Goal: Task Accomplishment & Management: Manage account settings

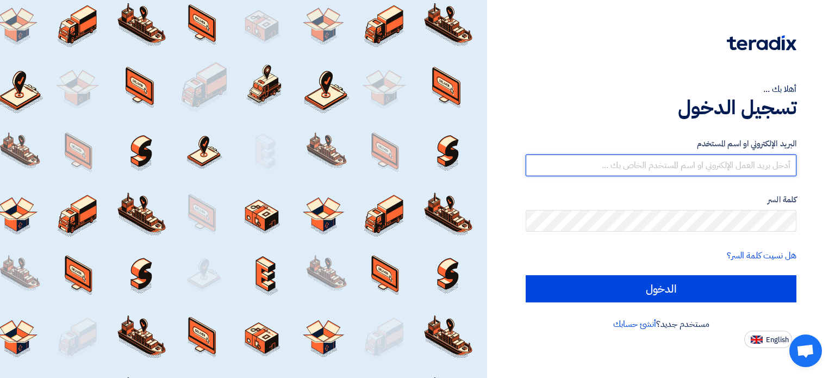
click at [730, 167] on input "text" at bounding box center [661, 165] width 271 height 22
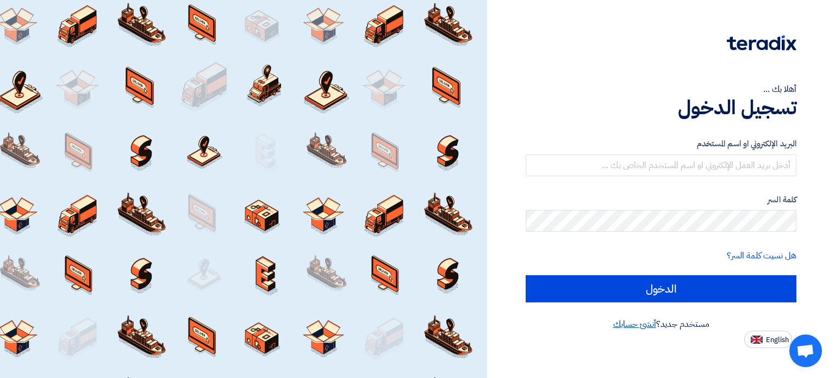
click at [641, 328] on link "أنشئ حسابك" at bounding box center [634, 324] width 43 height 13
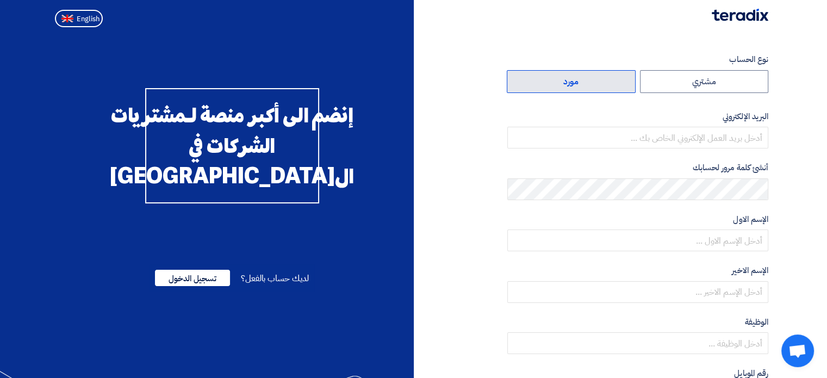
click at [606, 85] on label "مورد" at bounding box center [571, 81] width 129 height 23
click at [606, 85] on input "مورد" at bounding box center [571, 82] width 128 height 22
radio input "true"
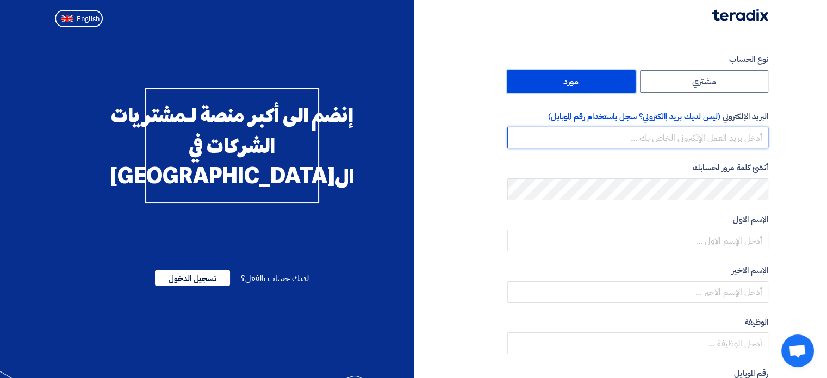
click at [719, 143] on input "email" at bounding box center [637, 138] width 261 height 22
type input "[EMAIL_ADDRESS][DOMAIN_NAME]"
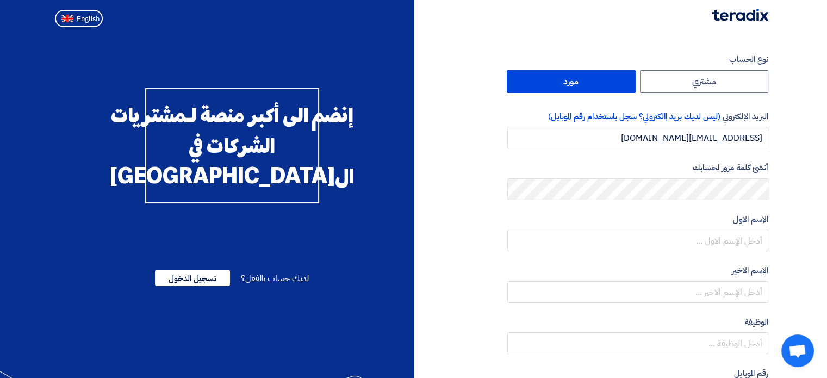
click at [735, 179] on div "أنشئ كلمة مرور لحسابك" at bounding box center [637, 181] width 261 height 39
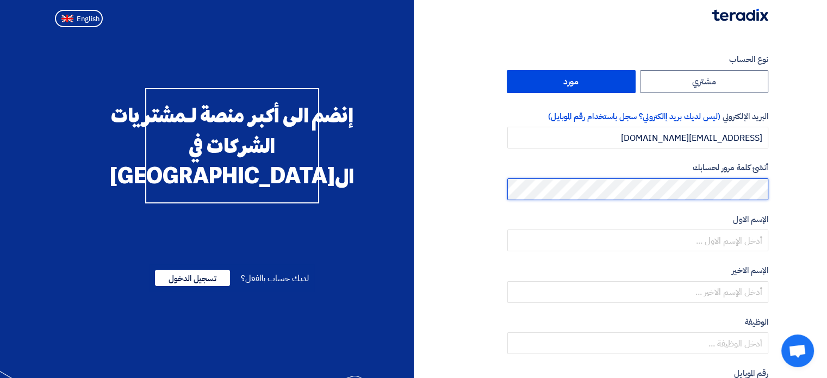
drag, startPoint x: 723, startPoint y: 177, endPoint x: 812, endPoint y: 189, distance: 90.5
click at [812, 189] on section "نوع الحساب مشتري مورد البريد الإلكتروني (ليس لديك بريد إالكتروني؟ سجل باستخدام …" at bounding box center [413, 314] width 827 height 565
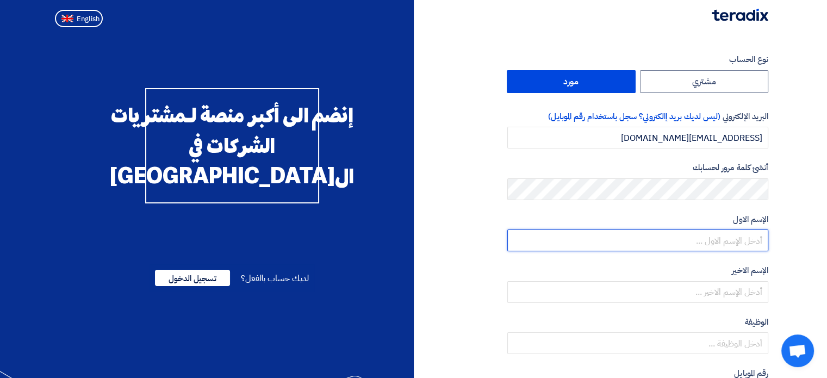
click at [743, 238] on input "text" at bounding box center [637, 240] width 261 height 22
type input "AFUQ"
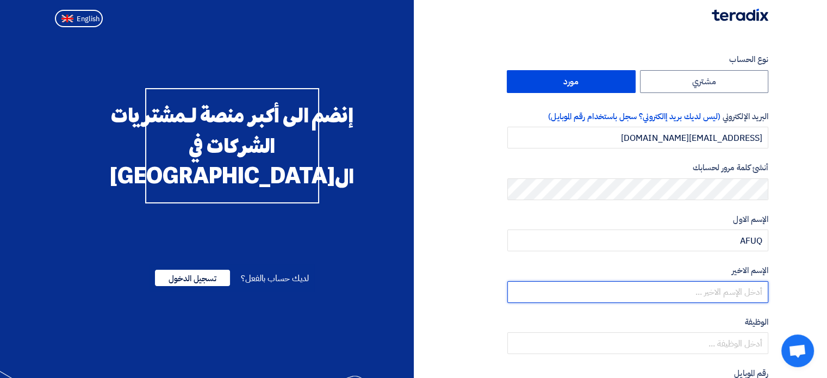
type input "ALWIQAYA"
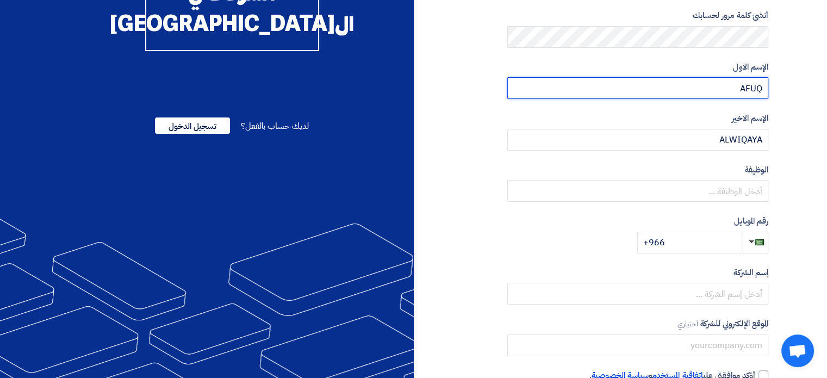
scroll to position [153, 0]
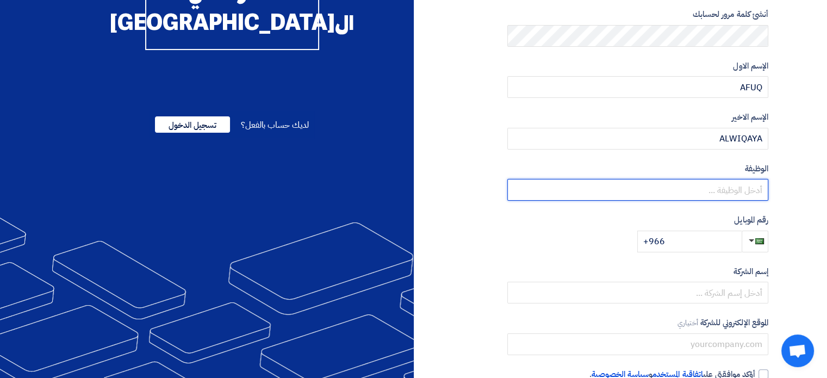
click at [733, 200] on input "text" at bounding box center [637, 190] width 261 height 22
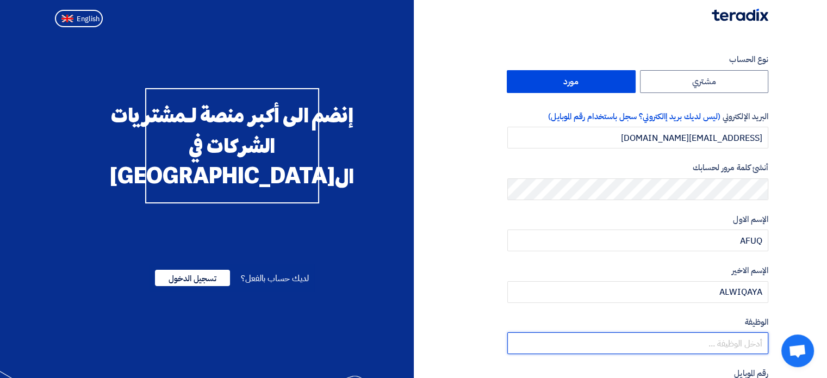
scroll to position [218, 0]
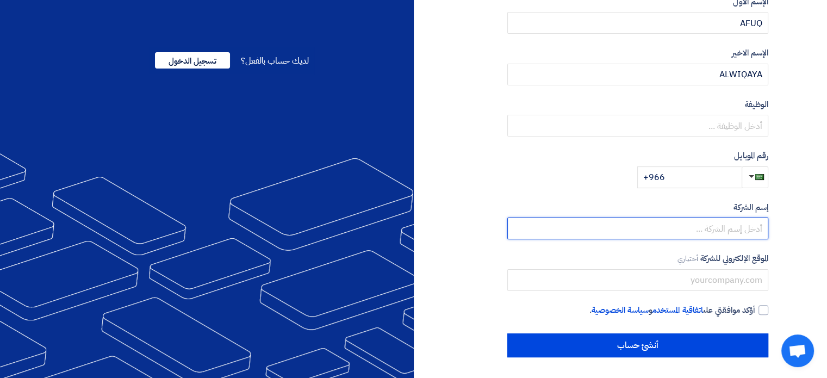
click at [735, 232] on input "text" at bounding box center [637, 229] width 261 height 22
type input "[PERSON_NAME] for security and safety"
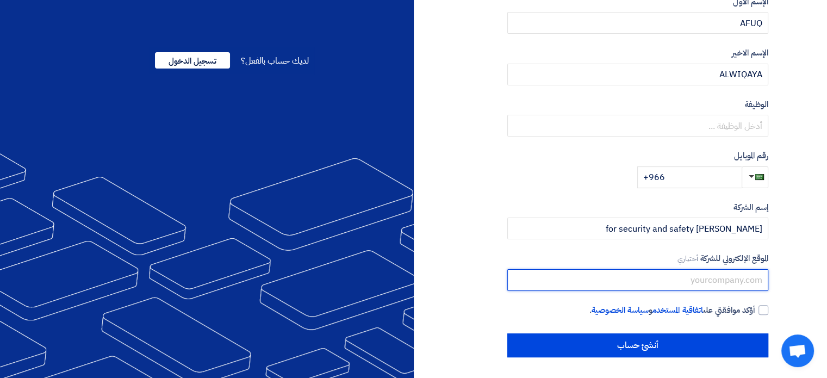
click at [654, 270] on input "text" at bounding box center [637, 280] width 261 height 22
type input "[URL][DOMAIN_NAME]"
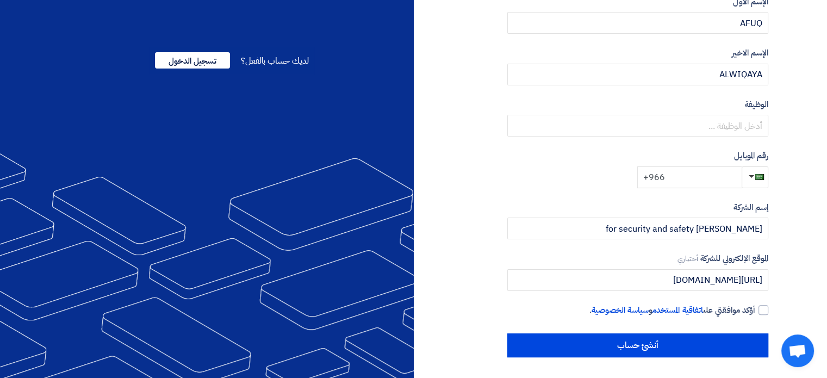
click at [703, 180] on input "+966" at bounding box center [689, 177] width 104 height 22
type input "[PHONE_NUMBER]"
click at [760, 314] on label "أؤكد موافقتي على اتفاقية المستخدم و سياسة الخصوصية ." at bounding box center [637, 310] width 261 height 13
click at [755, 314] on input "أؤكد موافقتي على اتفاقية المستخدم و سياسة الخصوصية ." at bounding box center [624, 315] width 261 height 22
checkbox input "true"
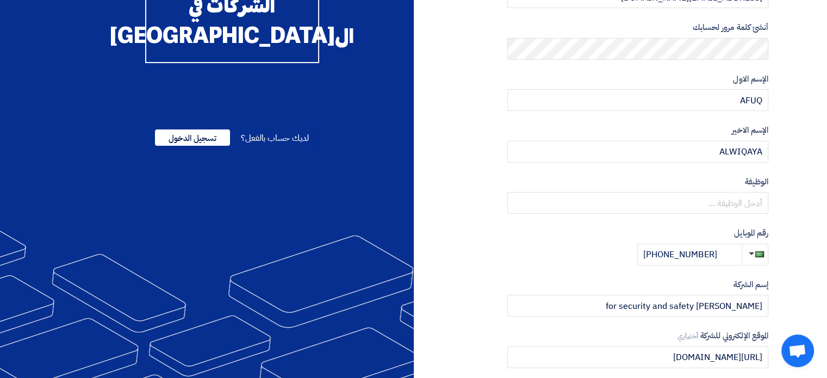
scroll to position [137, 0]
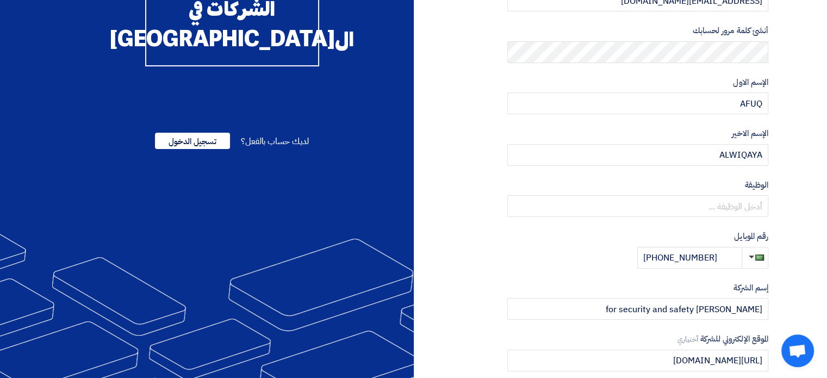
click at [749, 193] on div "الوظيفة أختياري" at bounding box center [637, 198] width 261 height 39
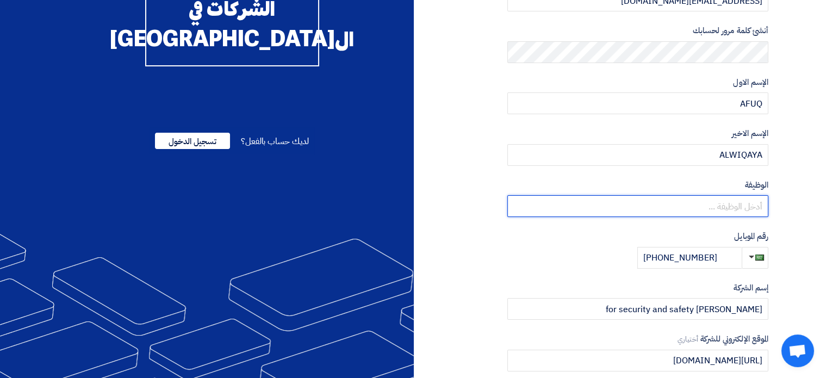
click at [749, 212] on input "text" at bounding box center [637, 206] width 261 height 22
click at [711, 215] on input "text" at bounding box center [637, 206] width 261 height 22
type input "M"
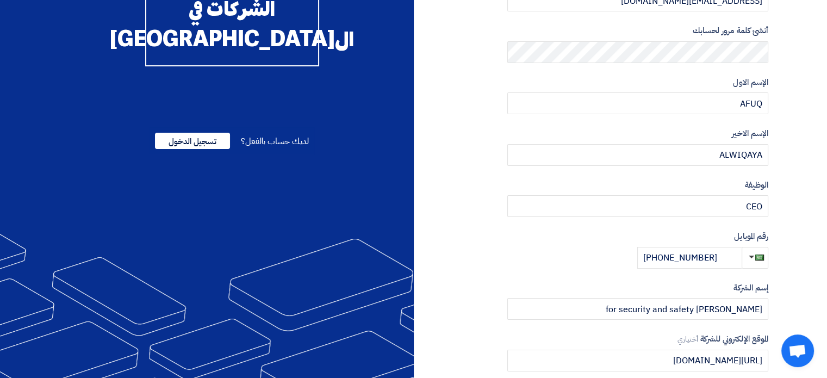
click at [796, 198] on section "نوع الحساب مشتري مورد البريد الإلكتروني (ليس لديك بريد إالكتروني؟ سجل باستخدام …" at bounding box center [413, 177] width 827 height 565
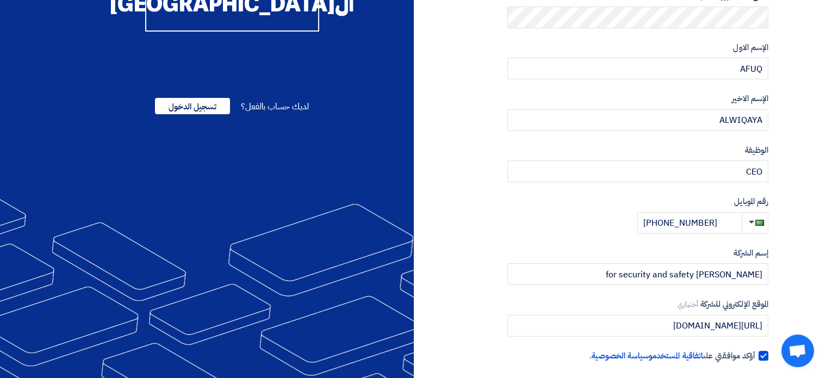
scroll to position [218, 0]
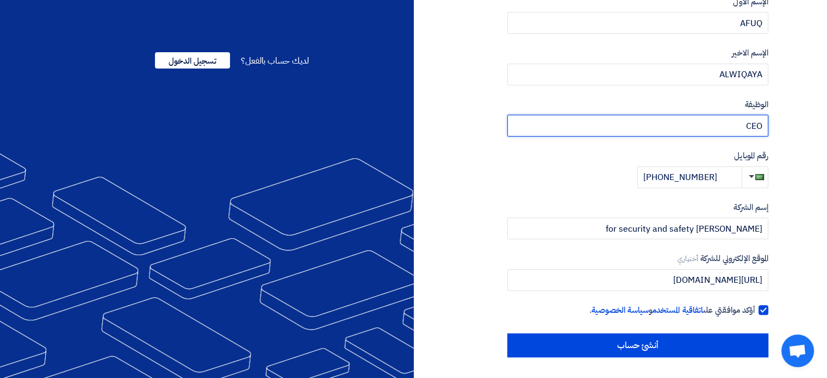
drag, startPoint x: 721, startPoint y: 130, endPoint x: 777, endPoint y: 116, distance: 57.6
click at [777, 116] on section "نوع الحساب مشتري مورد البريد الإلكتروني (ليس لديك بريد إالكتروني؟ سجل باستخدام …" at bounding box center [413, 96] width 827 height 565
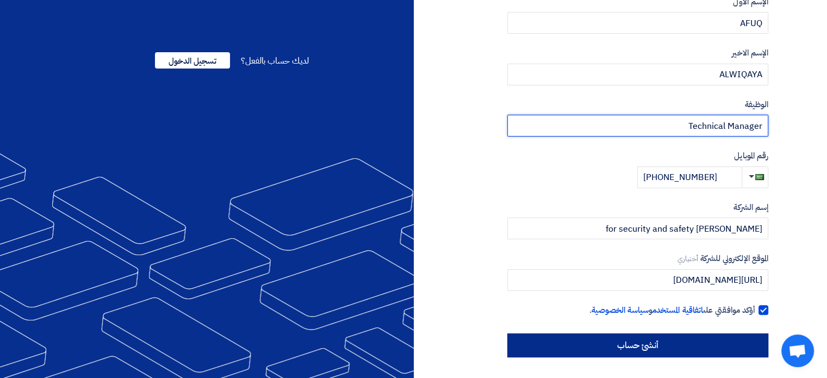
type input "Technical Manager"
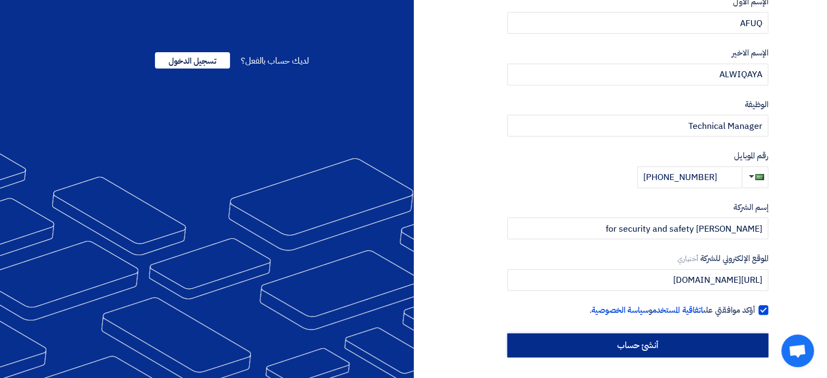
click at [627, 354] on input "أنشئ حساب" at bounding box center [637, 345] width 261 height 24
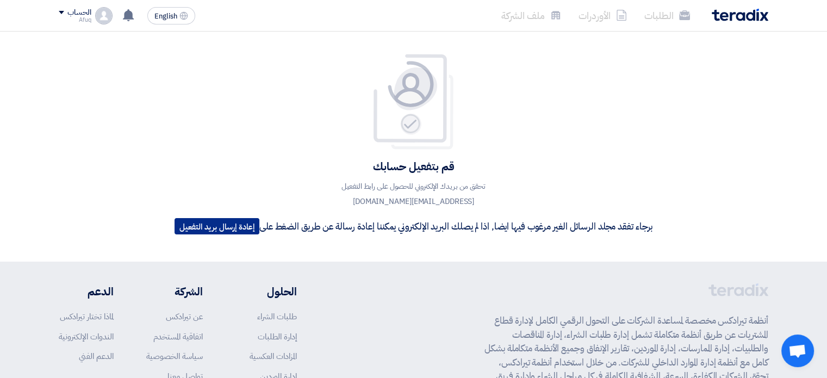
click at [225, 218] on button "إعادة إرسال بريد التفعيل" at bounding box center [217, 226] width 85 height 16
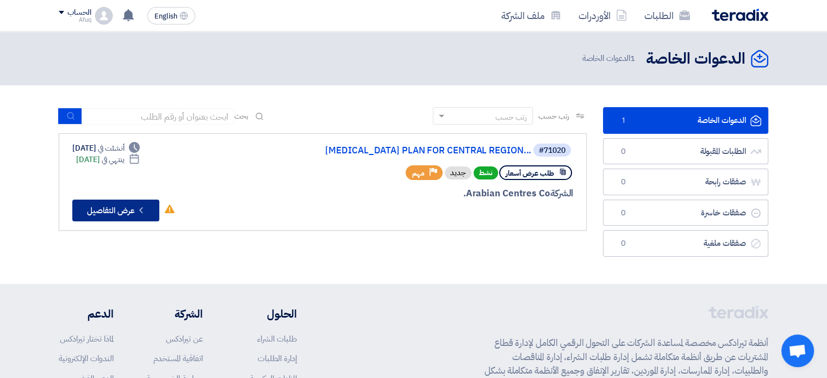
click at [110, 214] on button "Check details عرض التفاصيل" at bounding box center [115, 211] width 87 height 22
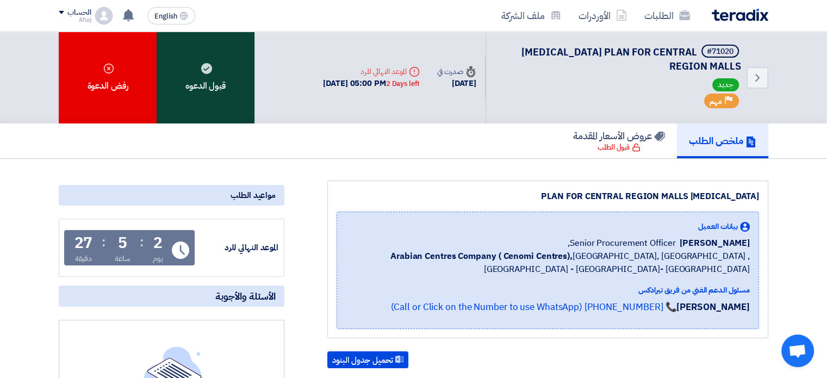
click at [207, 65] on use at bounding box center [206, 68] width 11 height 11
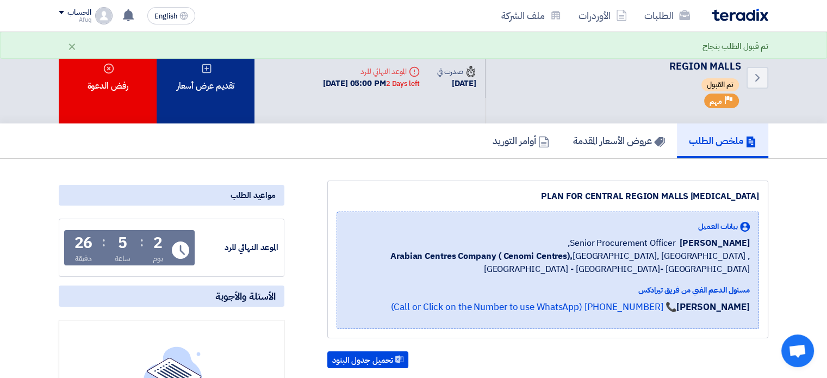
click at [210, 97] on div "تقديم عرض أسعار" at bounding box center [206, 78] width 98 height 92
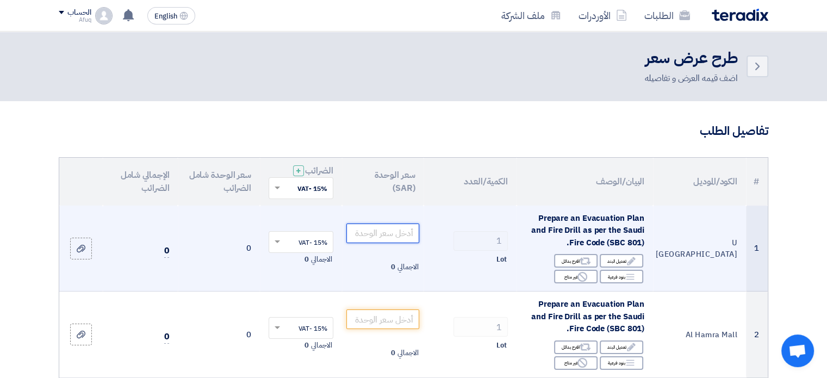
click at [353, 234] on input "number" at bounding box center [382, 234] width 73 height 20
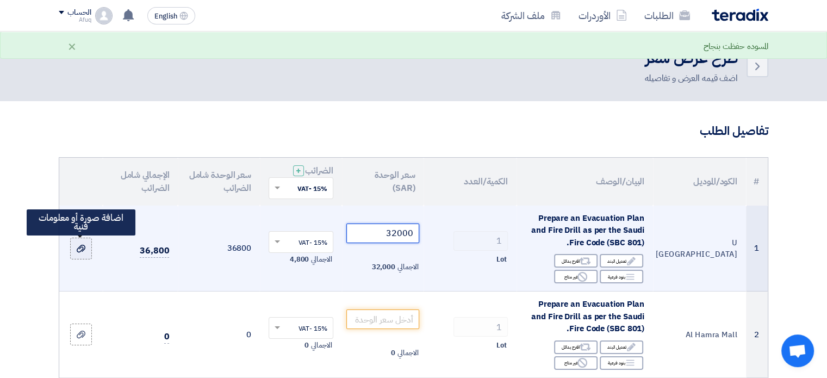
type input "32000"
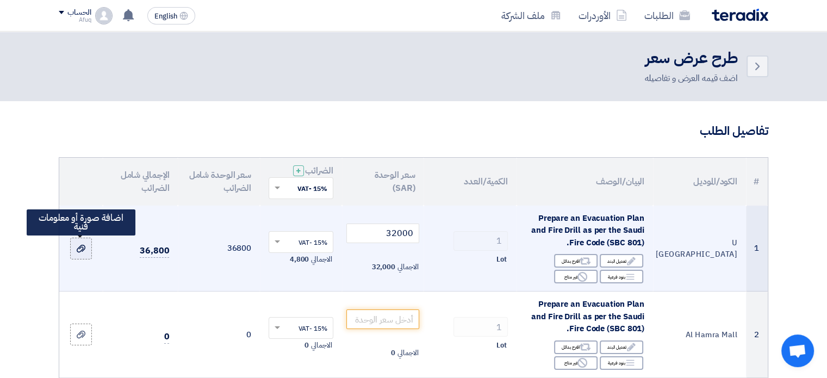
click at [78, 249] on icon at bounding box center [81, 248] width 9 height 9
click at [0, 0] on input "file" at bounding box center [0, 0] width 0 height 0
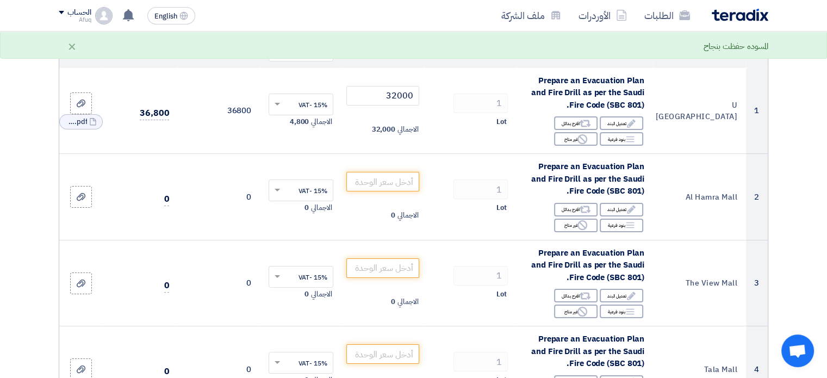
scroll to position [141, 0]
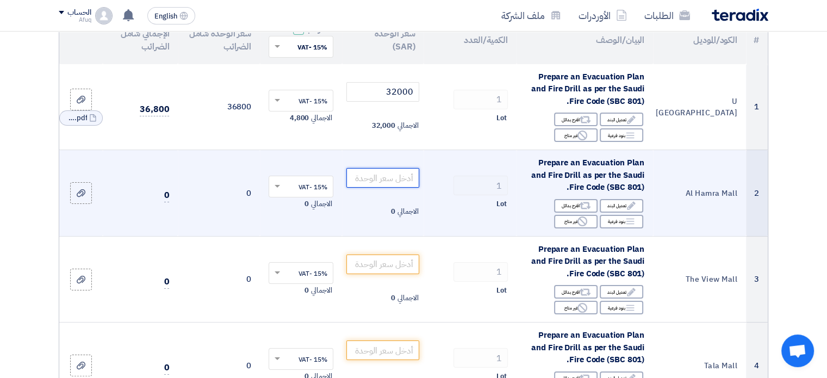
click at [373, 180] on input "number" at bounding box center [382, 178] width 73 height 20
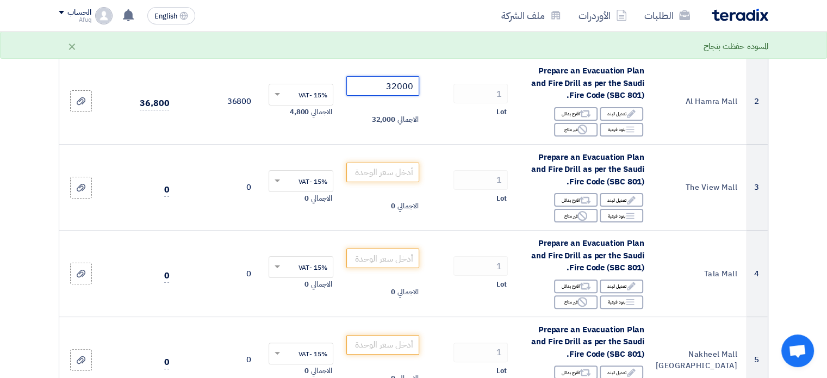
scroll to position [237, 0]
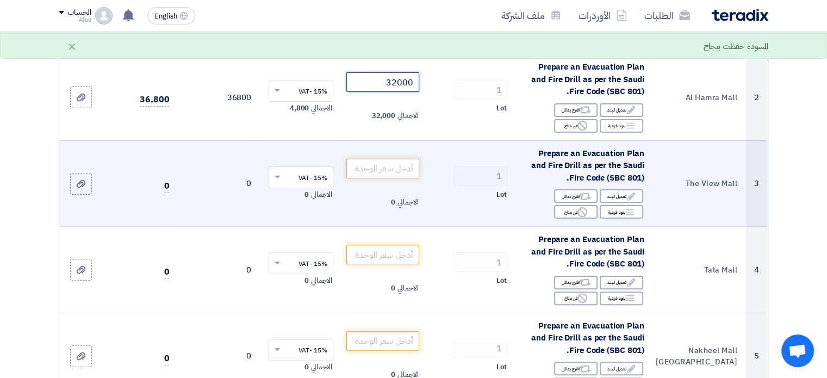
type input "32000"
click at [406, 165] on input "number" at bounding box center [382, 169] width 73 height 20
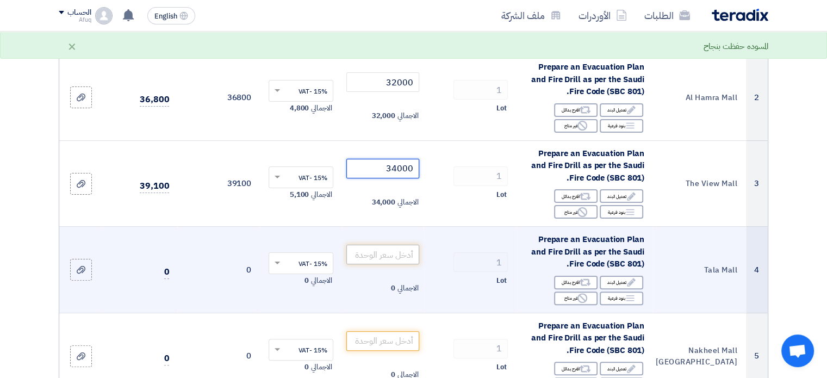
type input "34000"
click at [405, 256] on input "number" at bounding box center [382, 255] width 73 height 20
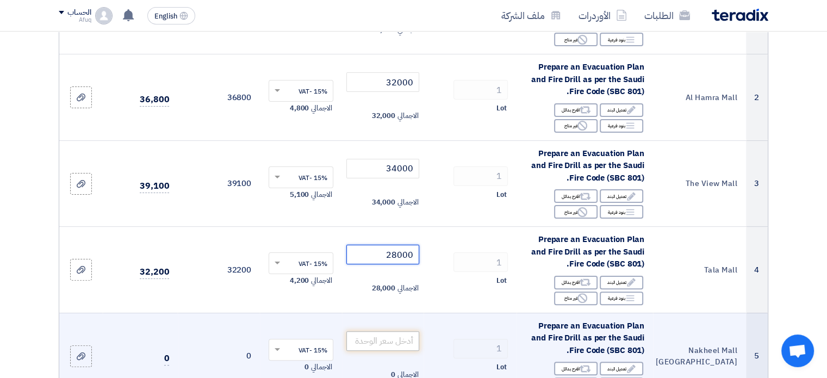
type input "28000"
click at [381, 338] on input "number" at bounding box center [382, 341] width 73 height 20
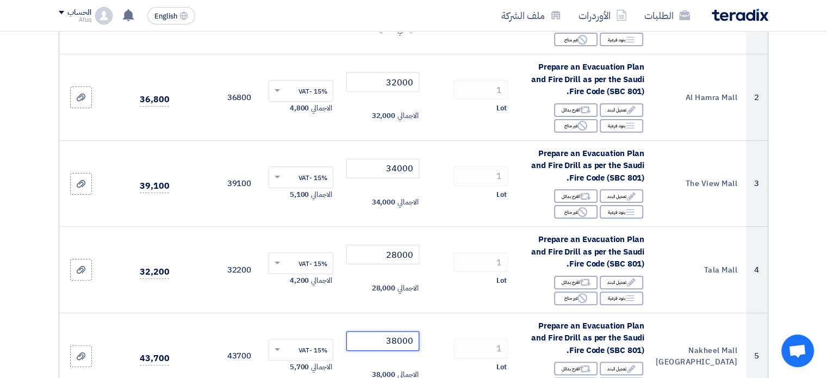
scroll to position [600, 0]
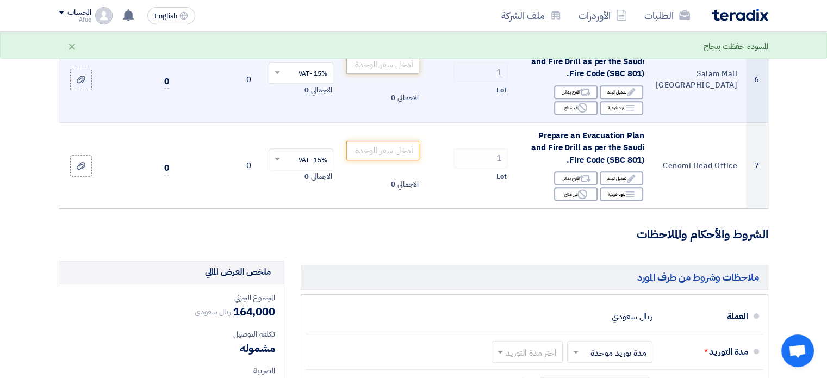
type input "38000"
click at [398, 65] on input "number" at bounding box center [382, 64] width 73 height 20
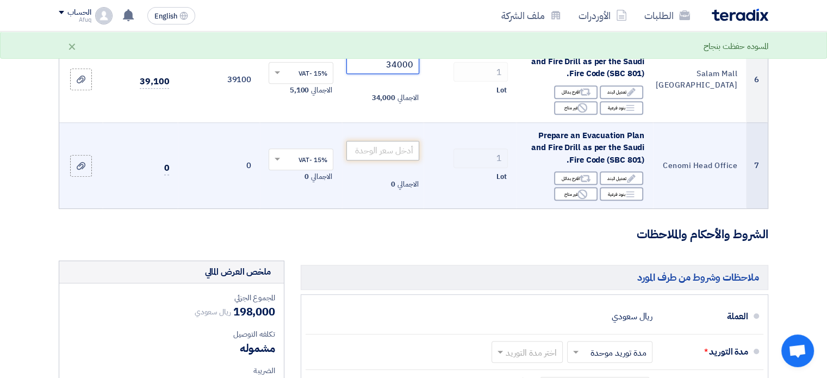
type input "34000"
click at [399, 154] on input "number" at bounding box center [382, 151] width 73 height 20
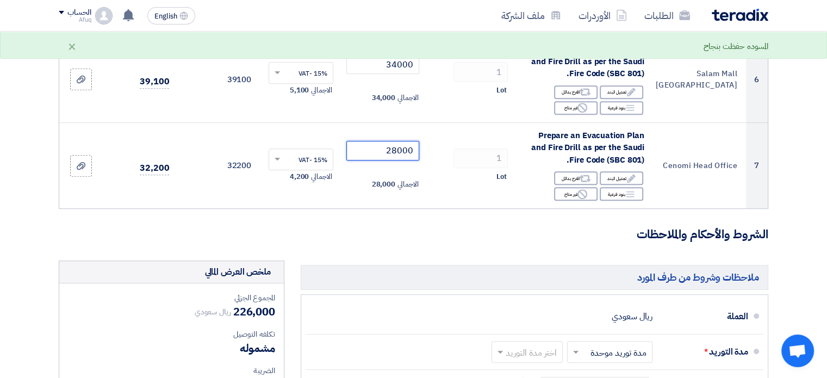
scroll to position [962, 0]
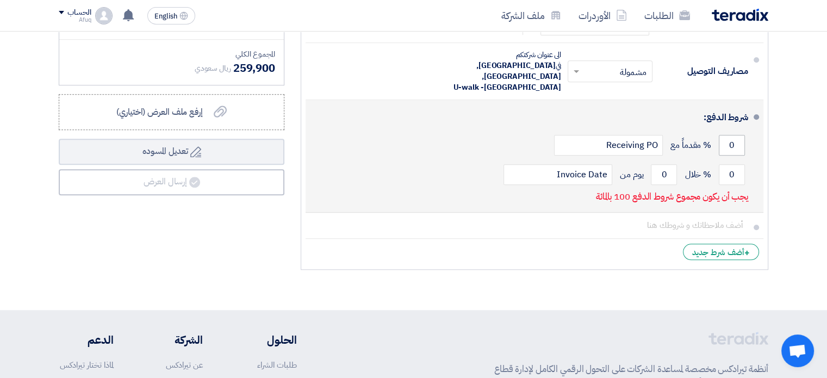
type input "28000"
click at [729, 135] on input "0" at bounding box center [732, 145] width 26 height 21
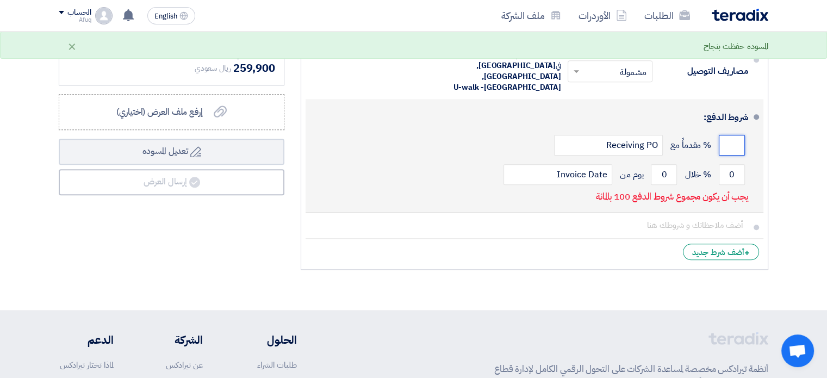
drag, startPoint x: 727, startPoint y: 125, endPoint x: 748, endPoint y: 132, distance: 22.9
click at [748, 132] on li "شروط الدفع: % مقدماً مع Receiving PO 0 % خلال" at bounding box center [535, 156] width 458 height 113
click at [729, 135] on input "number" at bounding box center [732, 145] width 26 height 21
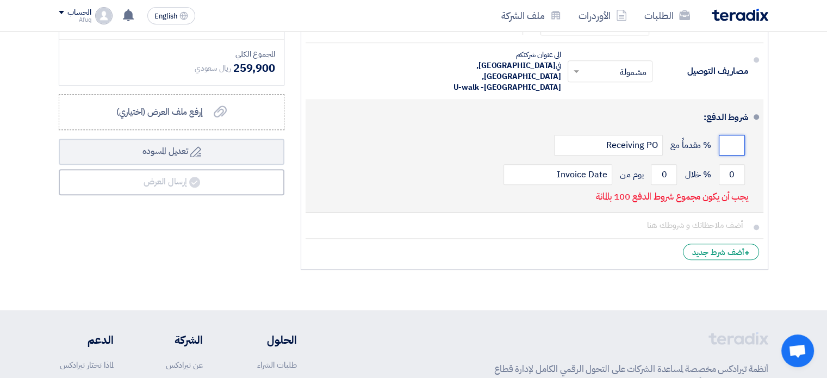
click at [729, 135] on input "number" at bounding box center [732, 145] width 26 height 21
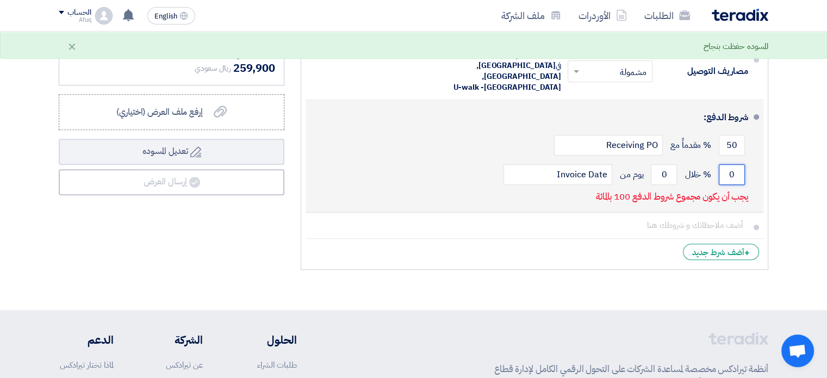
click at [734, 164] on input "0" at bounding box center [732, 174] width 26 height 21
click at [733, 135] on input "50" at bounding box center [732, 145] width 26 height 21
click at [728, 135] on input "50" at bounding box center [732, 145] width 26 height 21
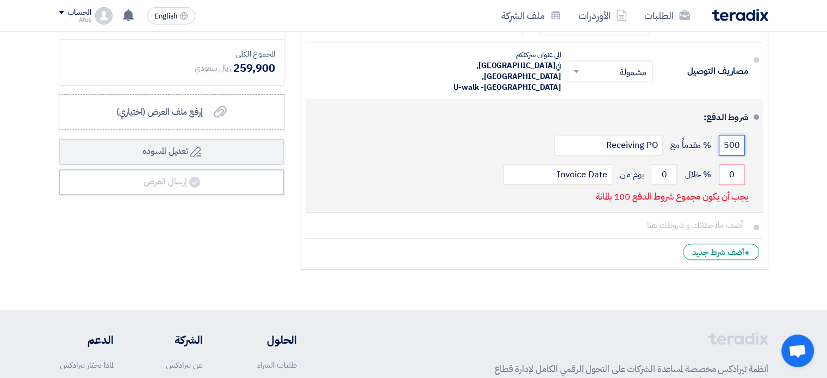
type input "50"
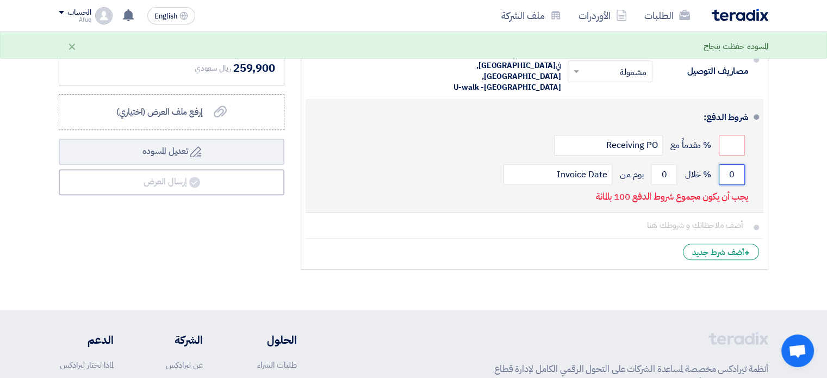
click at [730, 164] on input "0" at bounding box center [732, 174] width 26 height 21
drag, startPoint x: 722, startPoint y: 129, endPoint x: 747, endPoint y: 135, distance: 25.7
click at [747, 135] on div "% مقدماً مع Receiving PO" at bounding box center [531, 145] width 434 height 29
type input "50"
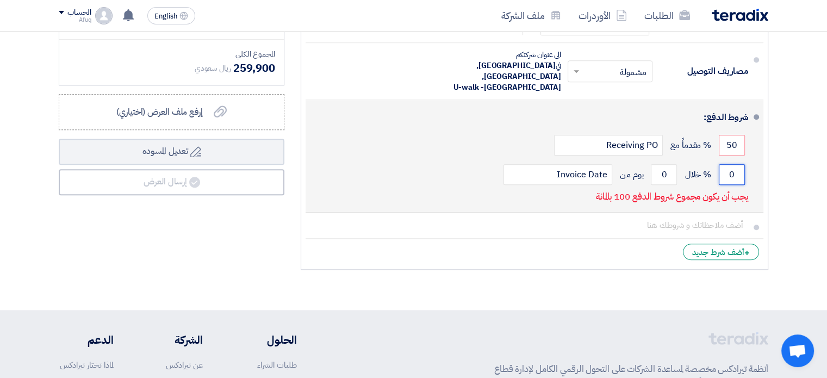
drag, startPoint x: 731, startPoint y: 162, endPoint x: 748, endPoint y: 162, distance: 16.9
click at [748, 162] on div "0 % خلال 0 يوم من Invoice Date" at bounding box center [531, 174] width 434 height 29
type input "50"
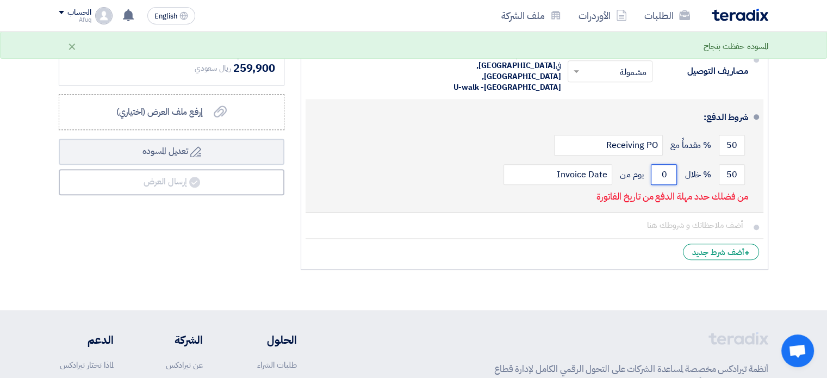
drag, startPoint x: 668, startPoint y: 159, endPoint x: 658, endPoint y: 159, distance: 9.8
click at [658, 164] on input "0" at bounding box center [664, 174] width 26 height 21
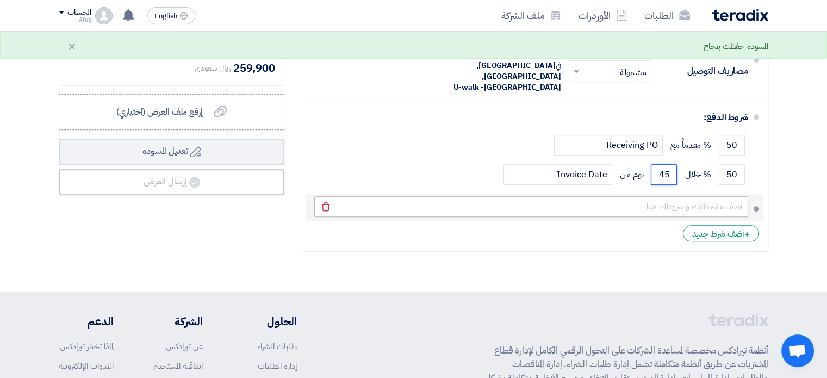
type input "45"
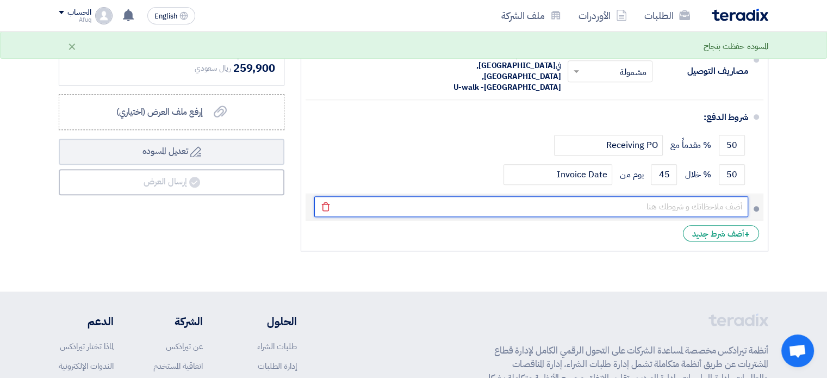
click at [653, 196] on input "text" at bounding box center [531, 206] width 434 height 21
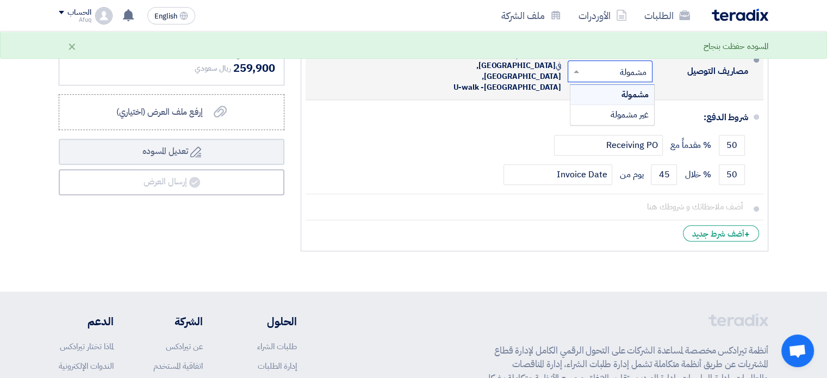
click at [622, 67] on input "text" at bounding box center [607, 72] width 79 height 16
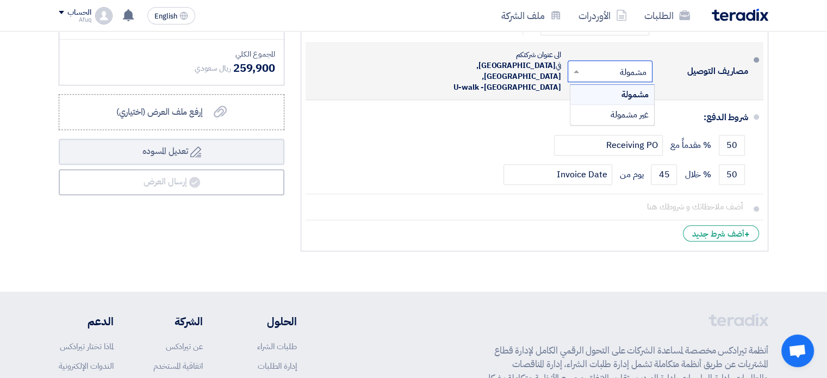
click at [641, 92] on span "مشمولة" at bounding box center [635, 94] width 27 height 13
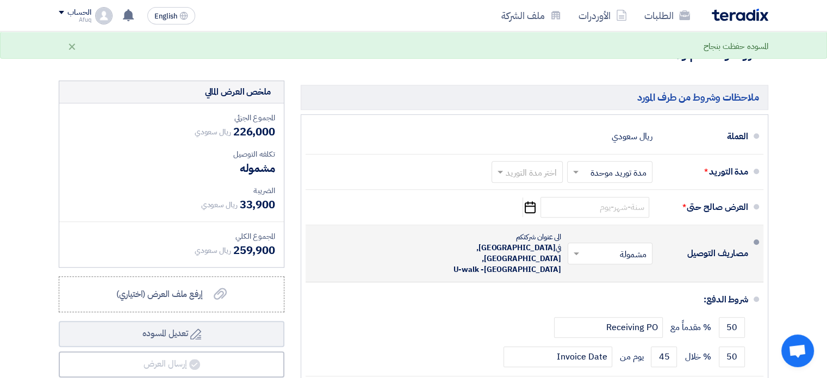
scroll to position [772, 0]
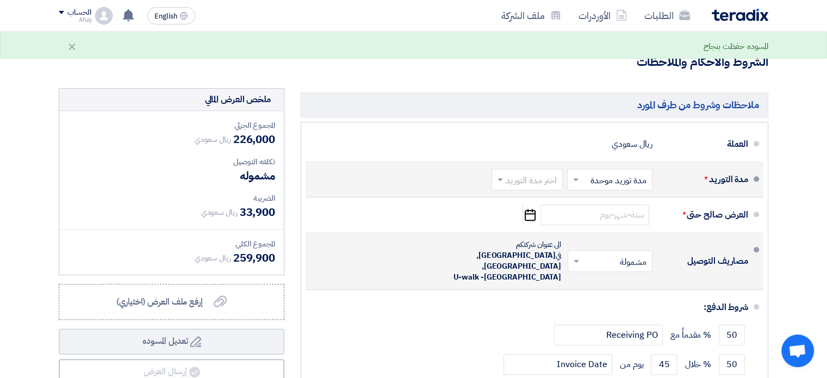
click at [643, 178] on input "text" at bounding box center [608, 180] width 80 height 16
click at [515, 176] on input "text" at bounding box center [525, 180] width 66 height 16
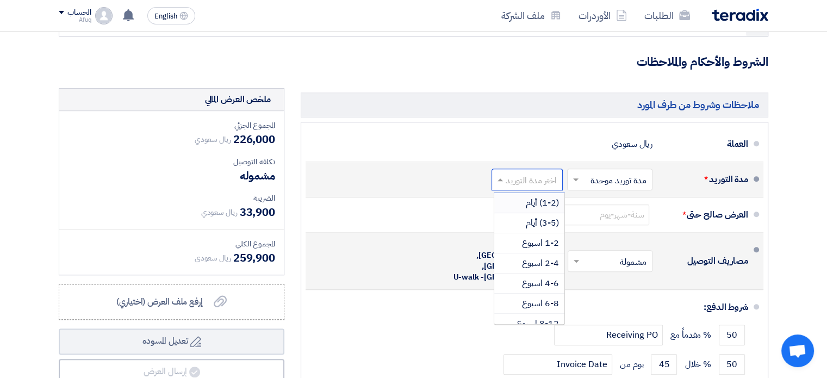
click at [533, 178] on input "text" at bounding box center [525, 180] width 66 height 16
click at [546, 270] on span "4-6 شهر" at bounding box center [544, 274] width 30 height 13
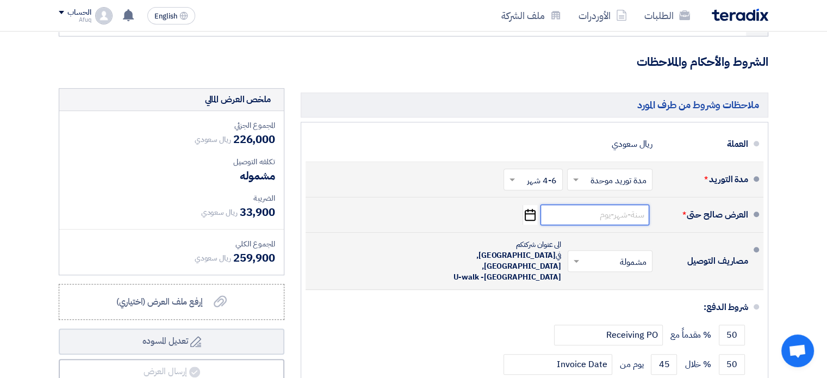
click at [589, 208] on input at bounding box center [595, 214] width 109 height 21
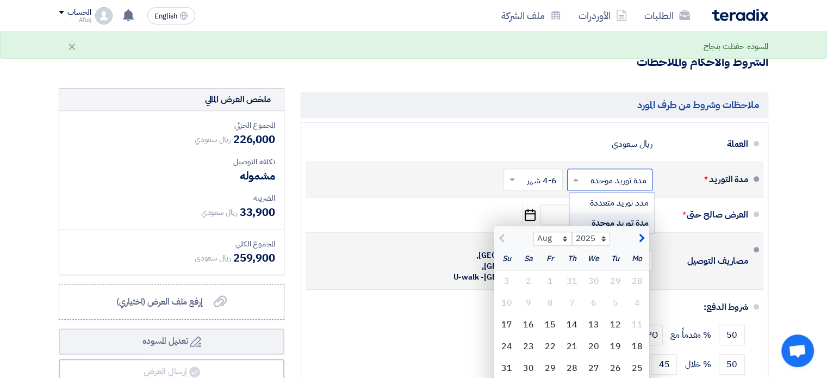
click at [589, 178] on input "text" at bounding box center [608, 180] width 80 height 16
click at [610, 200] on span "مدد توريد متعددة" at bounding box center [619, 202] width 59 height 13
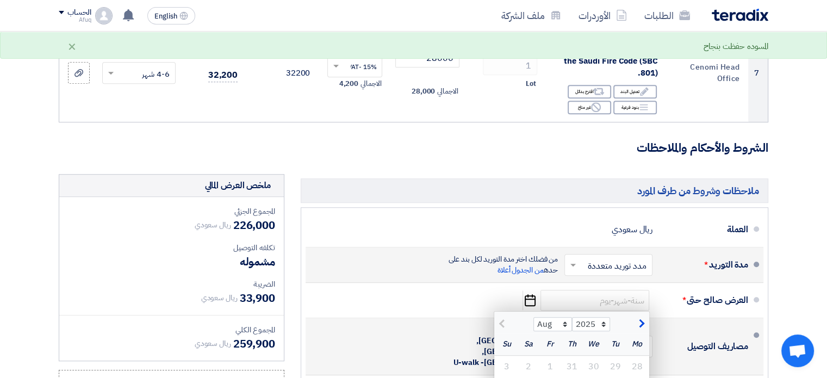
scroll to position [846, 0]
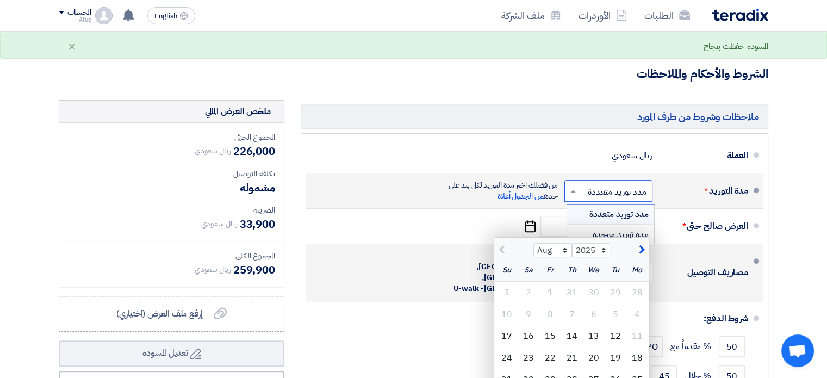
click at [595, 193] on input "text" at bounding box center [606, 192] width 83 height 16
click at [611, 232] on span "مدة توريد موحدة" at bounding box center [621, 234] width 56 height 13
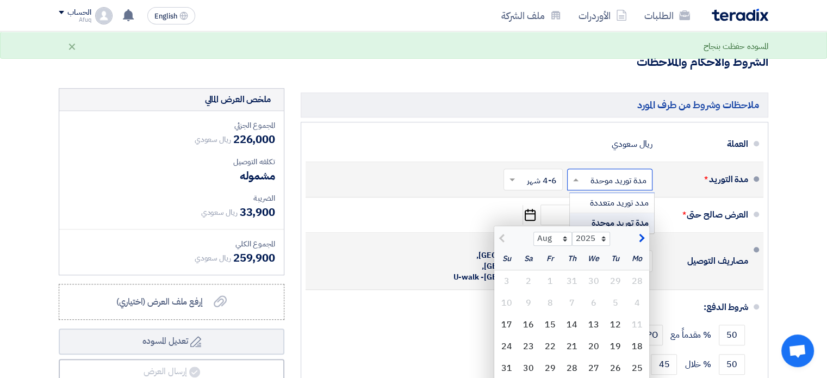
click at [599, 175] on input "text" at bounding box center [608, 180] width 80 height 16
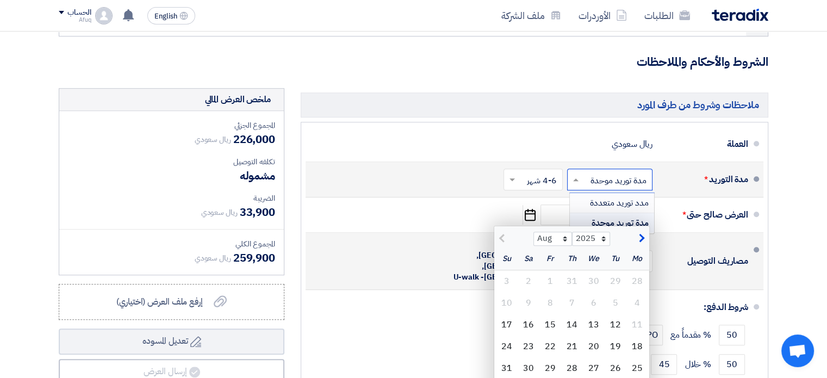
click at [604, 204] on span "مدد توريد متعددة" at bounding box center [619, 202] width 59 height 13
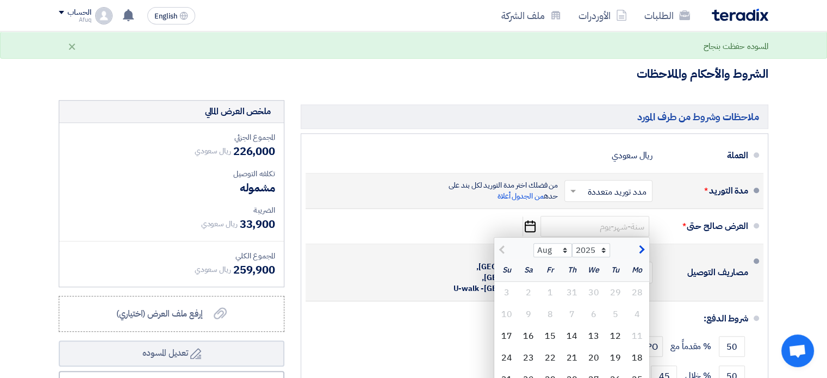
scroll to position [911, 0]
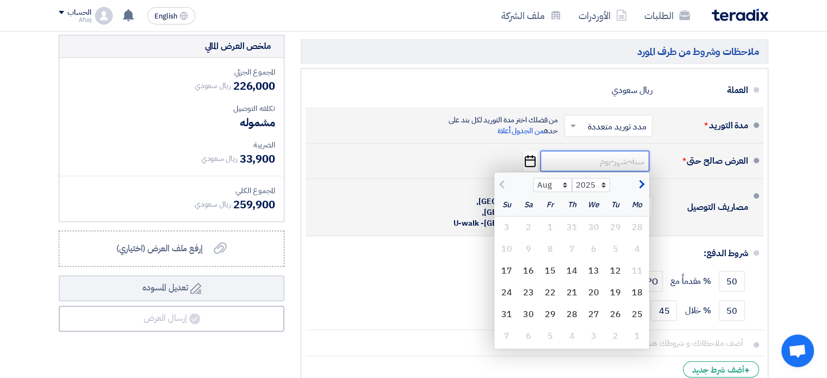
click at [626, 164] on input at bounding box center [595, 161] width 109 height 21
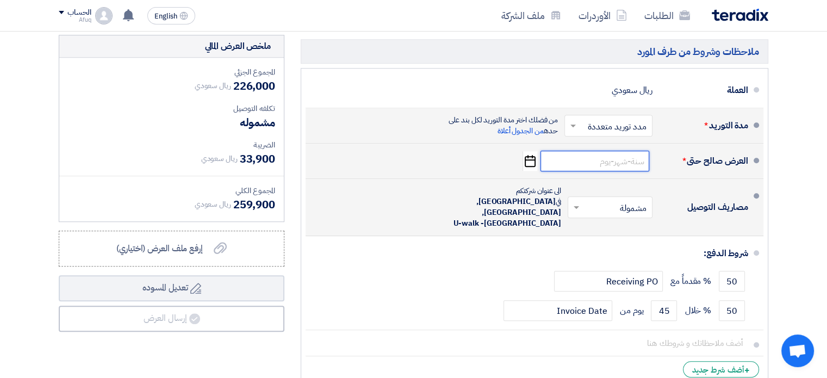
click at [595, 158] on input at bounding box center [595, 161] width 109 height 21
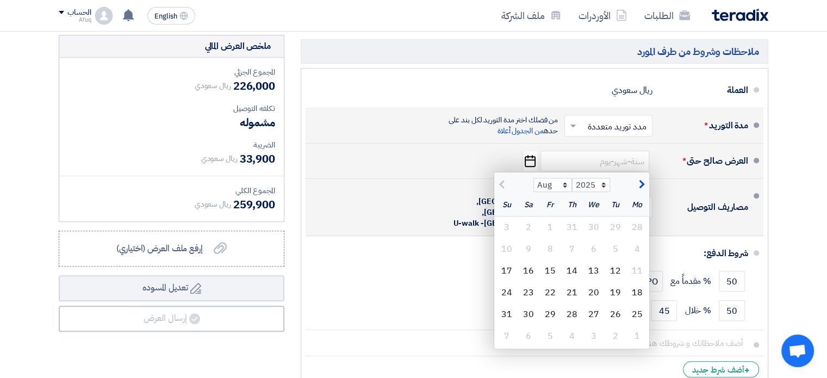
click at [641, 178] on span "button" at bounding box center [640, 184] width 6 height 12
select select "10"
click at [507, 245] on div "12" at bounding box center [507, 249] width 22 height 22
type input "10/12/2025"
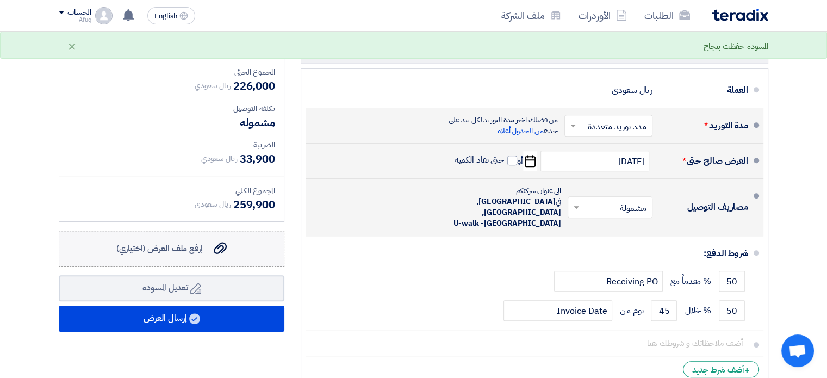
click at [218, 247] on icon "إرفع ملف العرض (اختياري)" at bounding box center [220, 247] width 13 height 13
click at [0, 0] on input "إرفع ملف العرض (اختياري) إرفع ملف العرض (اختياري)" at bounding box center [0, 0] width 0 height 0
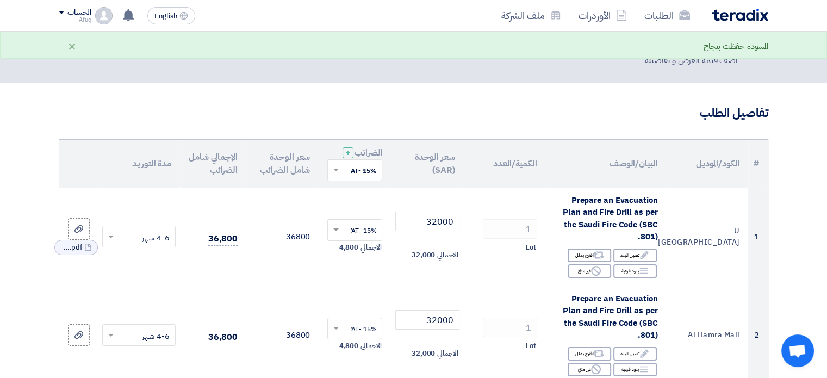
scroll to position [0, 0]
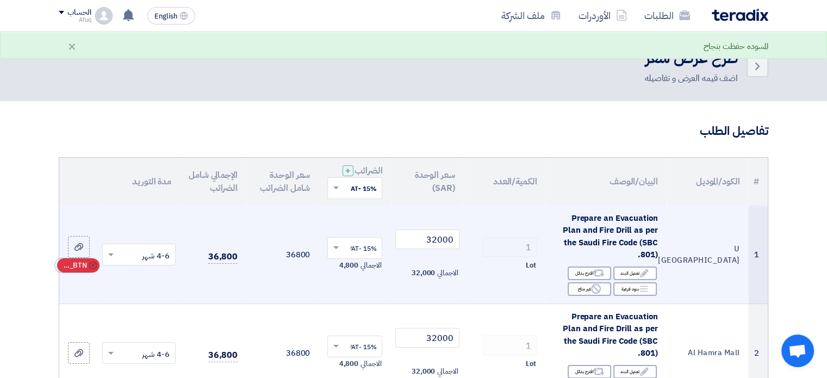
click at [91, 266] on use at bounding box center [93, 266] width 8 height 8
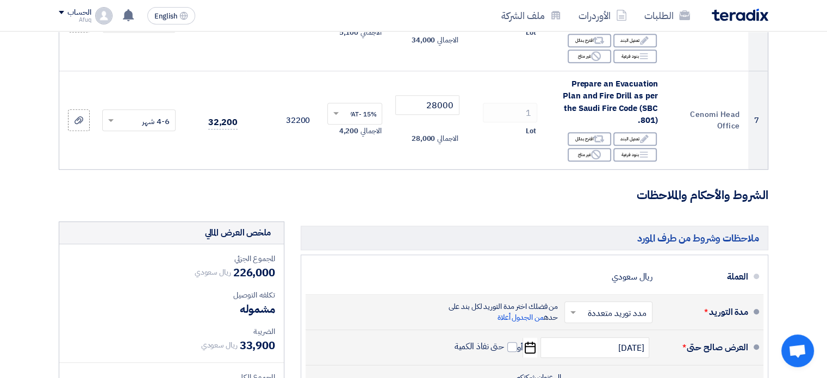
scroll to position [1088, 0]
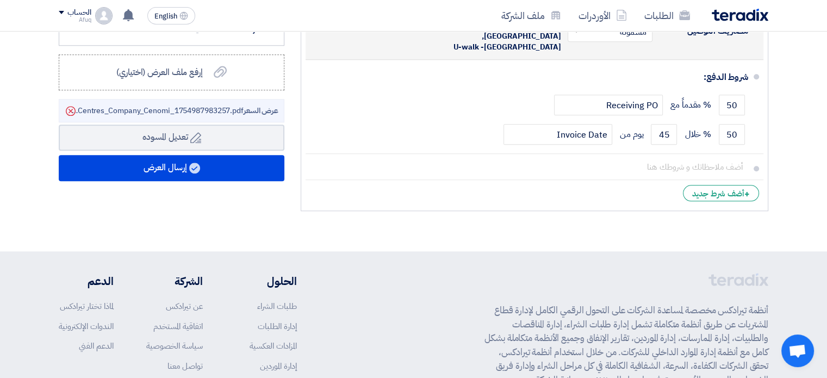
click at [826, 298] on footer "أنظمة تيرادكس مخصصة لمساعدة الشركات على التحول الرقمي الكامل لإدارة قطاع المشتر…" at bounding box center [413, 376] width 827 height 250
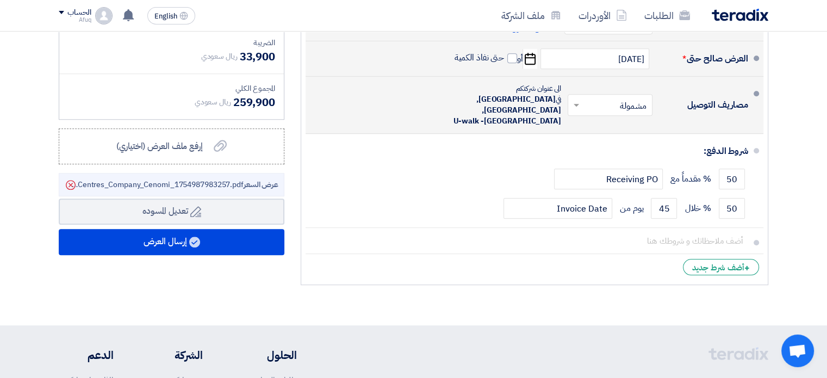
scroll to position [1002, 0]
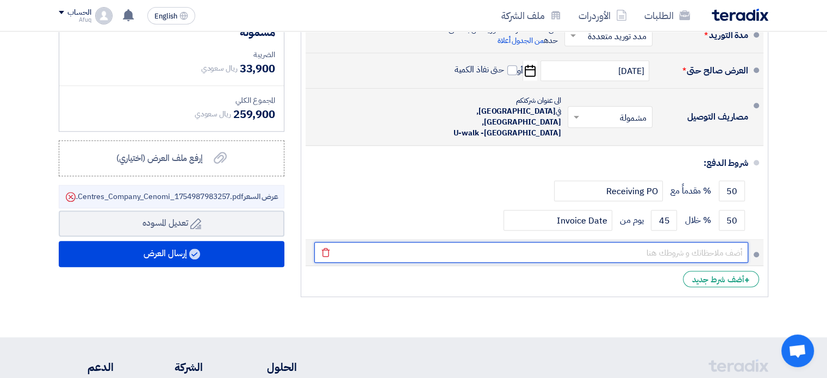
click at [665, 242] on input "text" at bounding box center [531, 252] width 434 height 21
click at [727, 244] on input "text" at bounding box center [531, 252] width 434 height 21
type input "f"
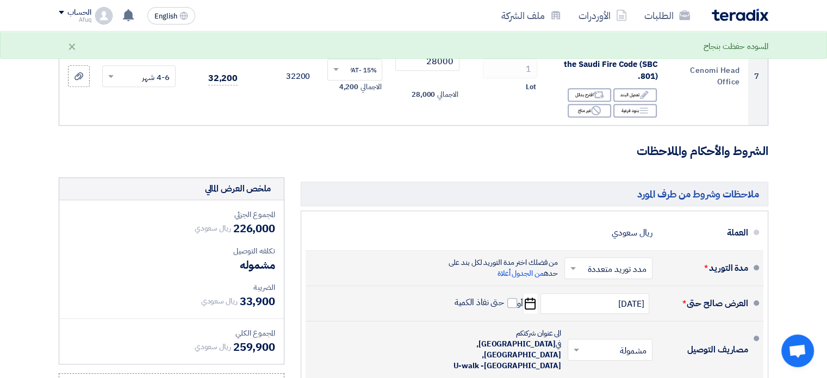
scroll to position [774, 0]
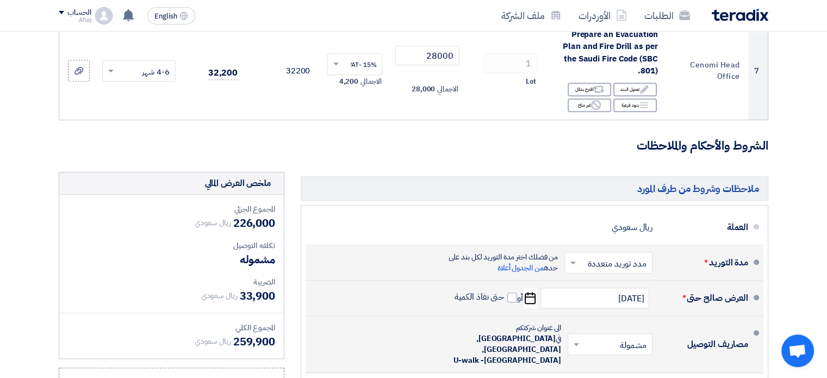
type input "other conditions in the attached Quotation"
click at [631, 265] on input "text" at bounding box center [606, 264] width 83 height 16
click at [632, 302] on span "مدة توريد موحدة" at bounding box center [621, 306] width 56 height 13
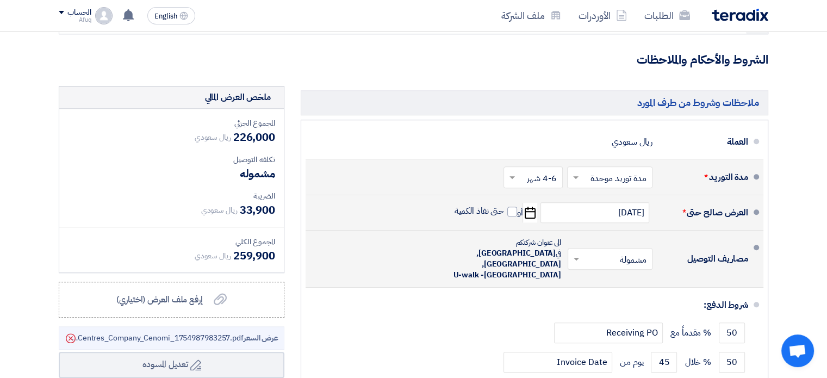
scroll to position [713, 0]
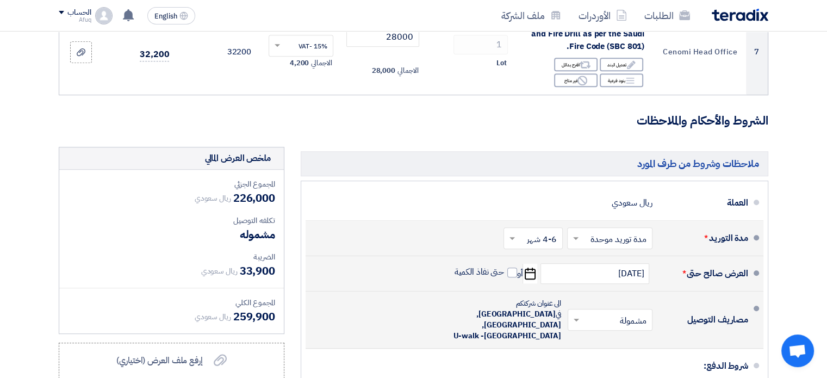
click at [544, 239] on input "text" at bounding box center [531, 239] width 54 height 16
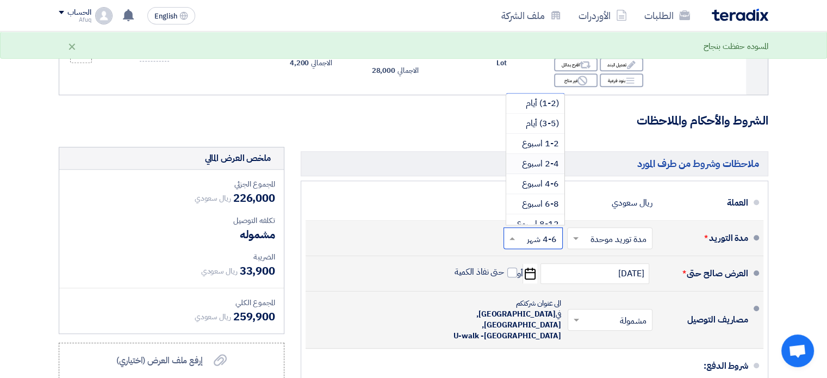
click at [547, 161] on span "2-4 اسبوع" at bounding box center [540, 163] width 37 height 13
click at [556, 231] on input "text" at bounding box center [527, 239] width 61 height 16
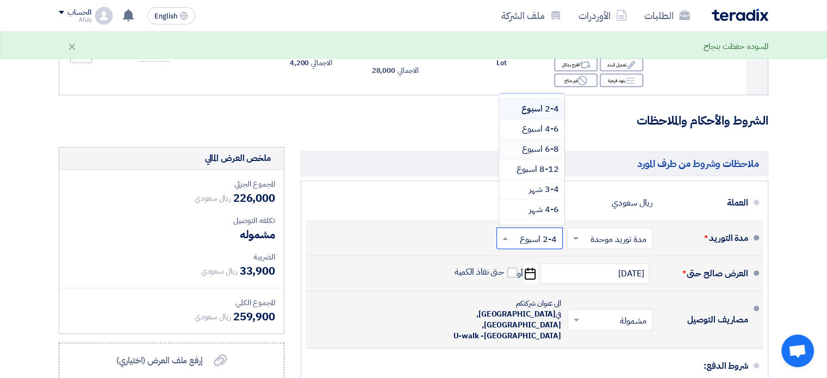
scroll to position [89, 0]
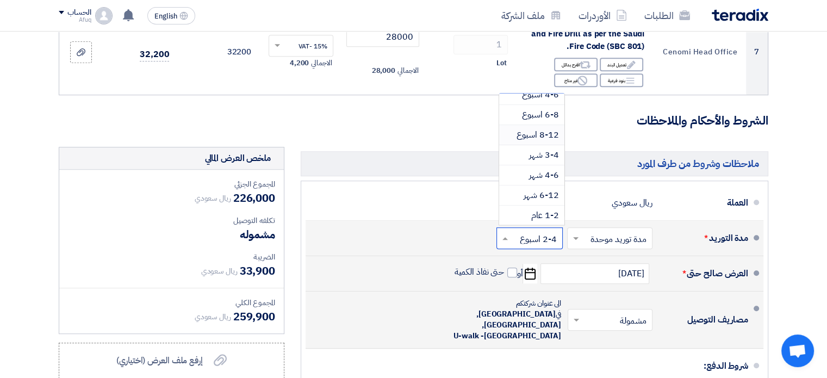
click at [549, 135] on span "8-12 اسبوع" at bounding box center [538, 134] width 42 height 13
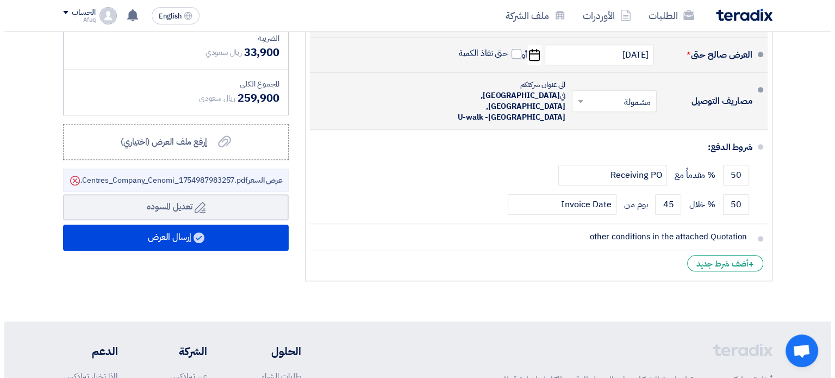
scroll to position [1088, 0]
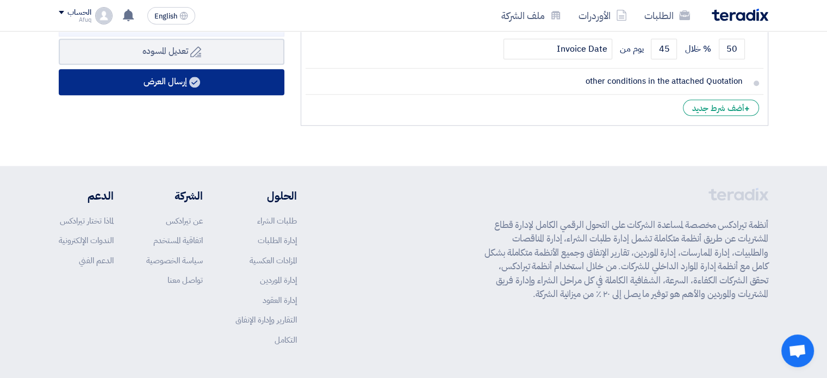
click at [181, 84] on button "إرسال العرض" at bounding box center [172, 82] width 226 height 26
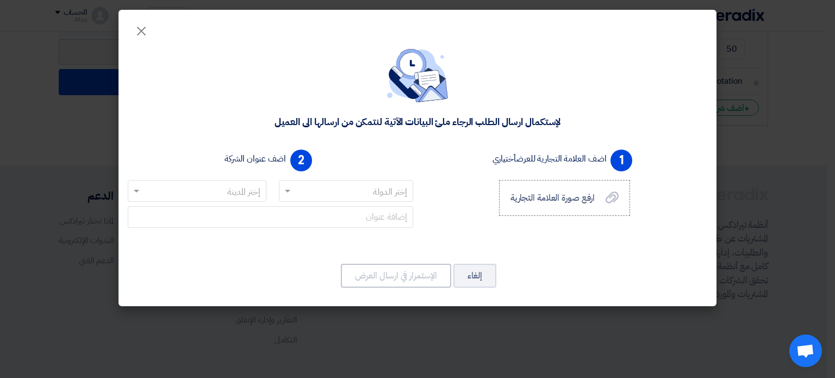
click at [364, 189] on input "text" at bounding box center [352, 192] width 113 height 18
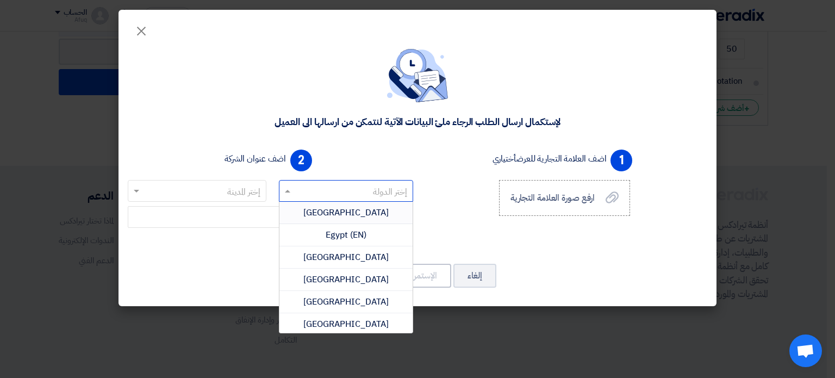
click at [368, 195] on input "text" at bounding box center [352, 192] width 113 height 18
type input "a"
drag, startPoint x: 368, startPoint y: 195, endPoint x: 386, endPoint y: 189, distance: 19.6
click at [386, 189] on input "a" at bounding box center [352, 192] width 113 height 18
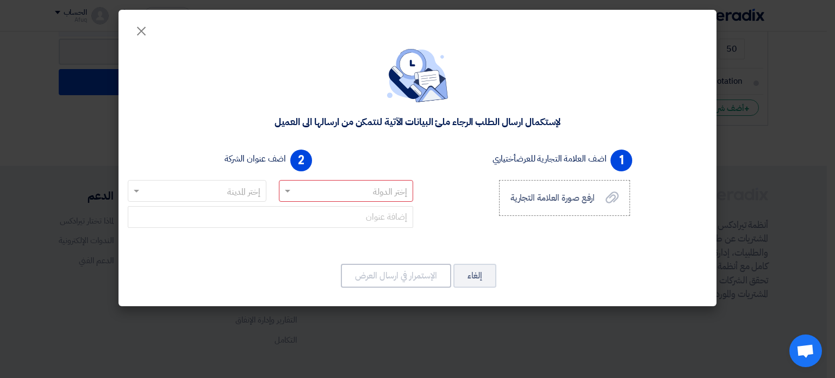
drag, startPoint x: 410, startPoint y: 189, endPoint x: 398, endPoint y: 191, distance: 12.2
click at [398, 191] on div "2 اضف عنوان الشركة إختر الدولة إختر المدينة" at bounding box center [270, 195] width 294 height 100
click at [392, 186] on input "text" at bounding box center [352, 192] width 113 height 18
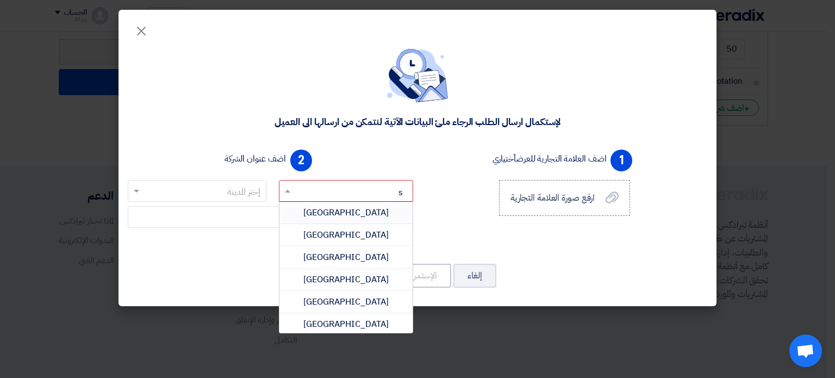
type input "sa"
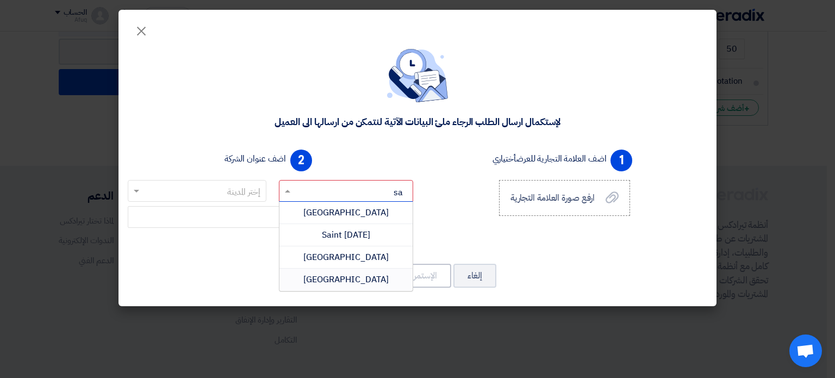
click at [343, 274] on span "Saudi Arabia" at bounding box center [345, 279] width 85 height 13
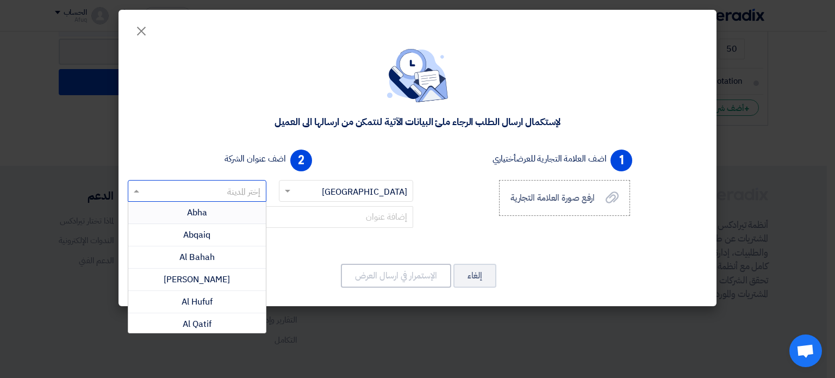
click at [254, 195] on input "text" at bounding box center [203, 192] width 117 height 18
type input "d"
click at [212, 234] on span "Dammam" at bounding box center [197, 234] width 39 height 13
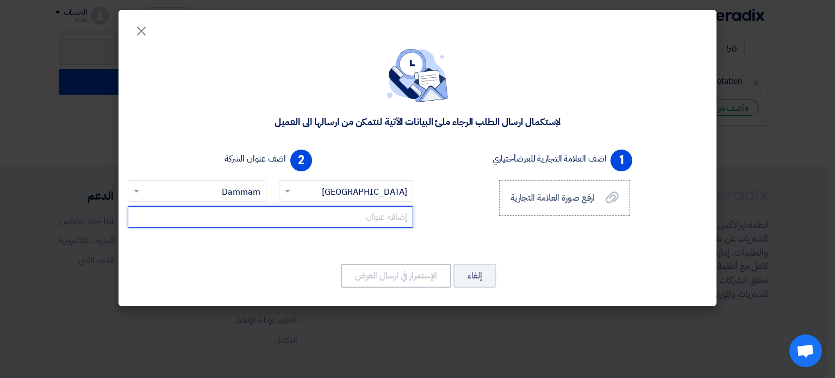
click at [353, 210] on input "text" at bounding box center [270, 217] width 285 height 22
type input "h"
type input "ط"
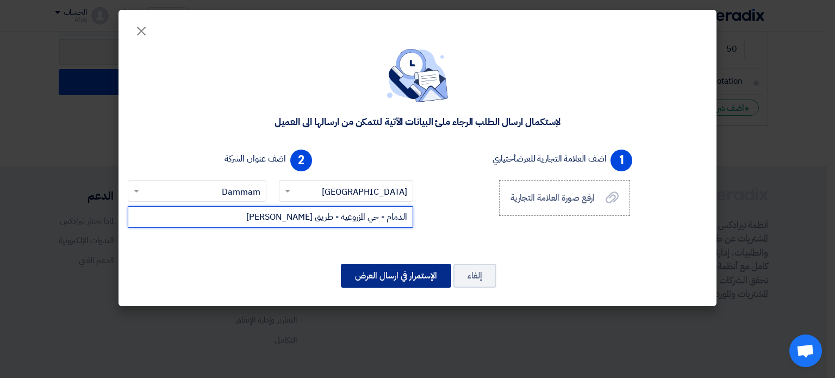
type input "الدمام - حي المزروعية - طريق الملك فيصل"
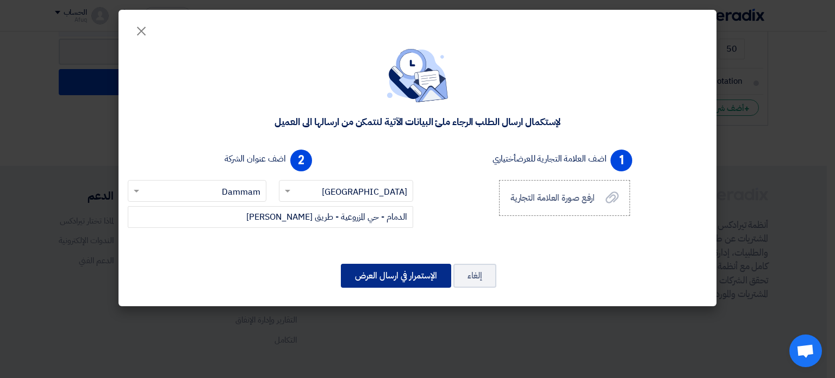
click at [429, 275] on button "الإستمرار في ارسال العرض" at bounding box center [396, 276] width 110 height 24
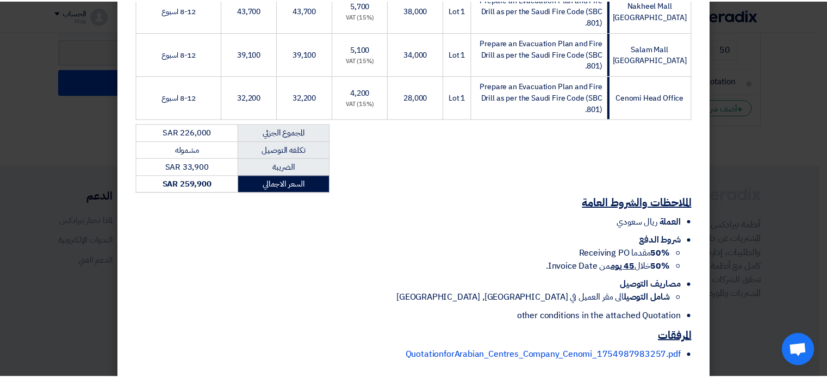
scroll to position [432, 0]
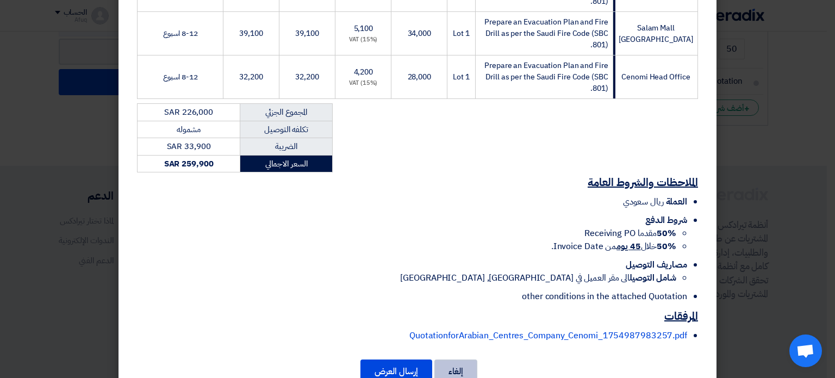
click at [471, 359] on button "إلغاء" at bounding box center [455, 371] width 43 height 24
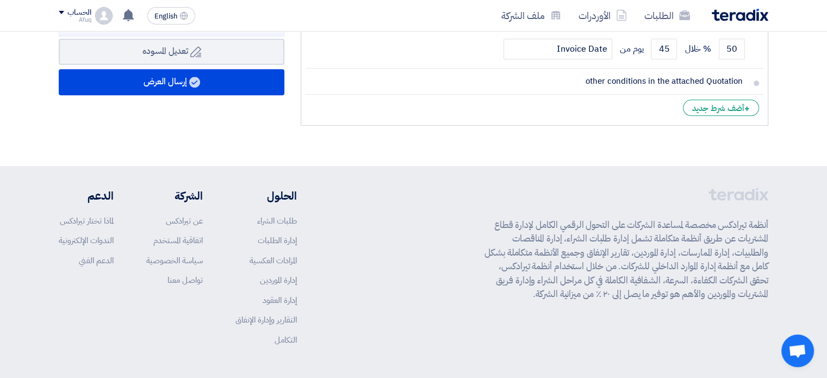
scroll to position [725, 0]
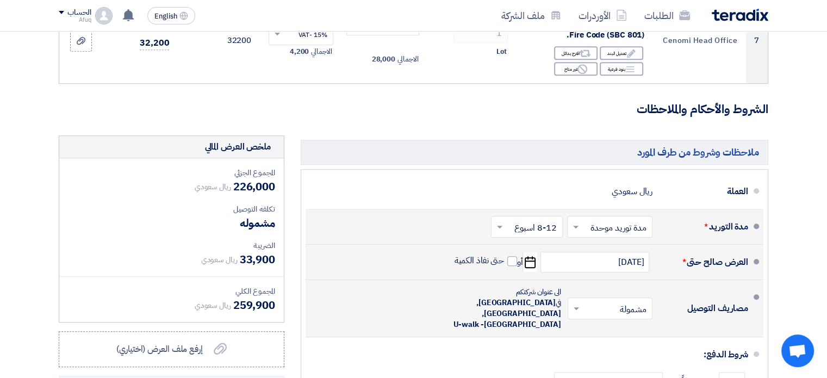
click at [530, 225] on input "text" at bounding box center [525, 228] width 66 height 16
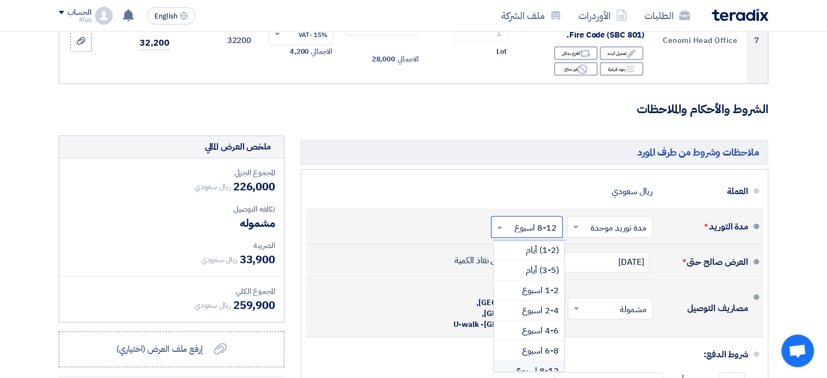
scroll to position [17, 0]
click at [542, 314] on span "4-6 اسبوع" at bounding box center [540, 313] width 37 height 13
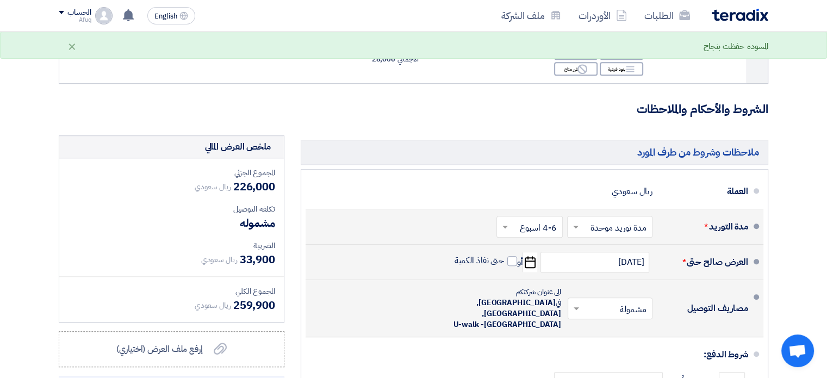
click at [594, 224] on input "text" at bounding box center [608, 228] width 80 height 16
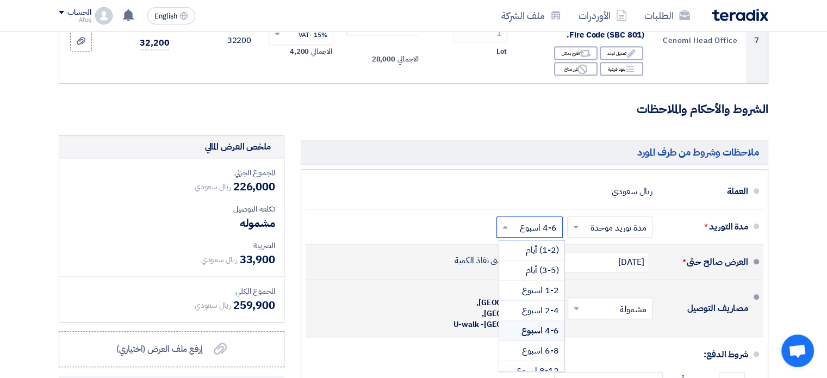
click at [544, 225] on input "text" at bounding box center [527, 228] width 61 height 16
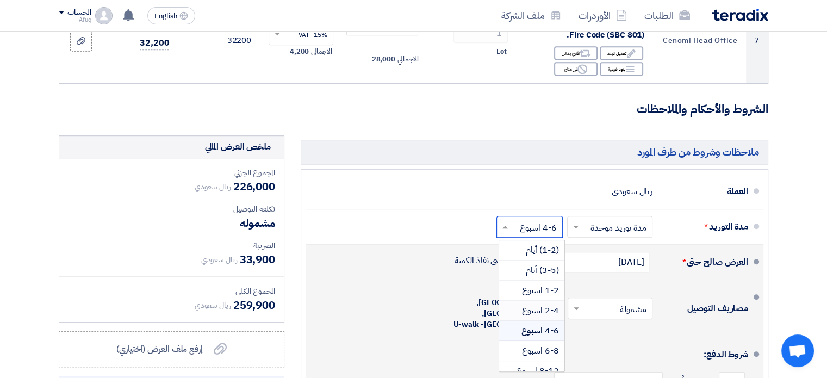
click at [455, 347] on div "شروط الدفع:" at bounding box center [535, 355] width 425 height 26
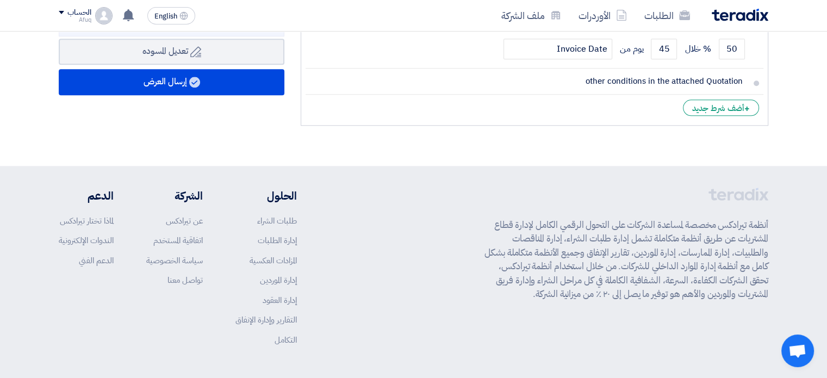
scroll to position [725, 0]
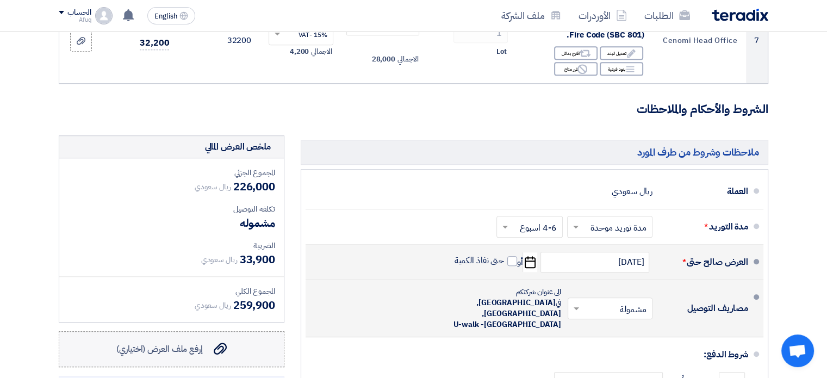
click at [209, 350] on div "إرفع ملف العرض (اختياري) إرفع ملف العرض (اختياري)" at bounding box center [171, 349] width 110 height 13
click at [0, 0] on input "إرفع ملف العرض (اختياري) إرفع ملف العرض (اختياري)" at bounding box center [0, 0] width 0 height 0
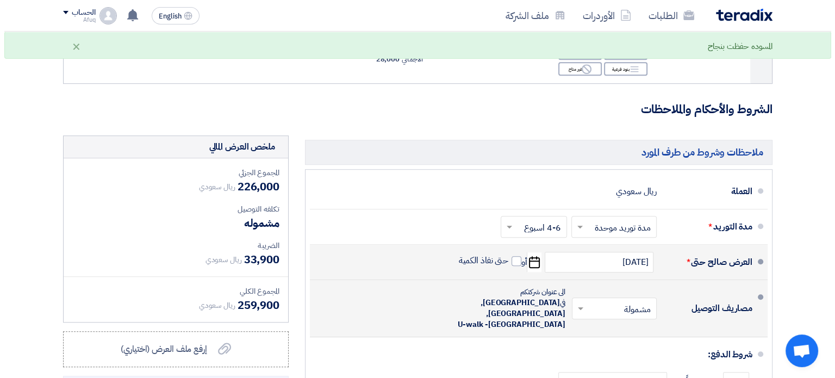
scroll to position [1088, 0]
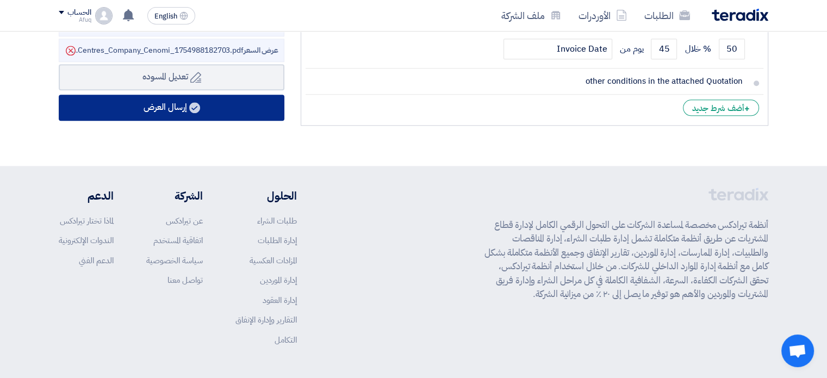
click at [211, 115] on button "إرسال العرض" at bounding box center [172, 108] width 226 height 26
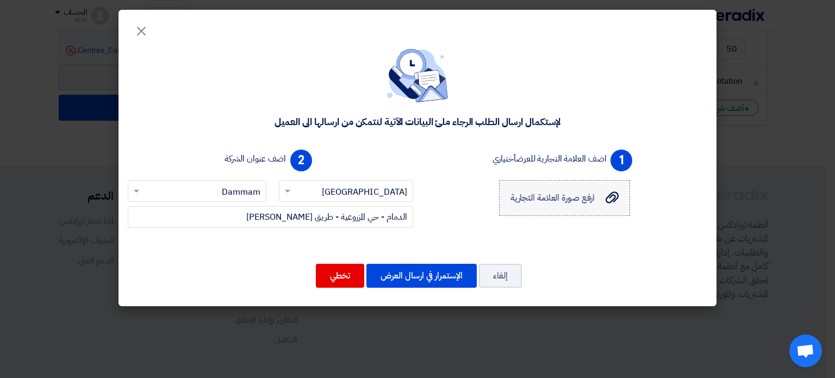
click at [561, 203] on span "ارفع صورة العلامة التجارية" at bounding box center [553, 197] width 85 height 13
click at [0, 0] on input "ارفع صورة العلامة التجارية ارفع صورة العلامة التجارية" at bounding box center [0, 0] width 0 height 0
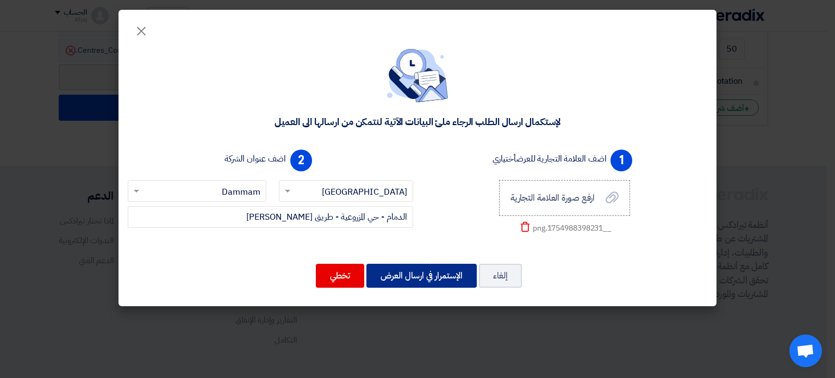
click at [402, 280] on button "الإستمرار في ارسال العرض" at bounding box center [422, 276] width 110 height 24
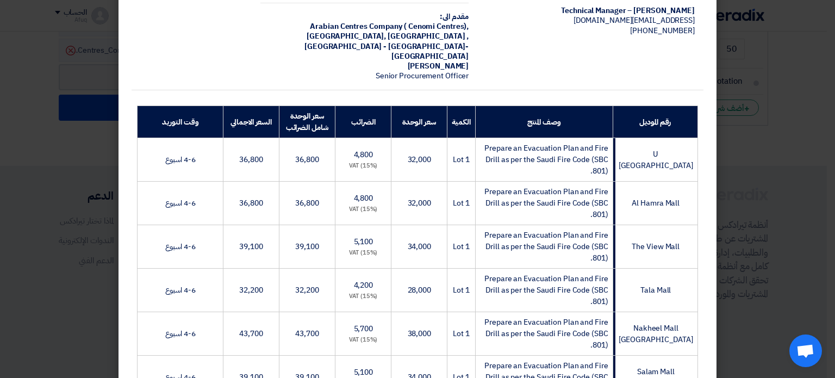
scroll to position [450, 0]
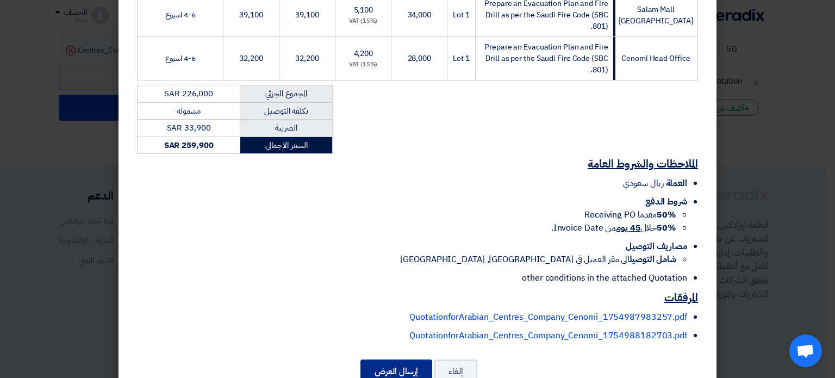
click at [393, 359] on button "إرسال العرض" at bounding box center [397, 371] width 72 height 24
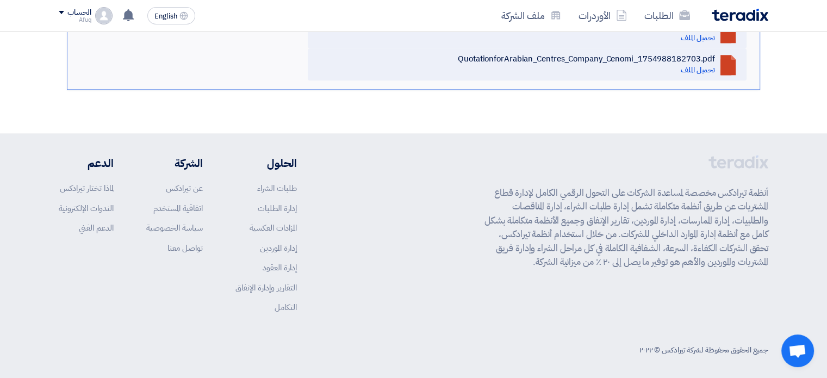
scroll to position [758, 0]
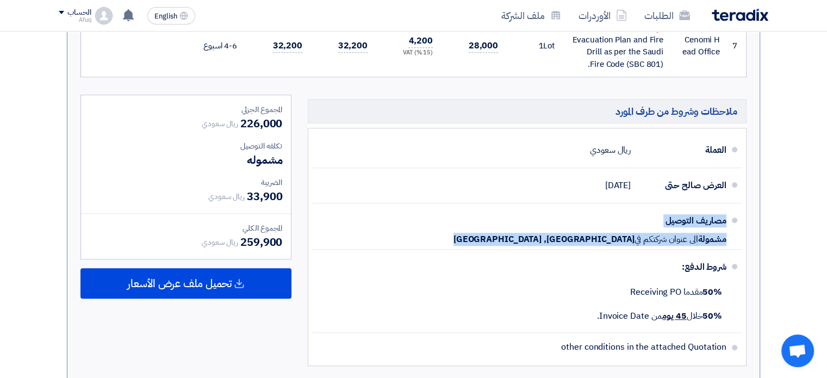
drag, startPoint x: 827, startPoint y: 243, endPoint x: 835, endPoint y: 254, distance: 13.9
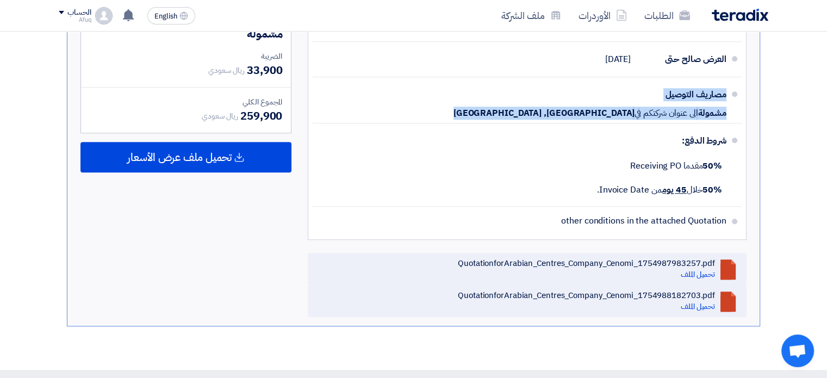
scroll to position [905, 0]
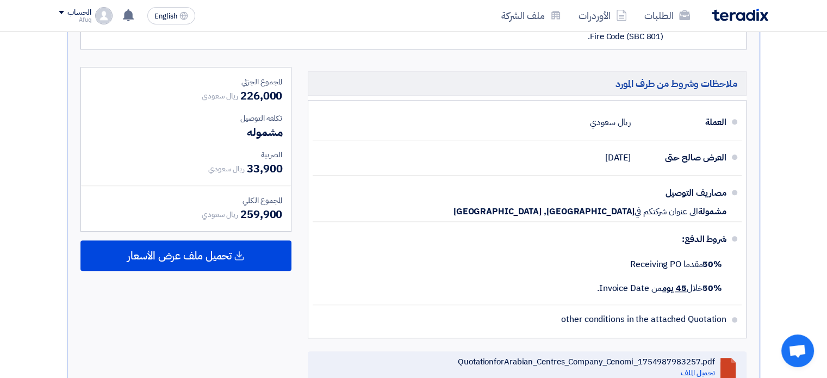
scroll to position [778, 0]
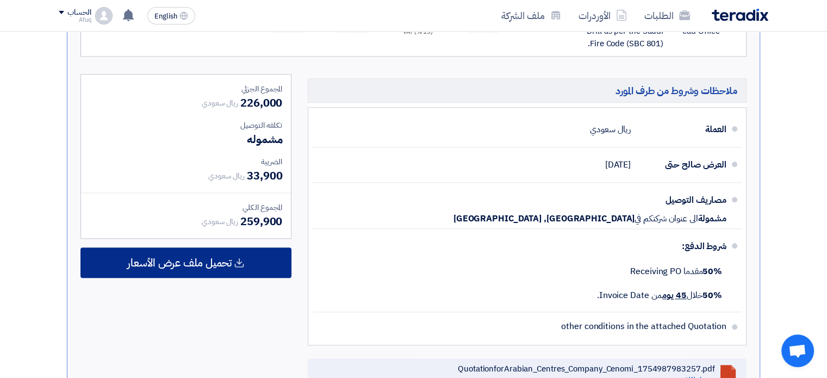
click at [243, 252] on div "تحميل ملف عرض الأسعار" at bounding box center [185, 262] width 211 height 30
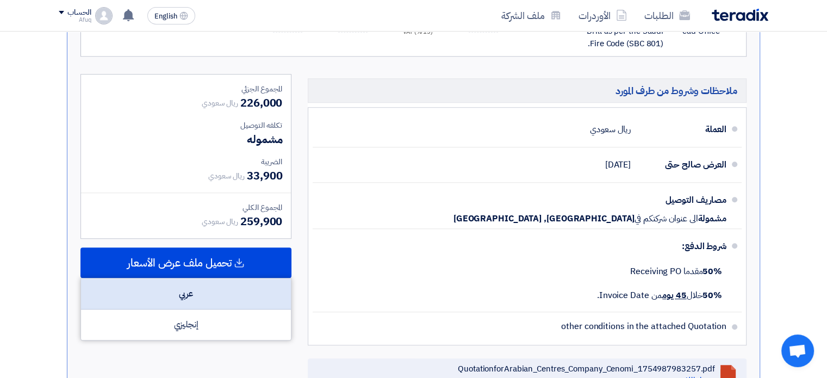
click at [227, 285] on div "عربي" at bounding box center [186, 293] width 210 height 31
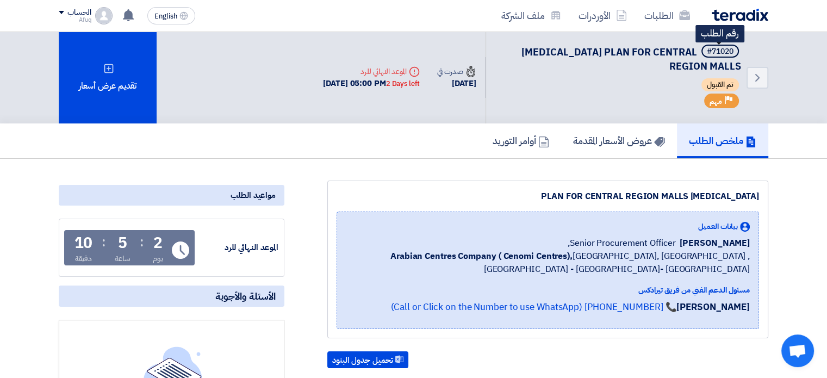
click at [729, 52] on div "#71020" at bounding box center [720, 52] width 27 height 8
click at [670, 16] on link "الطلبات" at bounding box center [667, 16] width 63 height 26
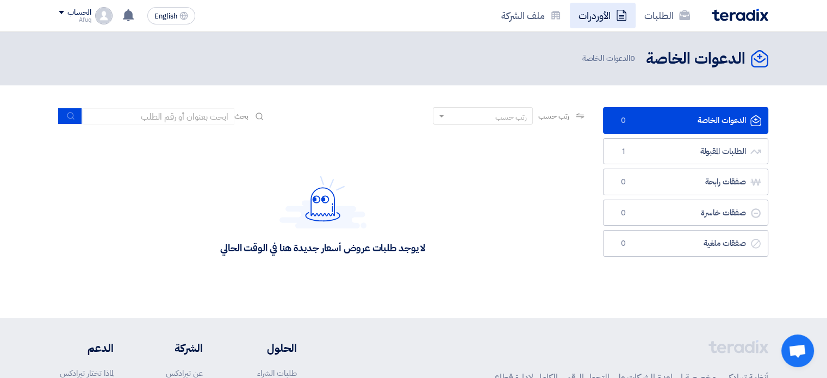
click at [607, 11] on link "الأوردرات" at bounding box center [603, 16] width 66 height 26
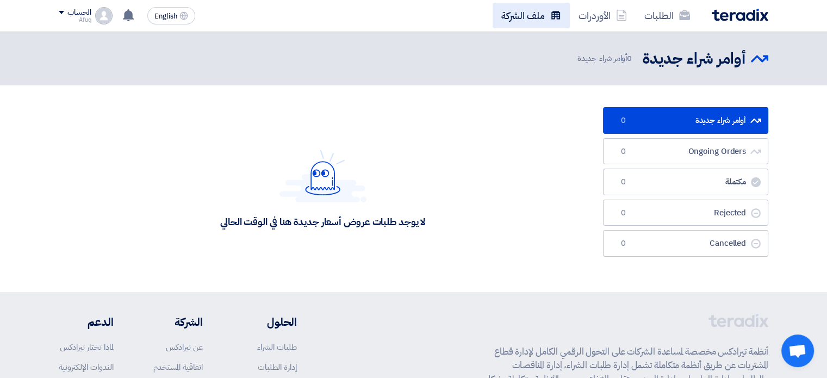
click at [525, 11] on link "ملف الشركة" at bounding box center [531, 16] width 77 height 26
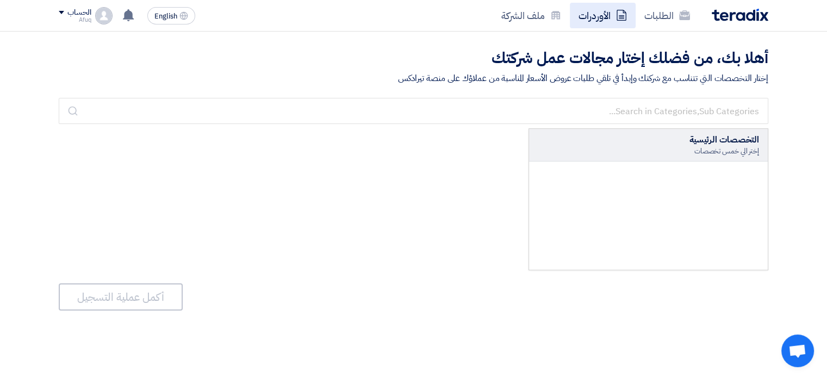
click at [580, 13] on link "الأوردرات" at bounding box center [603, 16] width 66 height 26
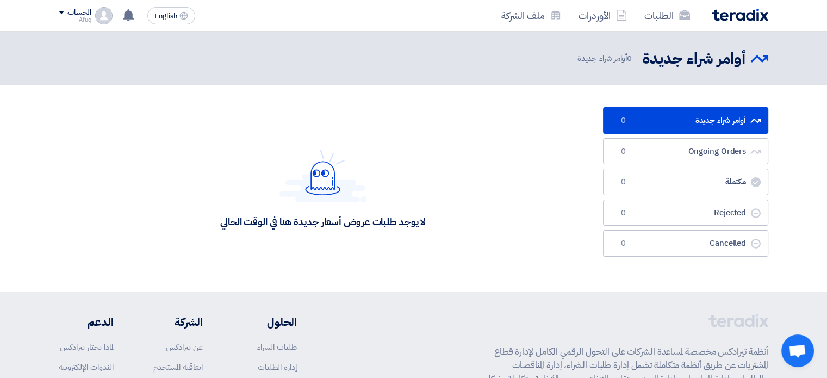
click at [721, 20] on img at bounding box center [740, 15] width 57 height 13
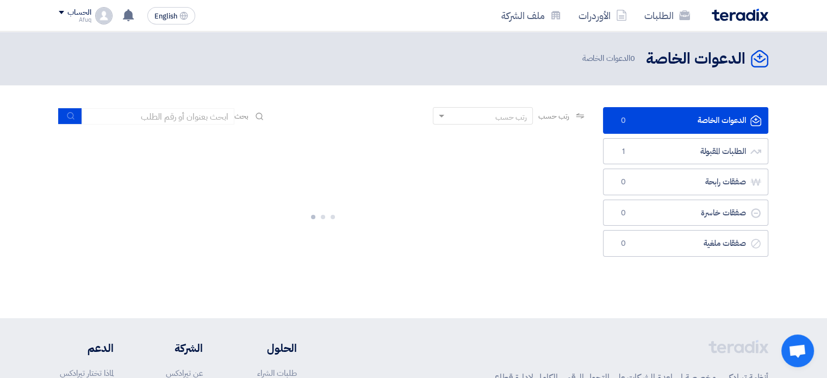
click at [82, 21] on div "Afuq" at bounding box center [75, 20] width 32 height 6
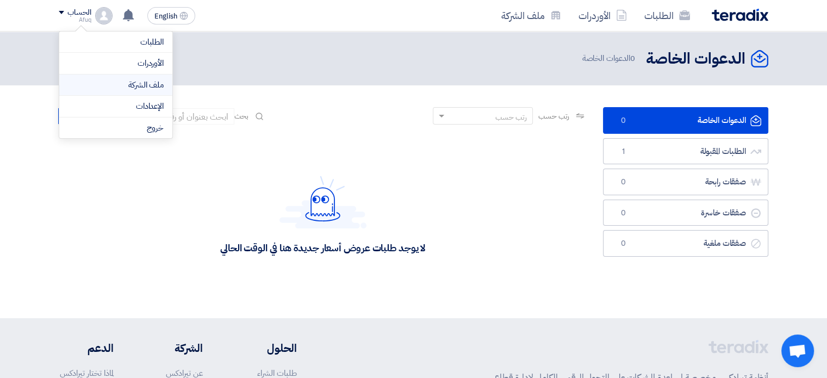
click at [128, 83] on link "ملف الشركة" at bounding box center [116, 85] width 96 height 13
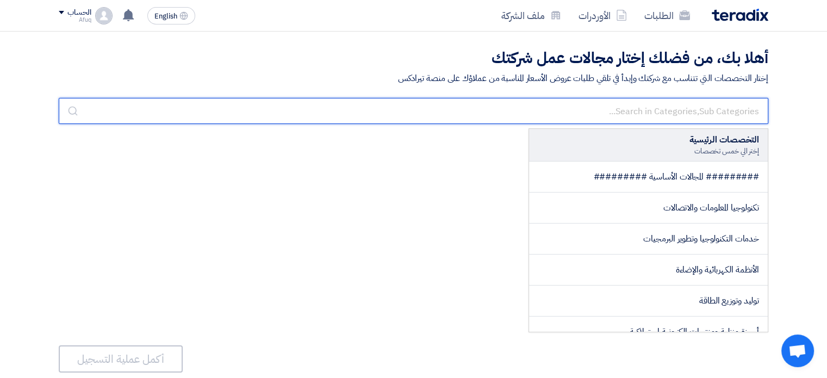
click at [679, 103] on input "text" at bounding box center [414, 111] width 710 height 26
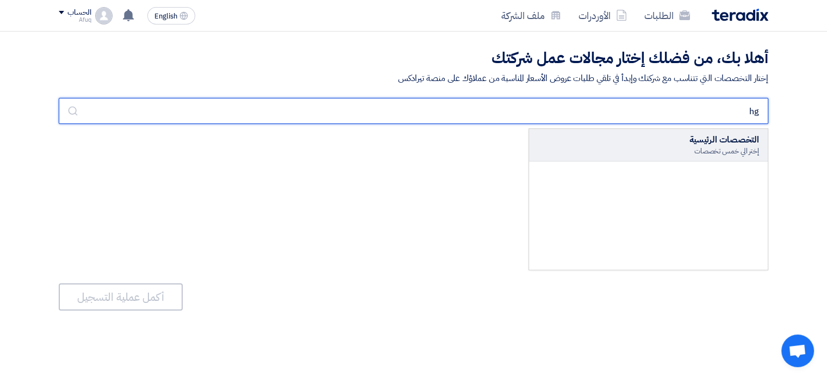
type input "h"
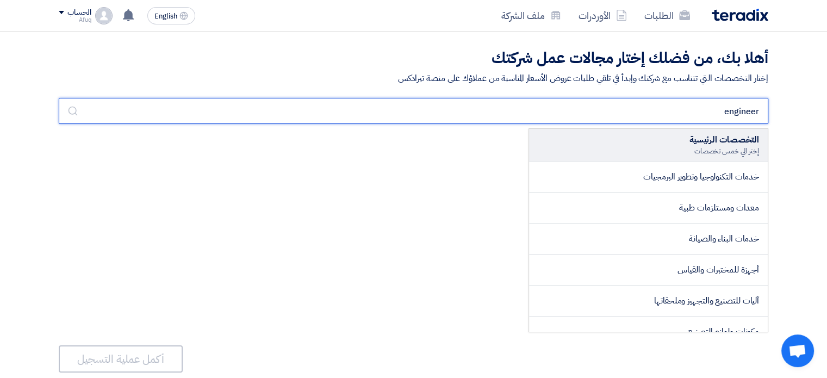
drag, startPoint x: 682, startPoint y: 114, endPoint x: 811, endPoint y: 109, distance: 128.4
click at [811, 109] on div "أهلا بك، من فضلك إختار مجالات عمل شركتك إختار التخصصات التي تتناسب مع شركتك وإب…" at bounding box center [413, 221] width 827 height 378
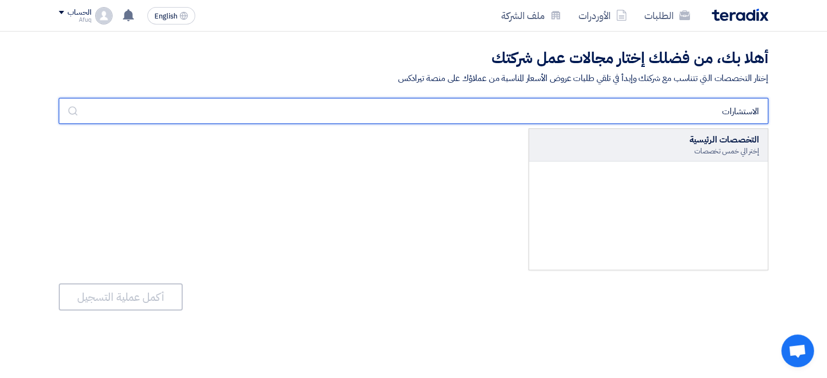
click at [705, 113] on input "الاستشارات" at bounding box center [414, 111] width 710 height 26
type input "الاستشارات الهندسية"
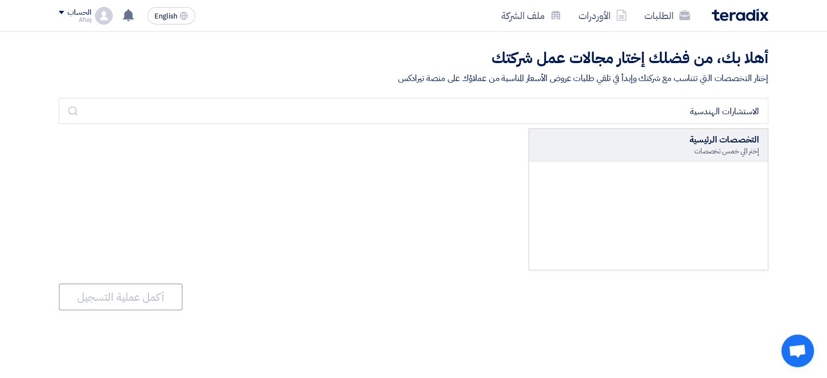
click at [715, 139] on div "التخصصات الرئيسية" at bounding box center [648, 139] width 221 height 13
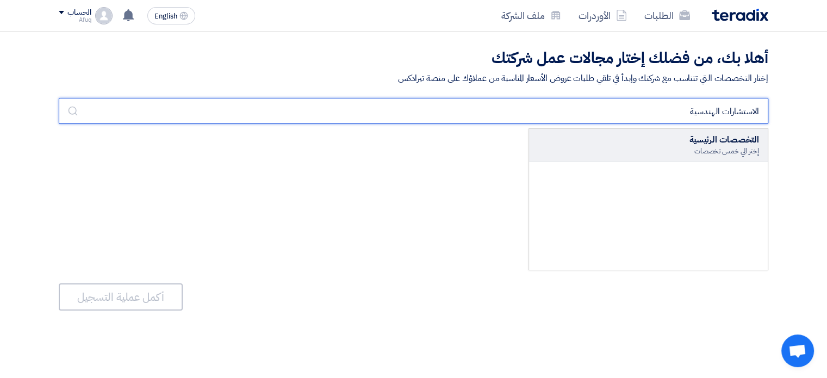
drag, startPoint x: 676, startPoint y: 104, endPoint x: 802, endPoint y: 109, distance: 125.7
click at [802, 109] on div "أهلا بك، من فضلك إختار مجالات عمل شركتك إختار التخصصات التي تتناسب مع شركتك وإب…" at bounding box center [413, 221] width 827 height 378
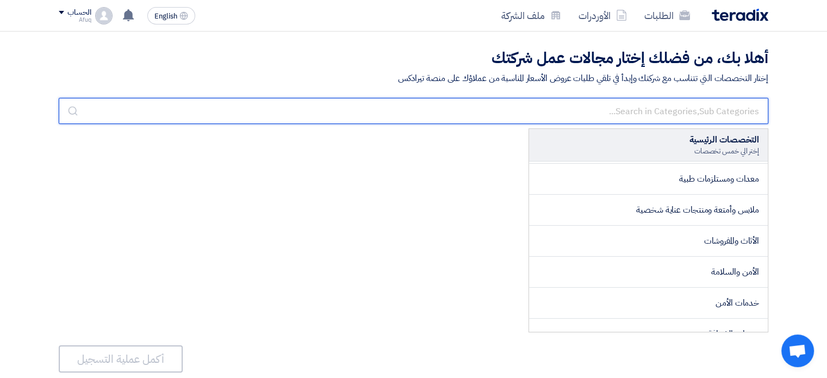
scroll to position [392, 0]
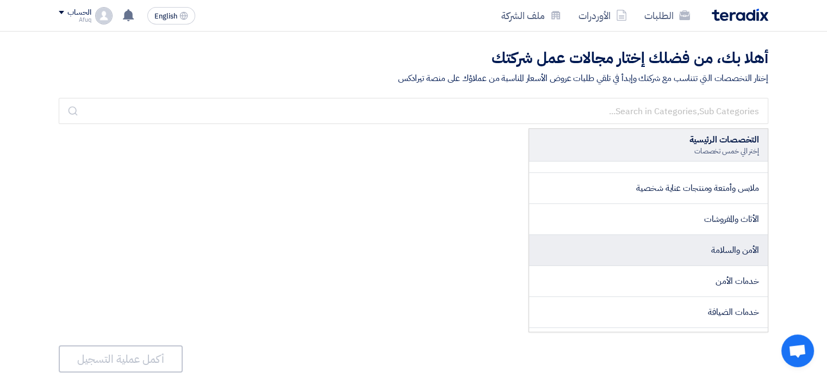
click at [711, 254] on span "الأمن والسلامة" at bounding box center [735, 250] width 48 height 13
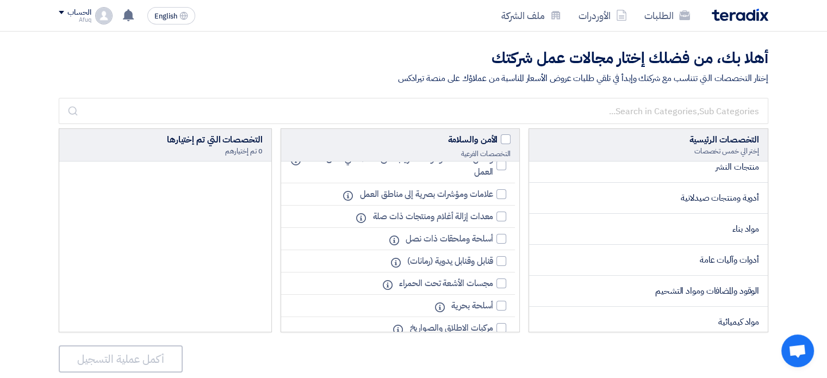
scroll to position [805, 0]
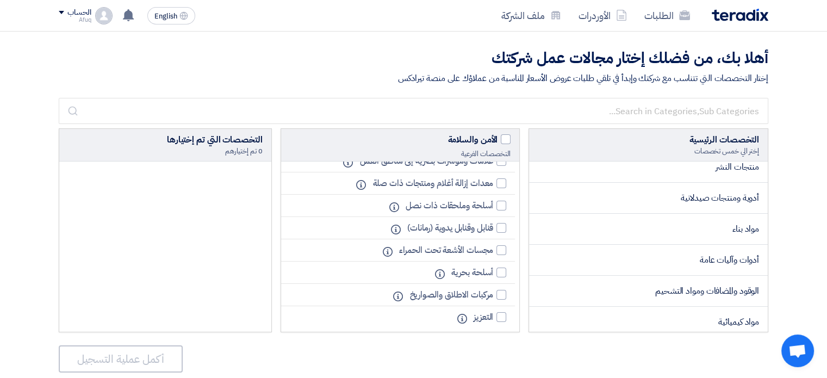
click at [239, 146] on div "0 تم إختيارهم" at bounding box center [165, 151] width 195 height 10
click at [240, 158] on div "التخصصات التي تم إختيارها 0 تم إختيارهم" at bounding box center [165, 145] width 212 height 33
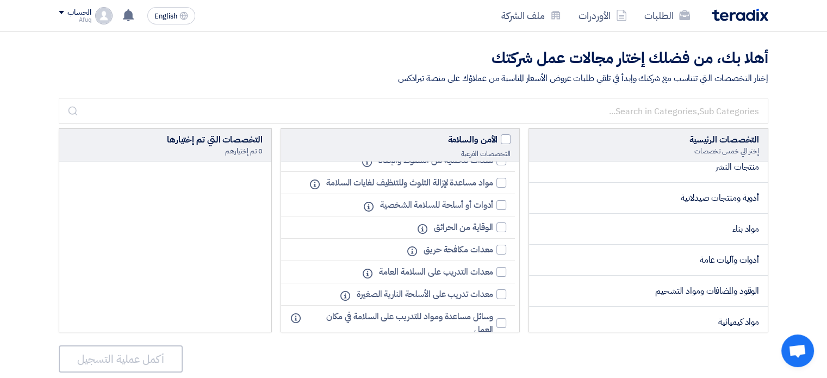
scroll to position [656, 0]
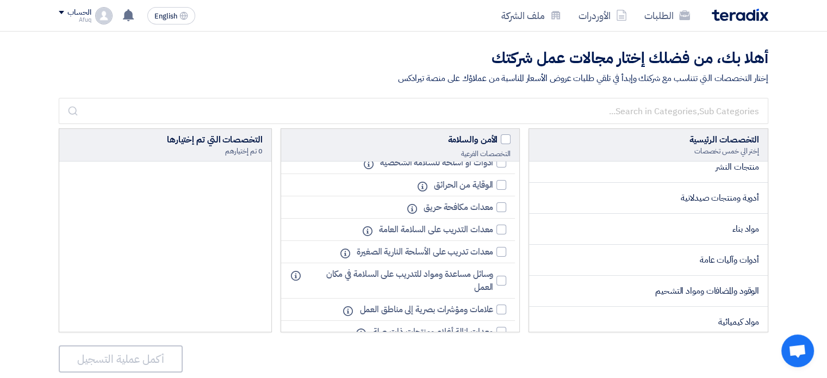
click at [446, 210] on li "معدات مكافحة حريق Info" at bounding box center [398, 207] width 234 height 22
click at [459, 202] on span "معدات مكافحة حريق" at bounding box center [459, 207] width 70 height 13
click at [486, 204] on input "معدات مكافحة حريق" at bounding box center [489, 207] width 7 height 7
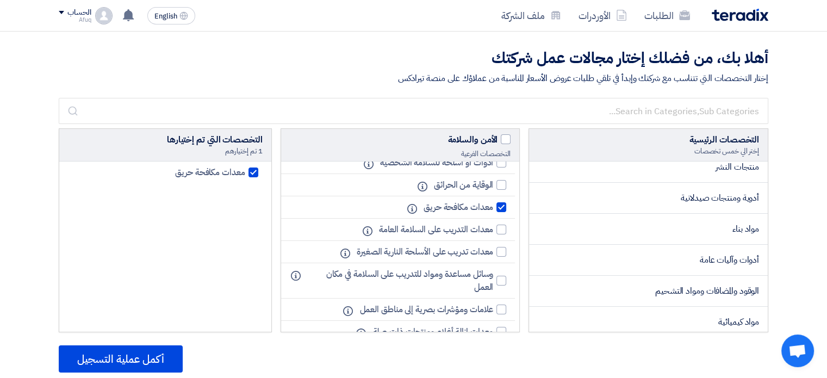
click at [475, 203] on span "معدات مكافحة حريق" at bounding box center [459, 207] width 70 height 13
click at [486, 204] on input "معدات مكافحة حريق" at bounding box center [489, 207] width 7 height 7
checkbox input "false"
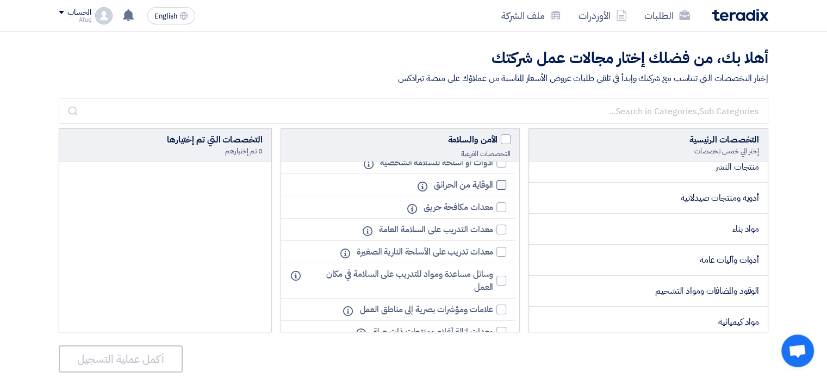
click at [446, 184] on span "الوقاية من الحرائق" at bounding box center [463, 184] width 59 height 13
click at [486, 184] on input "الوقاية من الحرائق" at bounding box center [489, 185] width 7 height 7
checkbox input "true"
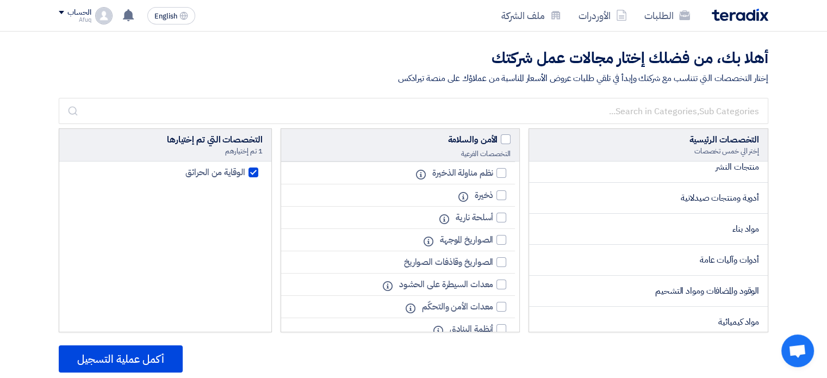
scroll to position [0, 0]
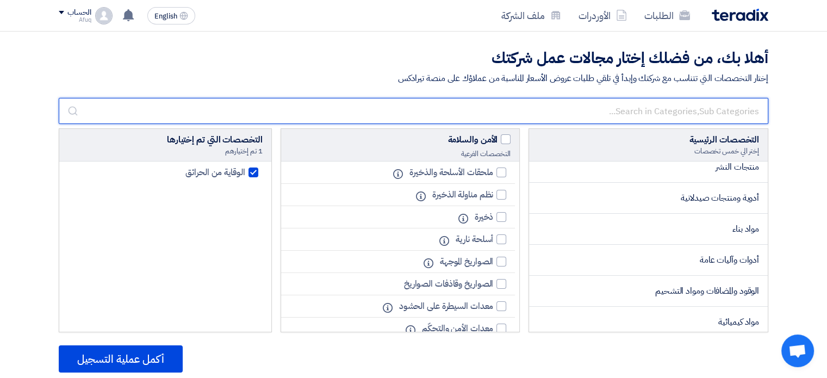
click at [678, 117] on input "text" at bounding box center [414, 111] width 710 height 26
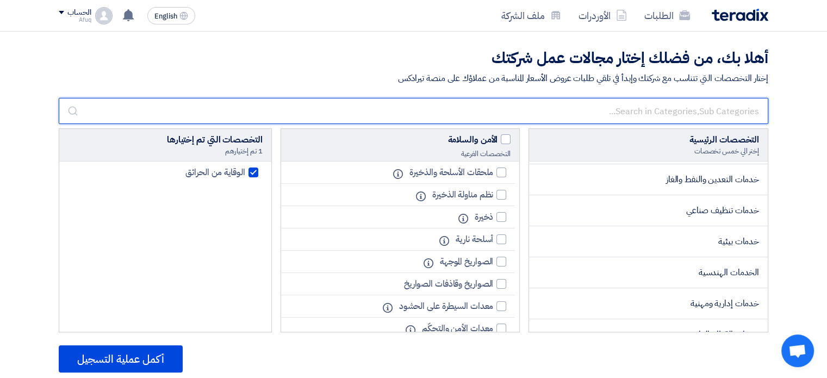
scroll to position [1537, 0]
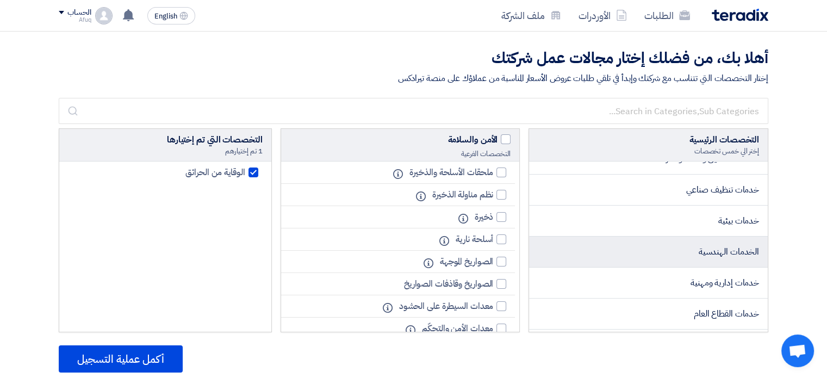
click at [657, 257] on li "الخدمات الهندسية" at bounding box center [648, 252] width 239 height 31
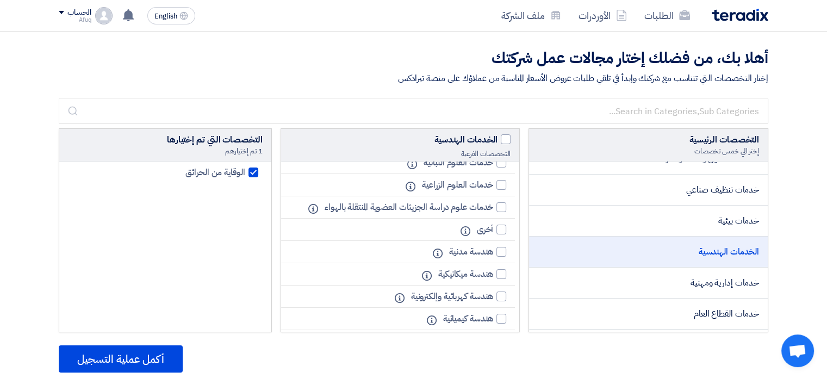
scroll to position [614, 0]
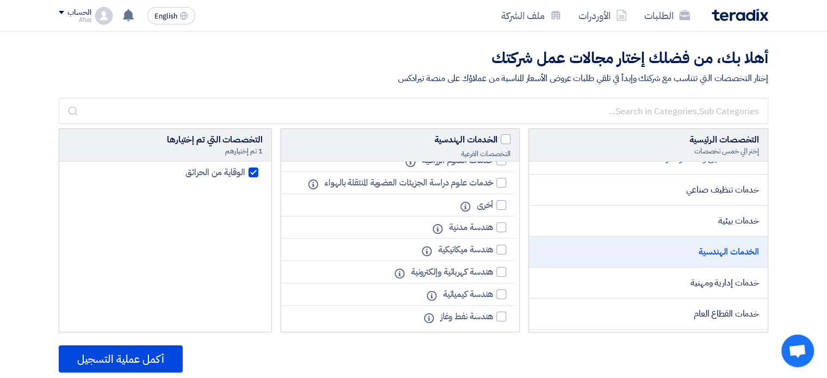
click at [527, 300] on div "التخصصات الرئيسية إختر الي خمس تخصصات ######### المجالات الأساسية ######### تكن…" at bounding box center [414, 230] width 710 height 204
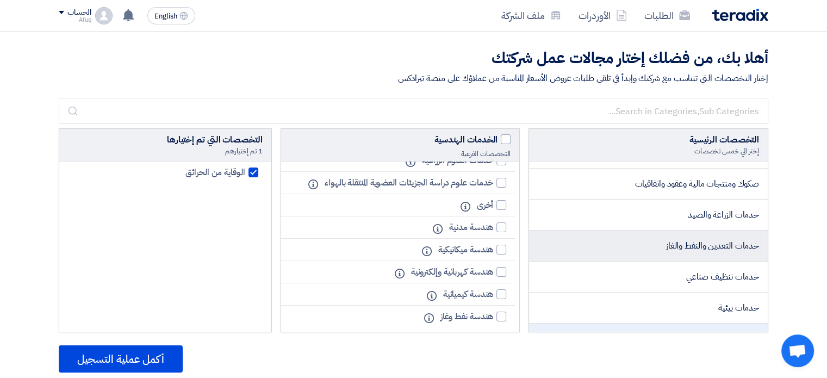
scroll to position [1805, 0]
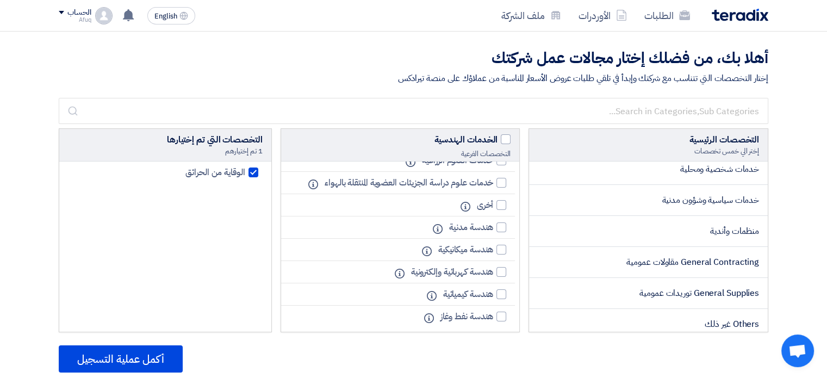
drag, startPoint x: 505, startPoint y: 243, endPoint x: 510, endPoint y: 238, distance: 6.9
click at [509, 239] on li "هندسة ميكانيكية Info" at bounding box center [398, 250] width 234 height 22
click at [506, 245] on div at bounding box center [501, 250] width 10 height 10
click at [493, 246] on input "هندسة ميكانيكية" at bounding box center [489, 249] width 7 height 7
checkbox input "true"
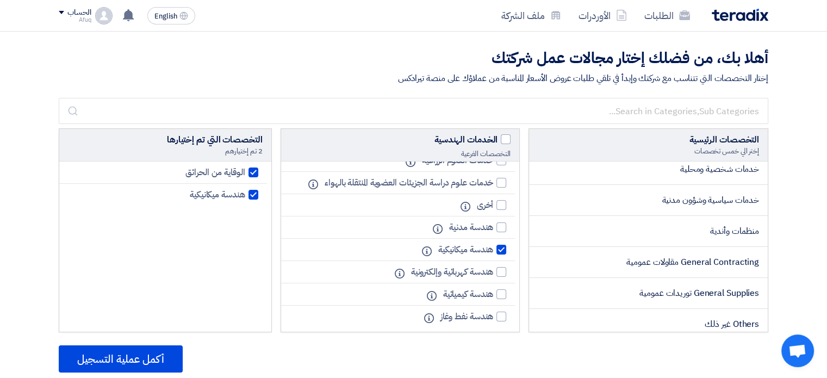
click at [508, 265] on li "هندسة كهربائية وإلكترونية Info" at bounding box center [398, 272] width 234 height 22
click at [503, 267] on div at bounding box center [501, 272] width 10 height 10
click at [493, 269] on input "هندسة كهربائية وإلكترونية" at bounding box center [489, 272] width 7 height 7
checkbox input "true"
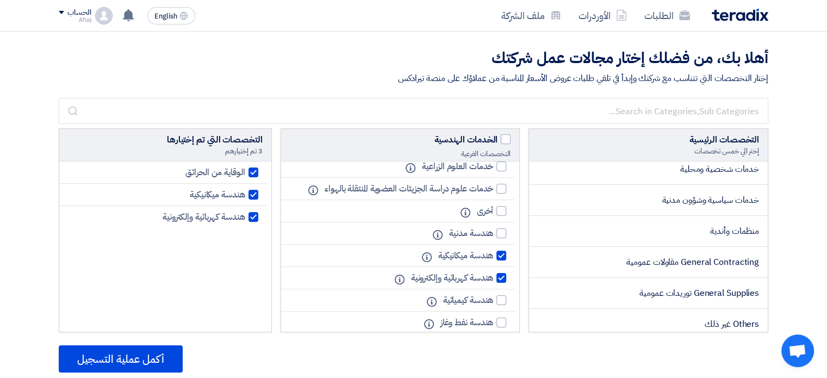
scroll to position [614, 0]
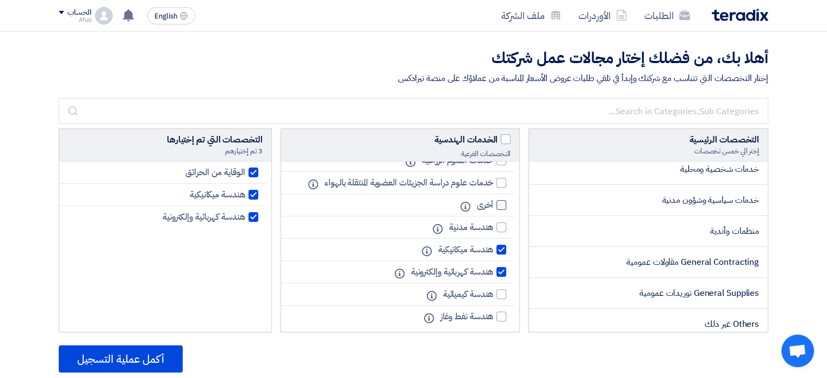
click at [500, 202] on div at bounding box center [501, 205] width 10 height 10
click at [493, 202] on input "أخرى" at bounding box center [489, 205] width 7 height 7
checkbox input "true"
click at [250, 239] on div at bounding box center [254, 239] width 10 height 10
click at [245, 239] on input "هندسة كهربائية وإلكترونية" at bounding box center [241, 239] width 7 height 7
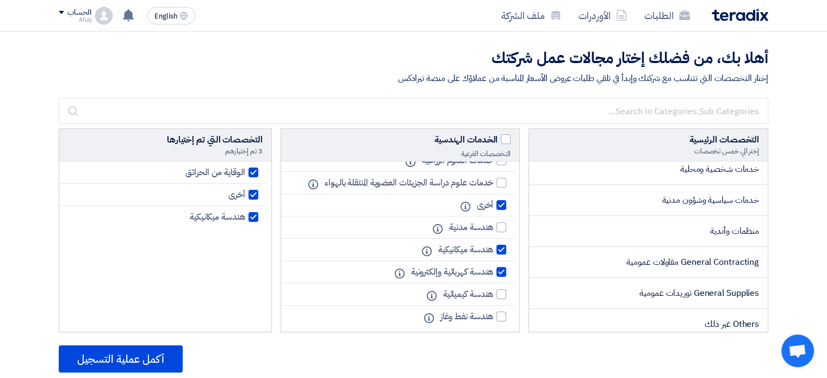
click at [499, 273] on label "هندسة كهربائية وإلكترونية" at bounding box center [456, 271] width 101 height 13
click at [493, 273] on input "هندسة كهربائية وإلكترونية" at bounding box center [489, 272] width 7 height 7
click at [501, 270] on div at bounding box center [501, 272] width 10 height 10
click at [493, 270] on input "هندسة كهربائية وإلكترونية" at bounding box center [489, 272] width 7 height 7
checkbox input "true"
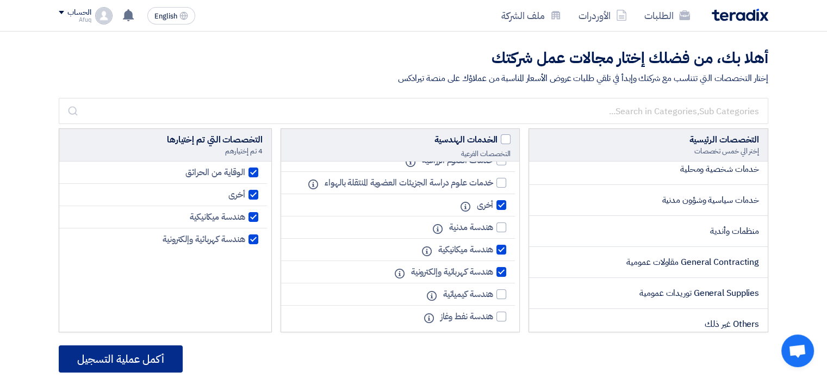
click at [146, 352] on button "أكمل عملية التسجيل" at bounding box center [121, 358] width 124 height 27
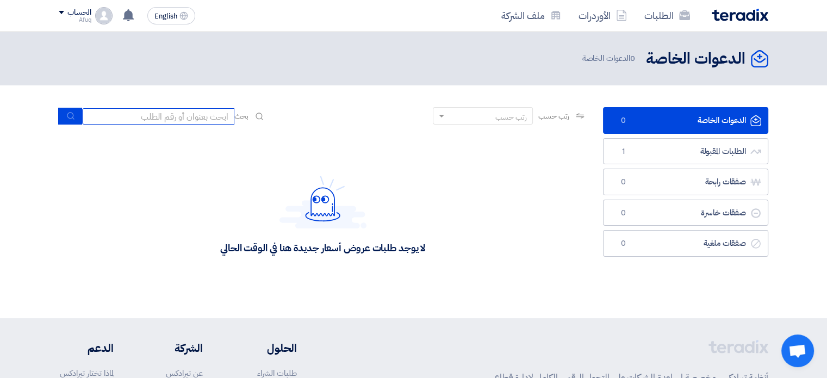
click at [174, 112] on input at bounding box center [158, 116] width 152 height 16
click at [72, 11] on div "الحساب" at bounding box center [78, 12] width 23 height 9
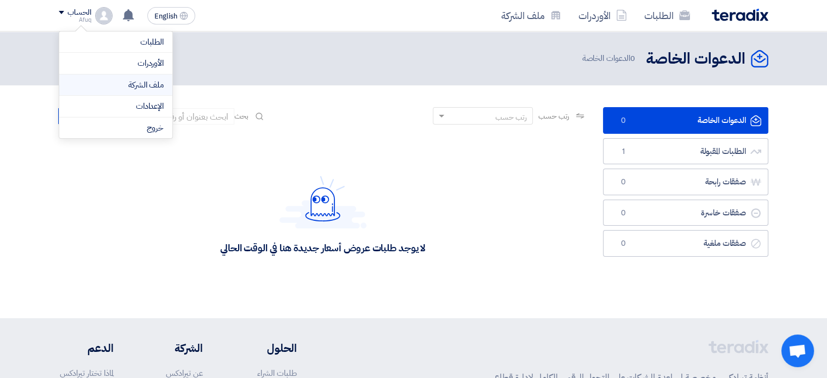
click at [145, 87] on link "ملف الشركة" at bounding box center [116, 85] width 96 height 13
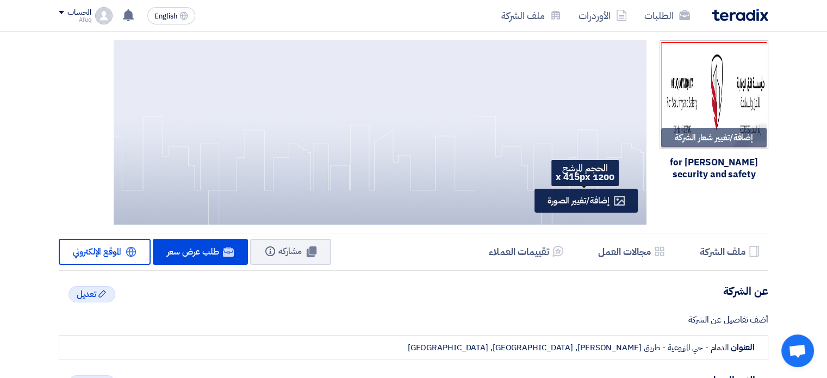
click at [606, 198] on span "إضافة/تغيير الصورة" at bounding box center [579, 200] width 62 height 13
type input "C:\fakepath\AFUQ LOGO1.png"
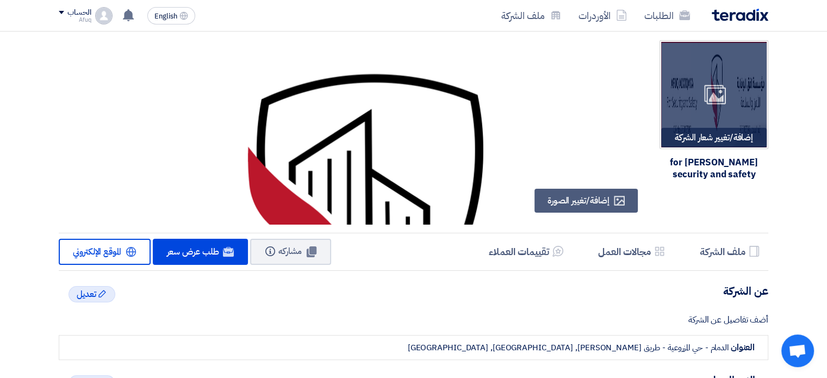
drag, startPoint x: 722, startPoint y: 131, endPoint x: 720, endPoint y: 66, distance: 64.2
drag, startPoint x: 720, startPoint y: 66, endPoint x: 747, endPoint y: 94, distance: 38.1
click at [747, 94] on div "Image" at bounding box center [713, 94] width 105 height 105
type input "C:\fakepath\AFUQ LOGO1.png"
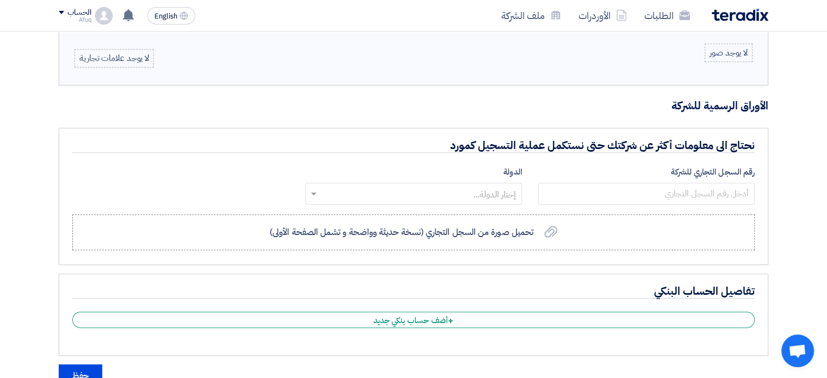
scroll to position [579, 0]
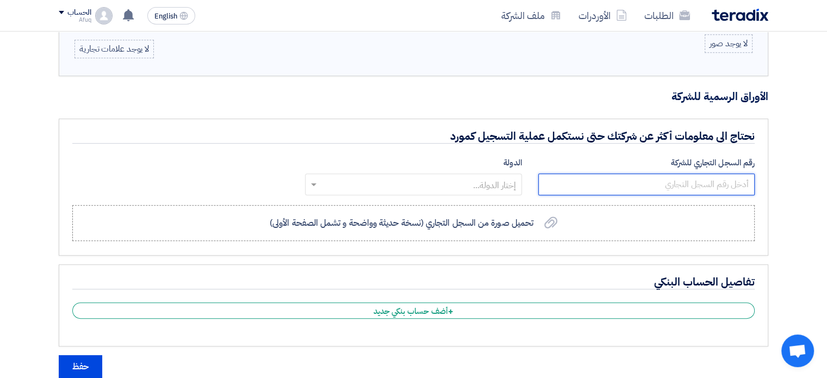
click at [672, 183] on input "number" at bounding box center [646, 184] width 216 height 22
click at [487, 176] on input "text" at bounding box center [419, 185] width 195 height 18
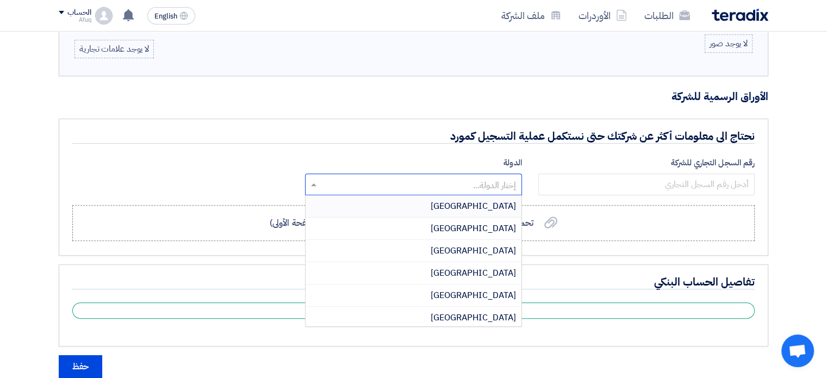
click at [489, 183] on input "text" at bounding box center [419, 185] width 195 height 18
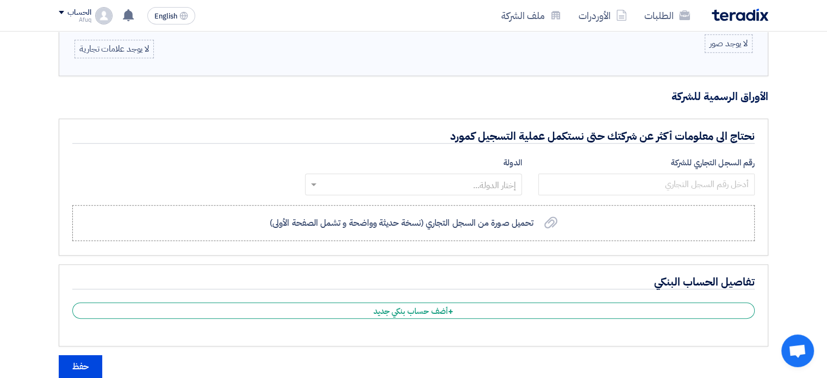
click at [759, 176] on div "رقم السجل التجاري للشركة" at bounding box center [646, 178] width 233 height 43
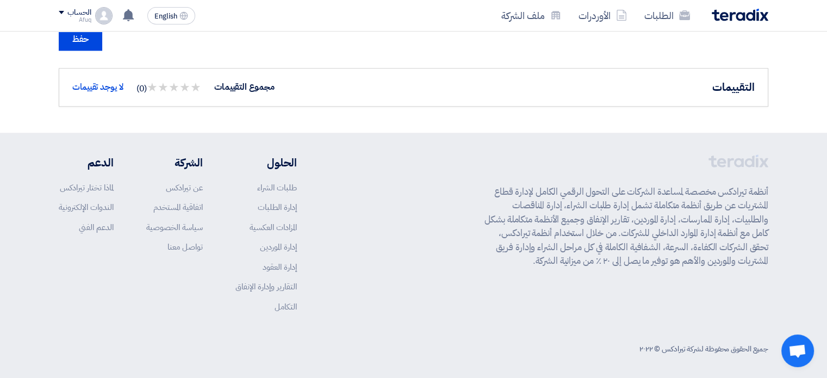
scroll to position [544, 0]
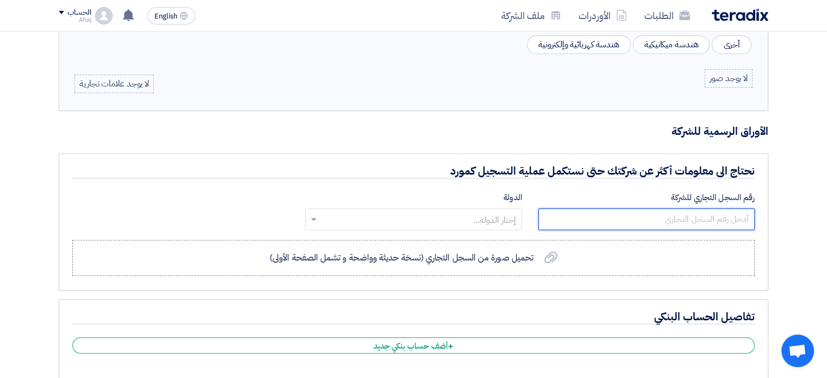
click at [743, 219] on input "number" at bounding box center [646, 219] width 216 height 22
type input "2050127397"
click at [493, 211] on input "text" at bounding box center [419, 220] width 195 height 18
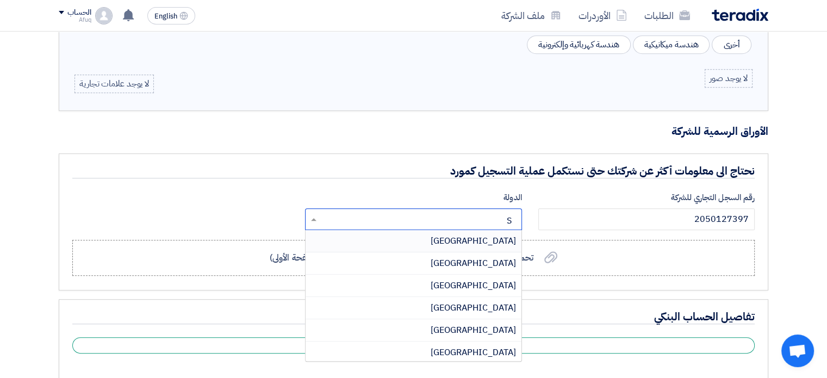
type input "SA"
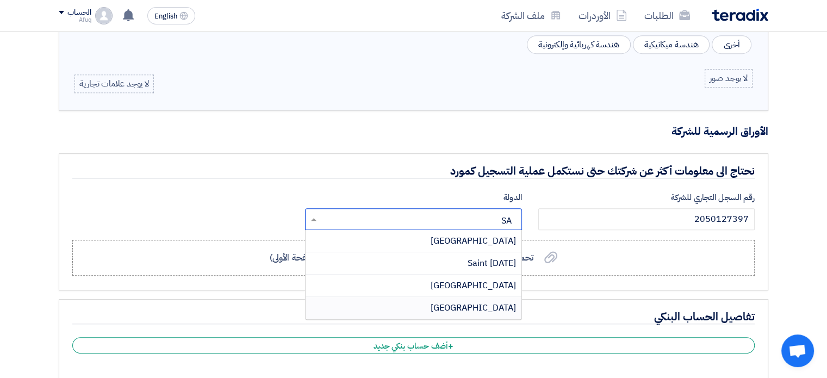
click at [505, 307] on span "Saudi Arabia" at bounding box center [473, 307] width 85 height 13
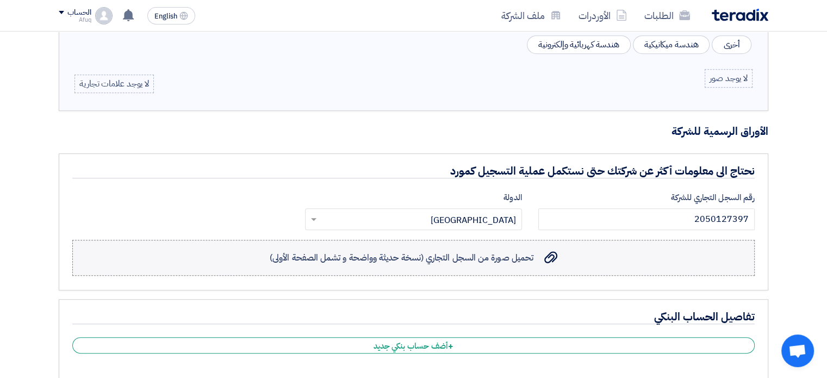
click at [566, 259] on label "تحميل صورة من السجل التجاري (نسخة حديثة وواضحة و تشمل الصفحة الأولى) تحميل صورة…" at bounding box center [413, 258] width 682 height 36
click at [0, 0] on input "تحميل صورة من السجل التجاري (نسخة حديثة وواضحة و تشمل الصفحة الأولى) تحميل صورة…" at bounding box center [0, 0] width 0 height 0
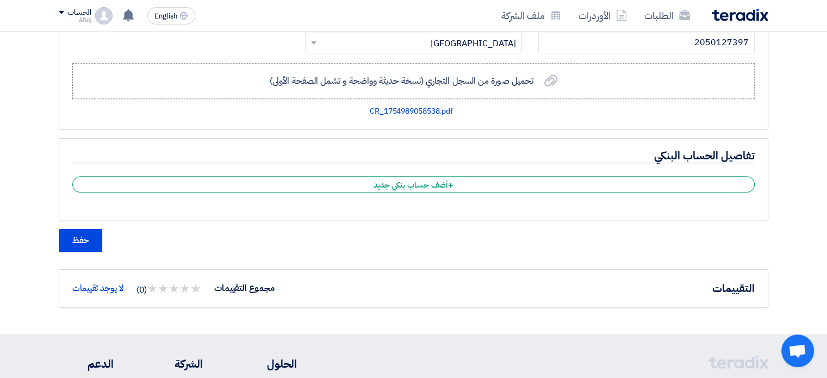
scroll to position [696, 0]
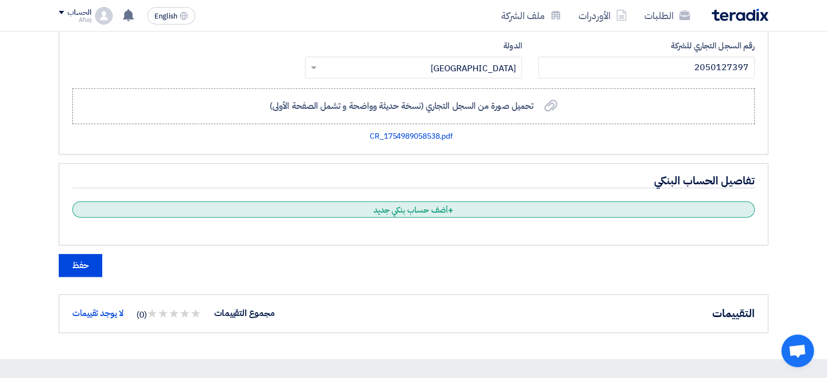
click at [626, 204] on div "+ أضف حساب بنكي جديد" at bounding box center [413, 209] width 682 height 16
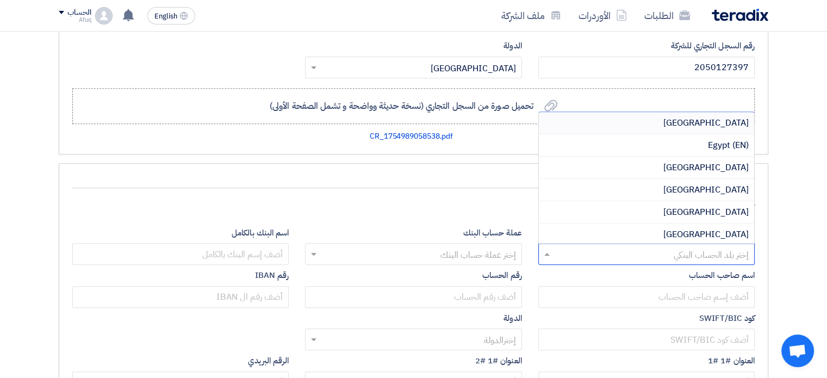
click at [683, 251] on input "text" at bounding box center [652, 255] width 195 height 18
drag, startPoint x: 774, startPoint y: 247, endPoint x: 746, endPoint y: 262, distance: 31.9
drag, startPoint x: 739, startPoint y: 252, endPoint x: 750, endPoint y: 251, distance: 11.5
click at [750, 251] on div "A" at bounding box center [646, 254] width 215 height 18
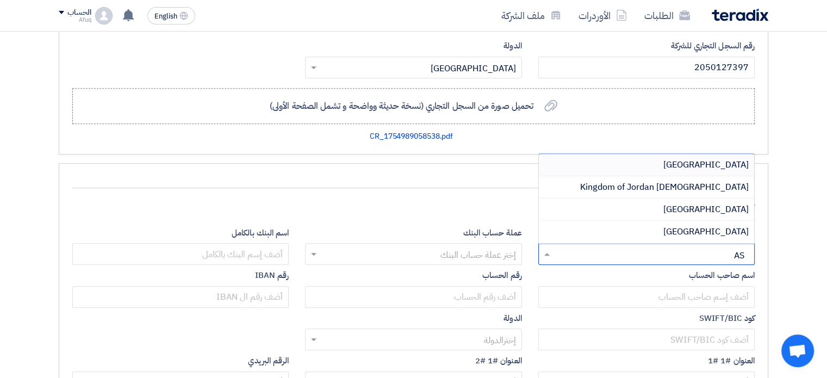
drag, startPoint x: 744, startPoint y: 251, endPoint x: 732, endPoint y: 250, distance: 12.0
click at [732, 250] on input "AS" at bounding box center [652, 255] width 195 height 18
click at [732, 251] on input "AS" at bounding box center [652, 255] width 195 height 18
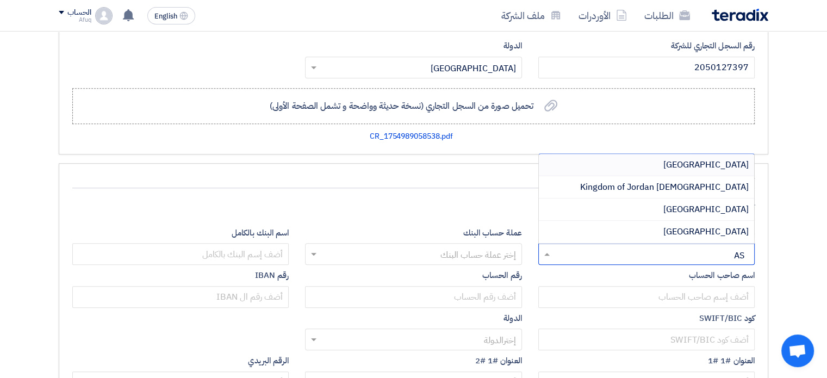
type input "A"
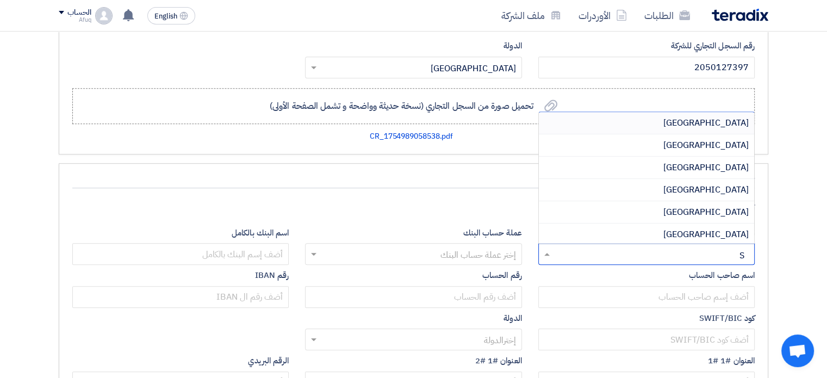
type input "SA"
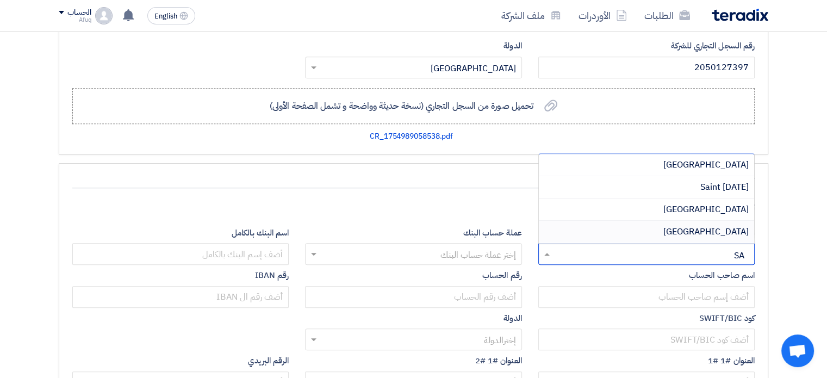
click at [742, 225] on span "Saudi Arabia" at bounding box center [705, 231] width 85 height 13
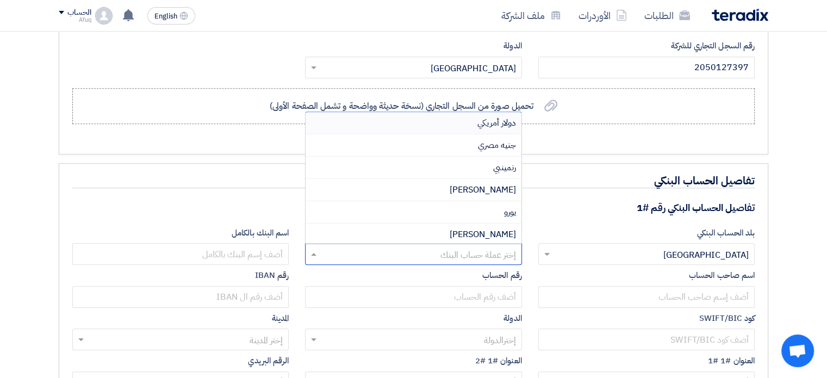
click at [469, 246] on input "text" at bounding box center [419, 255] width 195 height 18
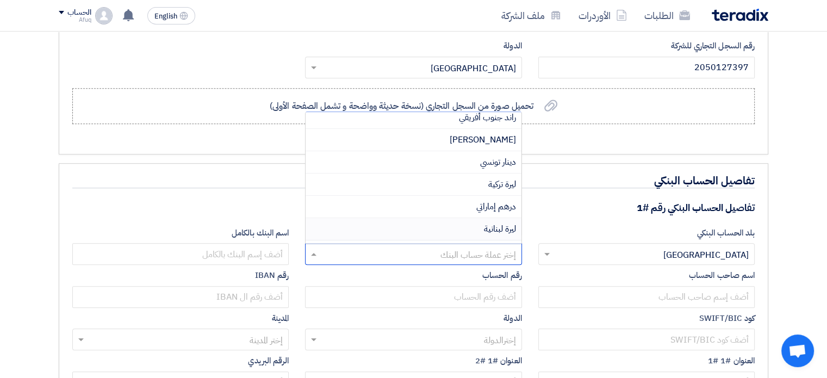
scroll to position [725, 0]
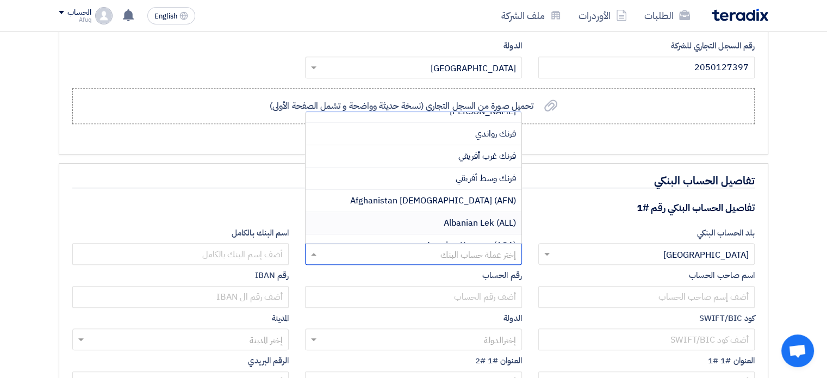
type input "C"
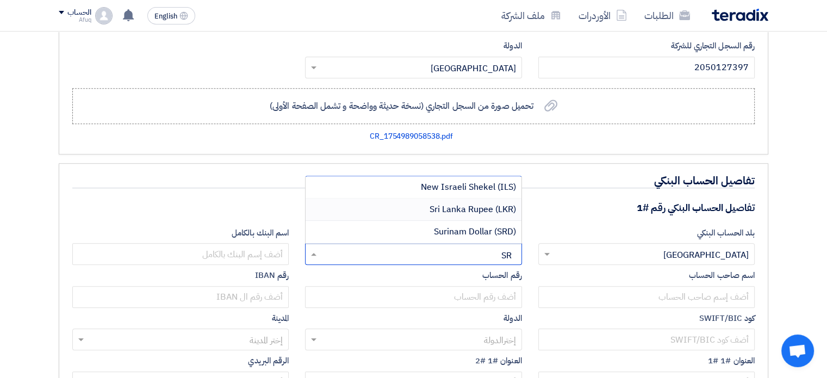
type input "S"
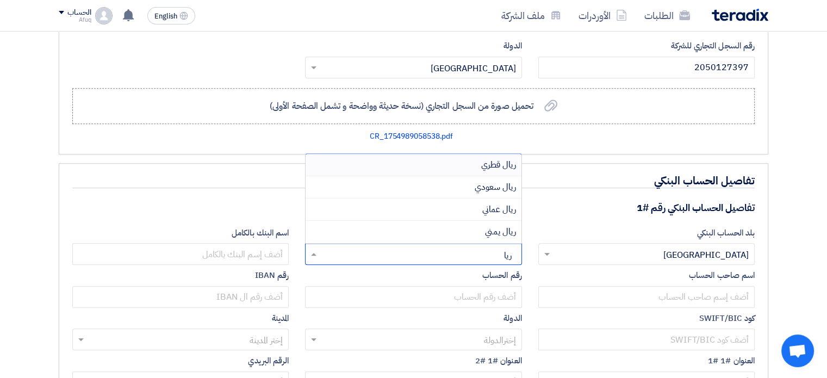
type input "ريال"
click at [484, 183] on span "ريال سعودي" at bounding box center [495, 187] width 41 height 13
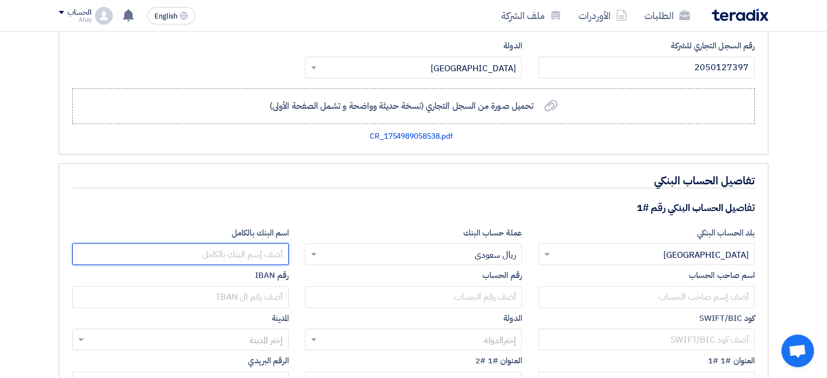
click at [250, 255] on input "text" at bounding box center [180, 254] width 216 height 22
type input "البنك الأهلي"
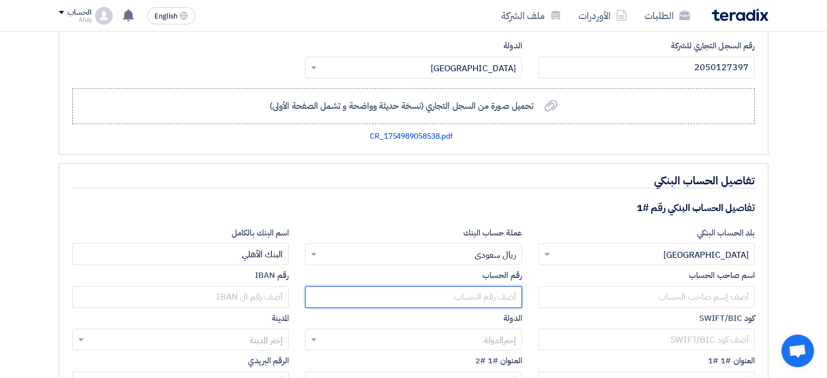
click at [496, 297] on input "text" at bounding box center [413, 297] width 216 height 22
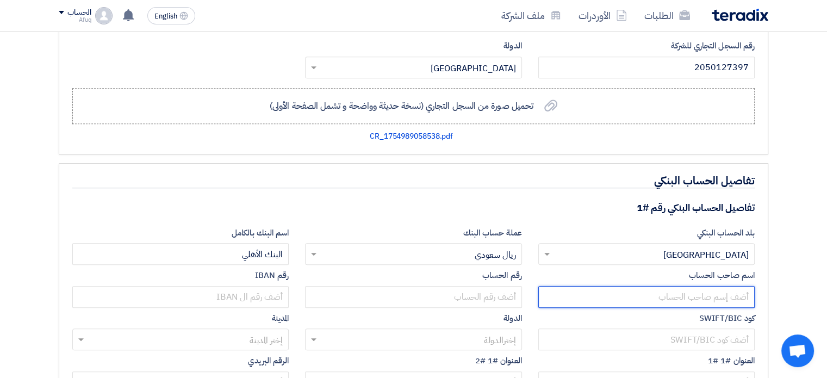
click at [664, 295] on input "text" at bounding box center [646, 297] width 216 height 22
click at [695, 290] on input "text" at bounding box center [646, 297] width 216 height 22
type input "ش"
type input "مؤسسة افق الوقاية للأمن والسلامة"
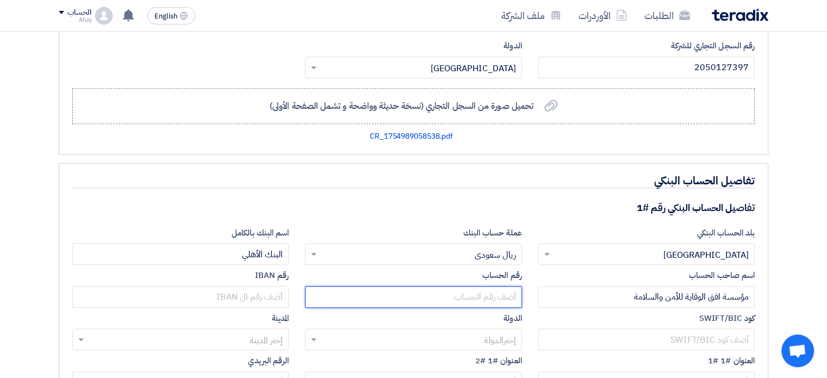
click at [486, 290] on input "text" at bounding box center [413, 297] width 216 height 22
click at [480, 293] on input "text" at bounding box center [413, 297] width 216 height 22
paste input "05800000812607"
type input "05800000812607"
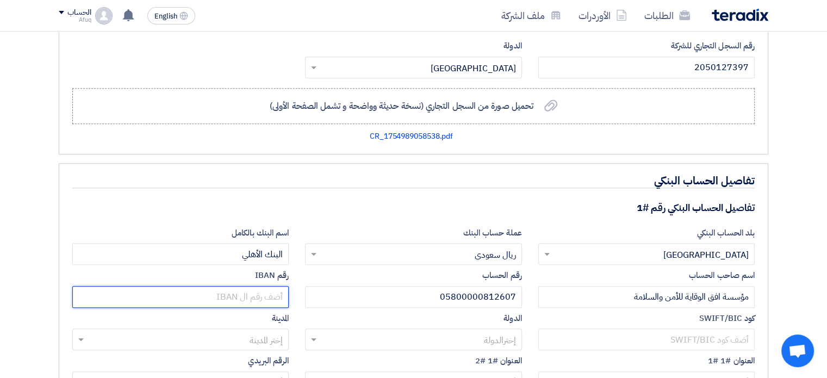
click at [247, 303] on input "text" at bounding box center [180, 297] width 216 height 22
click at [237, 277] on div "رقم IBAN" at bounding box center [180, 288] width 216 height 39
click at [231, 294] on input "text" at bounding box center [180, 297] width 216 height 22
paste input "SA0710000005800000812607"
type input "SA0710000005800000812607"
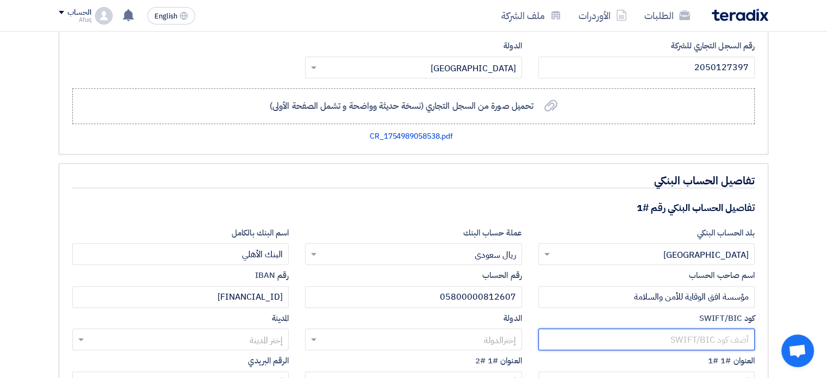
click at [733, 338] on input "text" at bounding box center [646, 339] width 216 height 22
click at [729, 331] on input "text" at bounding box center [646, 339] width 216 height 22
paste input "NCBKSAJE"
type input "NCBKSAJE"
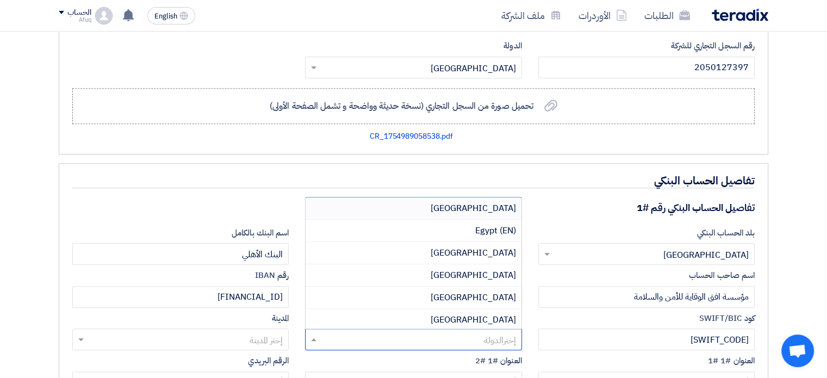
click at [491, 332] on input "text" at bounding box center [419, 341] width 195 height 18
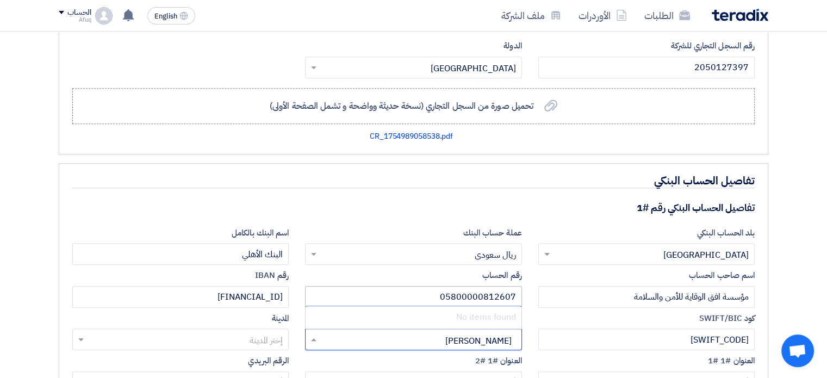
type input "س"
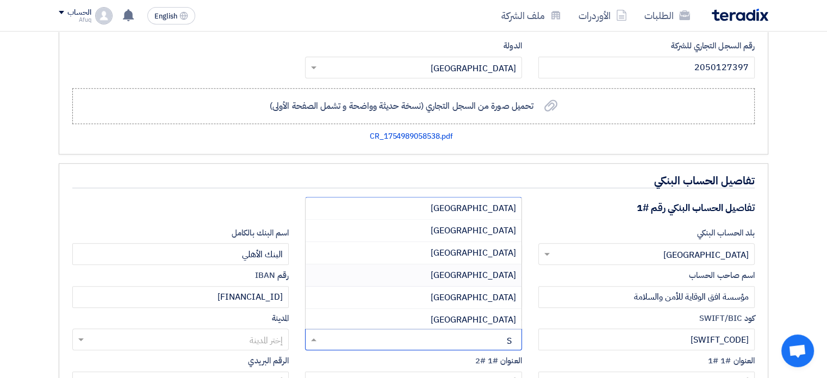
type input "SA"
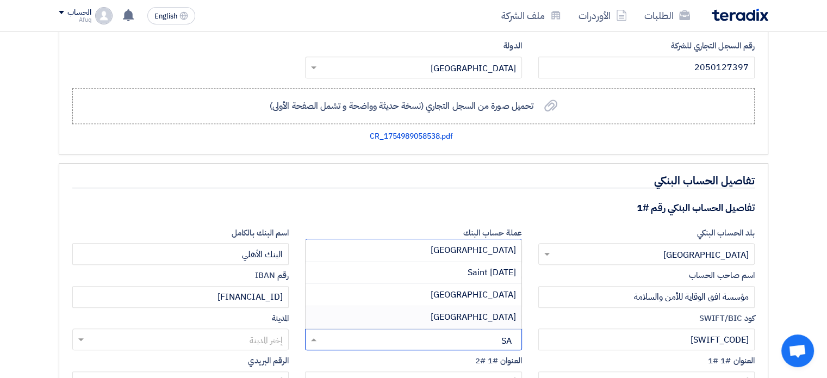
click at [508, 306] on div "Saudi Arabia" at bounding box center [413, 317] width 215 height 22
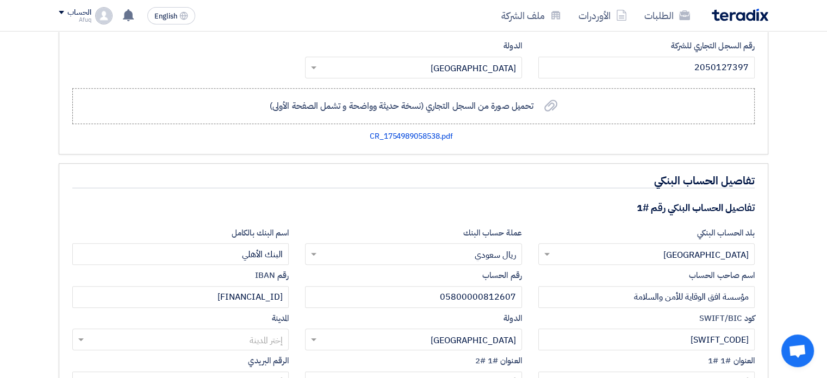
click at [265, 332] on input "text" at bounding box center [186, 341] width 195 height 18
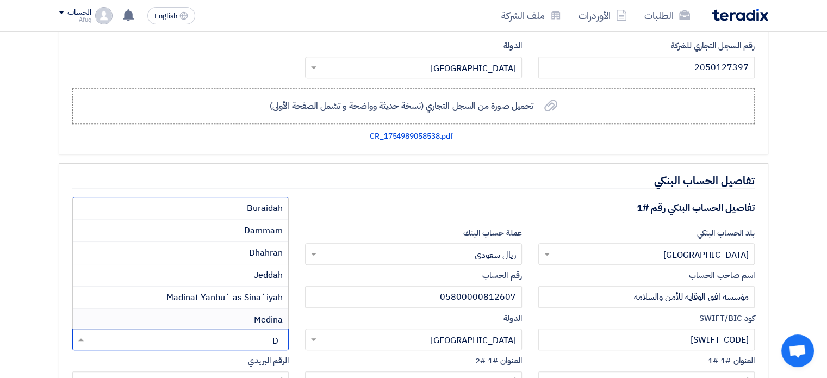
type input "DA"
click at [270, 268] on span "Dammam" at bounding box center [263, 272] width 39 height 13
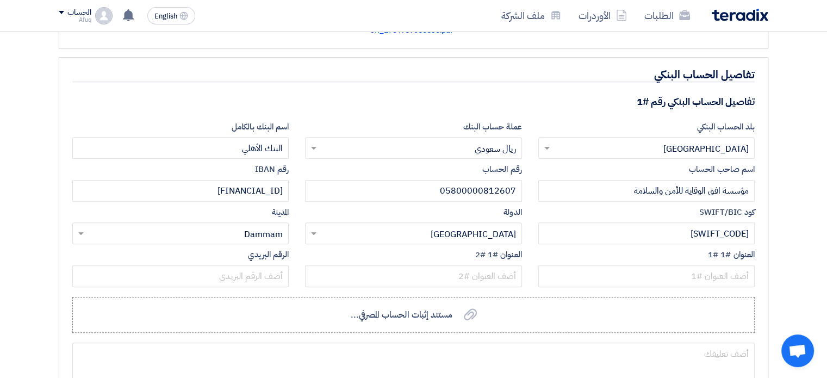
scroll to position [887, 0]
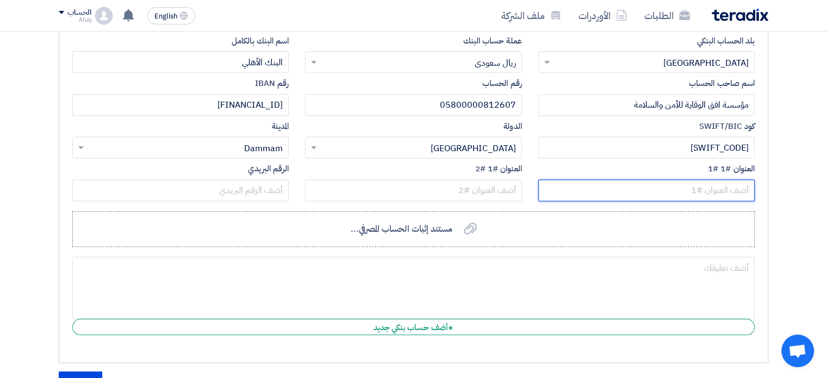
click at [709, 182] on input "text" at bounding box center [646, 190] width 216 height 22
type input "KING FAISAL STREET"
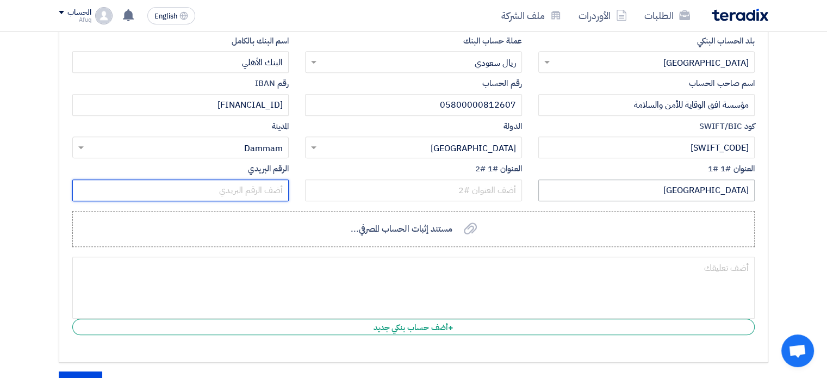
type input "32414"
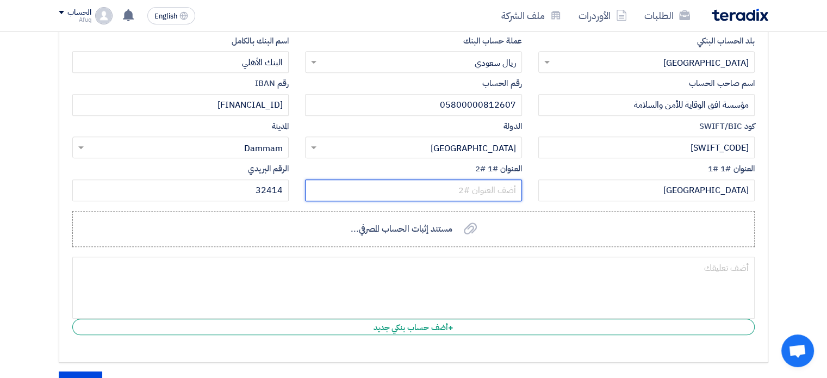
click at [480, 189] on input "text" at bounding box center [413, 190] width 216 height 22
type input "AL-AHSA"
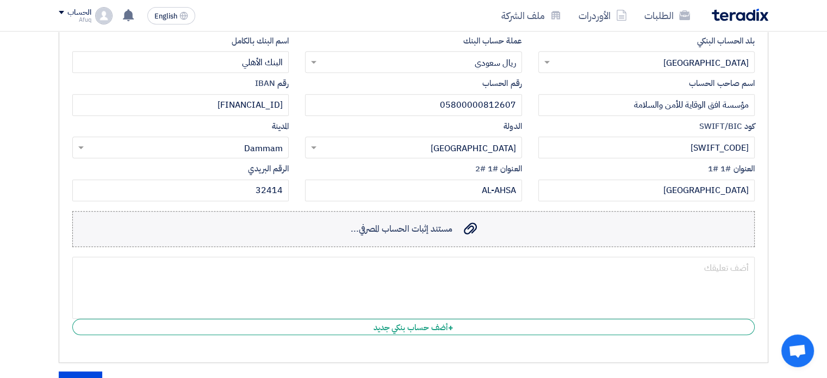
click at [485, 228] on label "مستند إثبات الحساب المصرفي... مستند إثبات الحساب المصرفي..." at bounding box center [413, 229] width 682 height 36
click at [0, 0] on input "مستند إثبات الحساب المصرفي... مستند إثبات الحساب المصرفي..." at bounding box center [0, 0] width 0 height 0
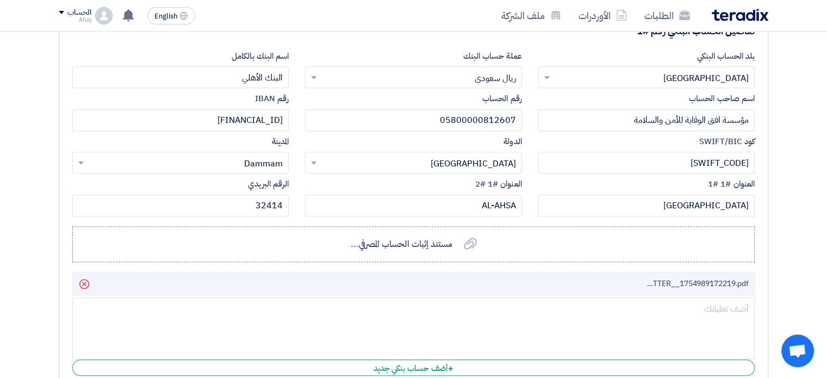
scroll to position [1234, 0]
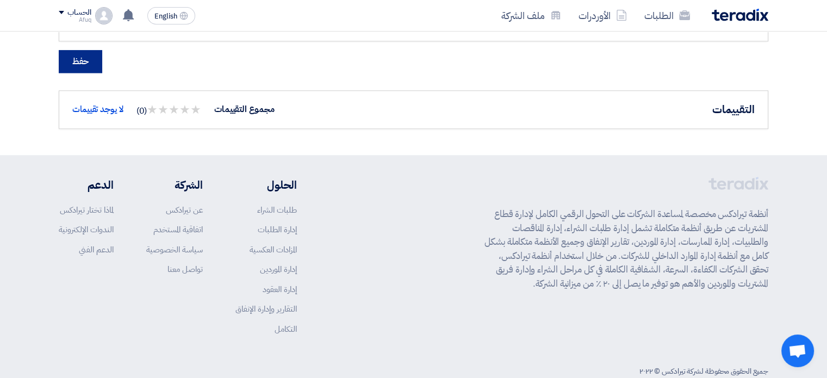
click at [83, 64] on button "حفظ" at bounding box center [81, 61] width 44 height 23
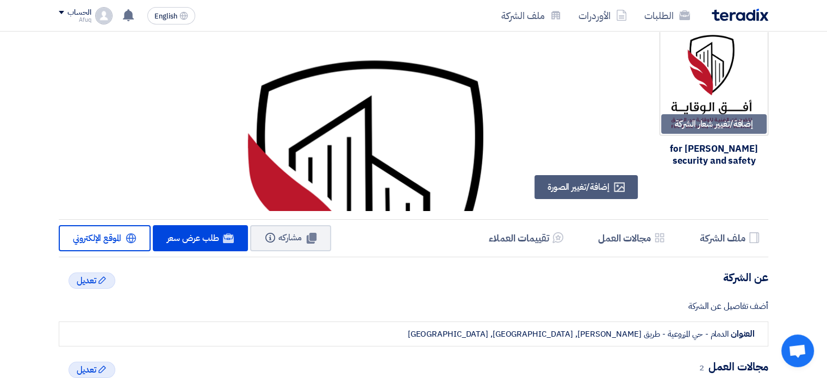
scroll to position [0, 0]
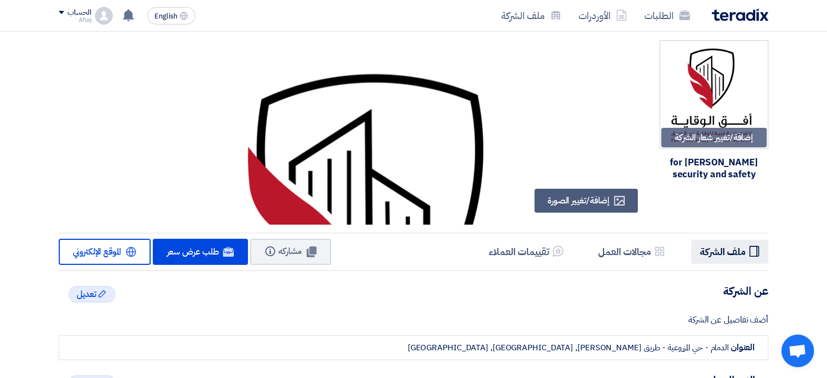
click at [734, 252] on h5 "ملف الشركة" at bounding box center [723, 251] width 46 height 13
click at [636, 251] on h5 "مجالات العمل" at bounding box center [624, 251] width 53 height 13
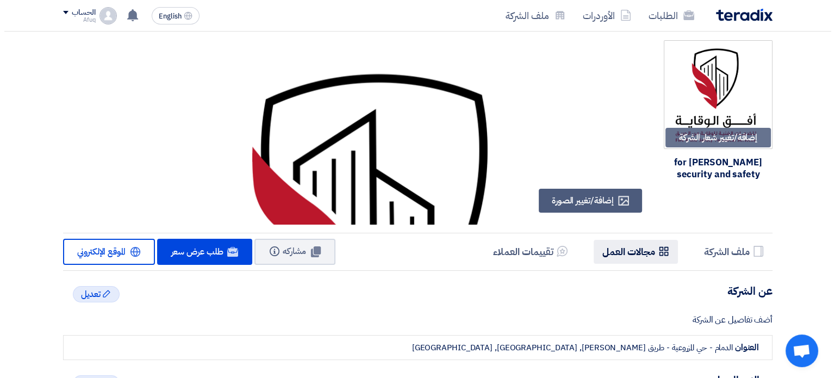
scroll to position [334, 0]
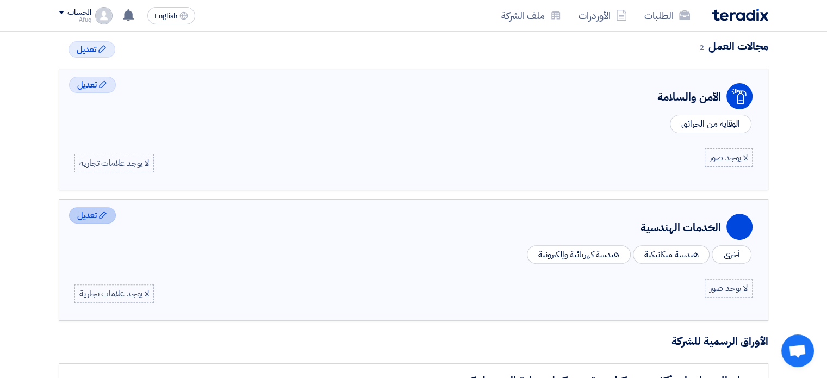
click at [89, 209] on span "تعديل" at bounding box center [87, 215] width 20 height 13
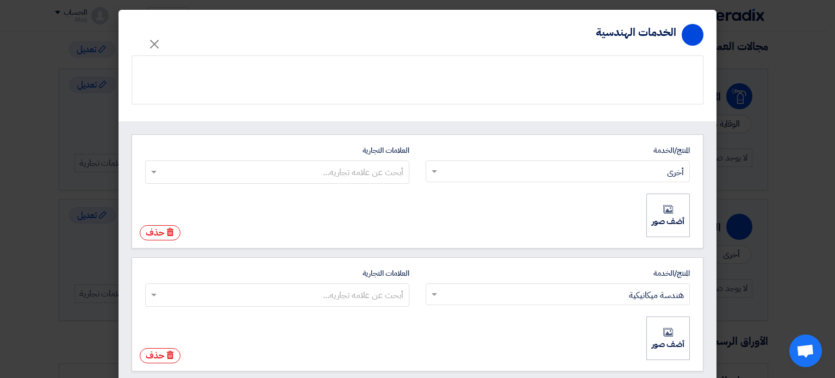
click at [569, 160] on ng-select "ابحث عن المنتج/الخدمة × أخرى ×" at bounding box center [558, 171] width 264 height 22
click at [569, 163] on input "المنتج/الخدمة ابحث عن المنتج/الخدمة × أخرى ×" at bounding box center [564, 172] width 243 height 18
click at [431, 163] on div at bounding box center [557, 171] width 263 height 18
click at [443, 163] on input "المنتج/الخدمة ابحث عن المنتج/الخدمة × أخرى ×" at bounding box center [564, 172] width 243 height 18
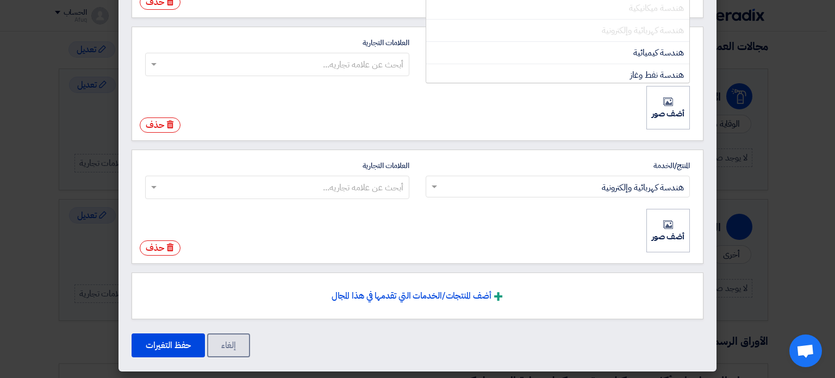
scroll to position [0, 0]
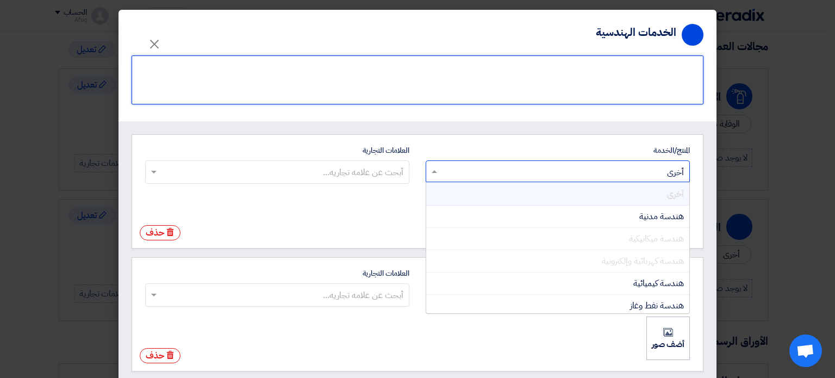
click at [611, 79] on textarea at bounding box center [418, 79] width 572 height 49
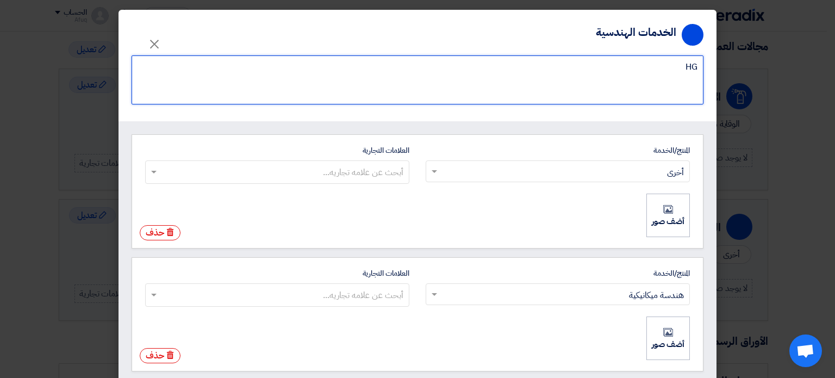
type textarea "H"
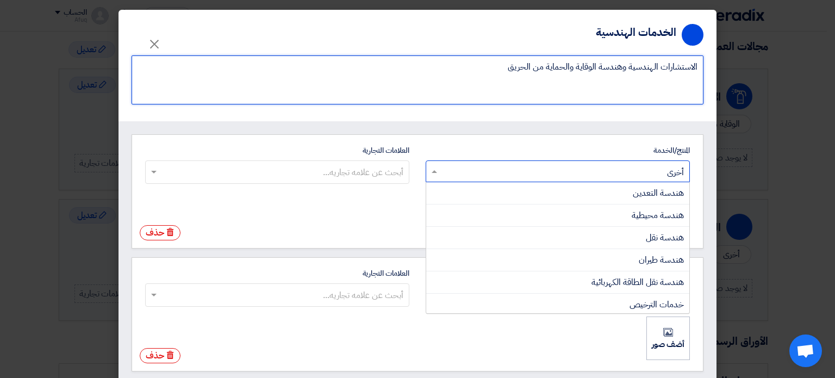
type textarea "الاستشارات الهندسية وهندسة الوقاية والحماية من الحريق"
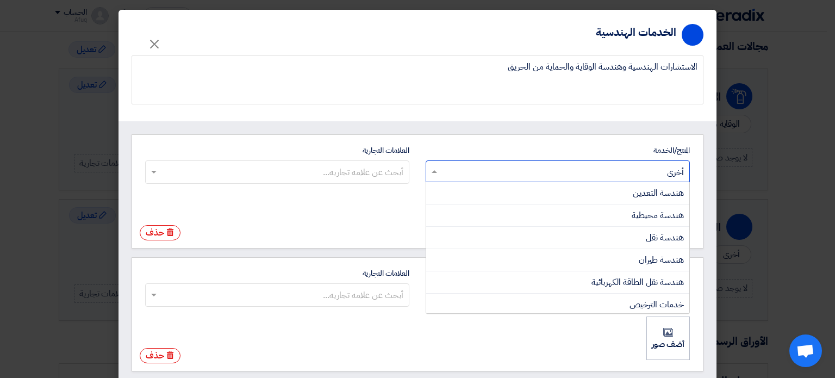
click at [606, 165] on input "المنتج/الخدمة ابحث عن المنتج/الخدمة × أخرى × هندسة التعدين هندسة محيطية هندسة ن…" at bounding box center [564, 172] width 243 height 18
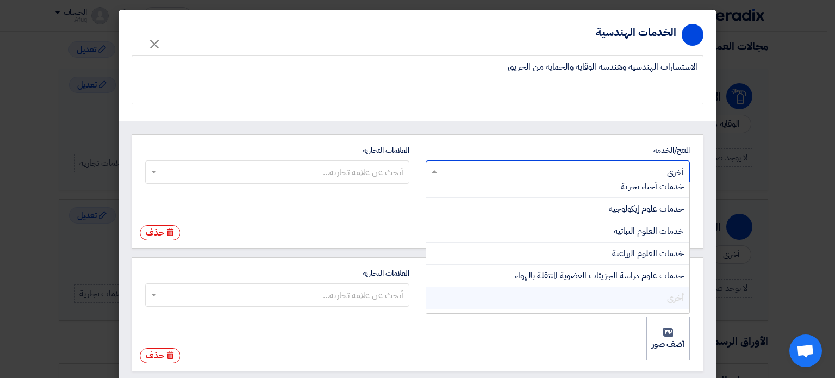
click at [606, 165] on input "المنتج/الخدمة ابحث عن المنتج/الخدمة × أخرى × هندسة التعدين هندسة محيطية هندسة ن…" at bounding box center [564, 172] width 243 height 18
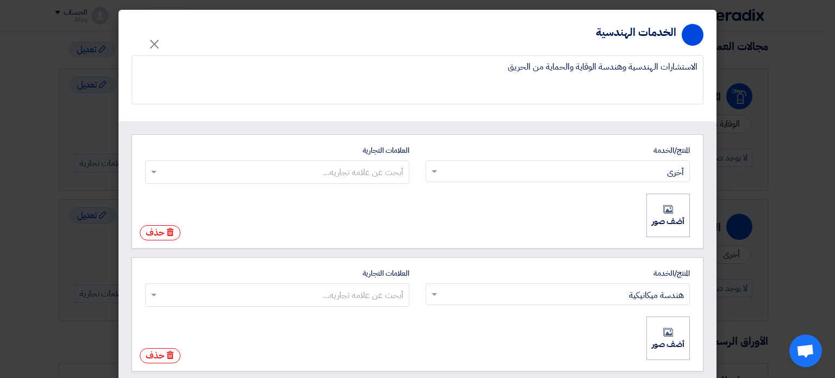
drag, startPoint x: 387, startPoint y: 152, endPoint x: 390, endPoint y: 169, distance: 16.5
click at [388, 154] on div "العلامات التجارية" at bounding box center [277, 150] width 264 height 11
click at [388, 163] on input "العلامات التجارية أبحث عن علامه تجاريه..." at bounding box center [276, 172] width 253 height 18
click at [390, 169] on input "العلامات التجارية أبحث عن علامه تجاريه..." at bounding box center [276, 172] width 253 height 18
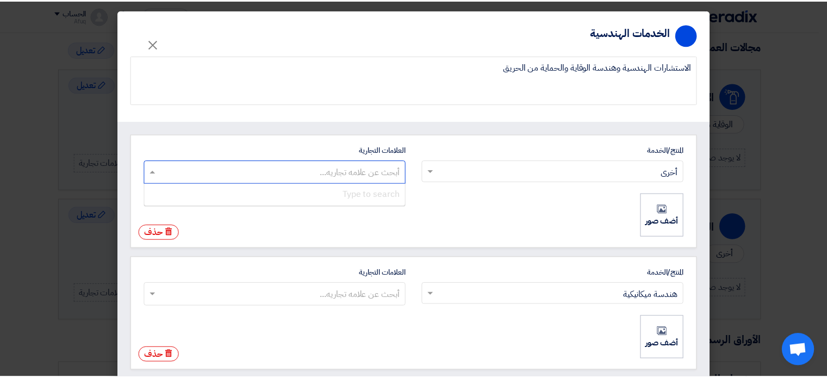
scroll to position [231, 0]
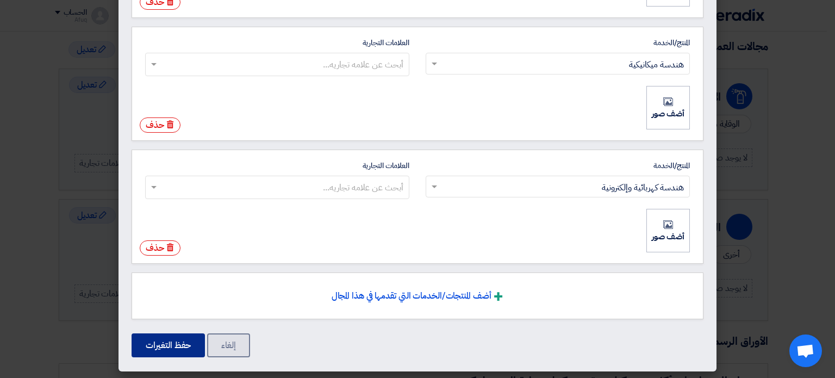
click at [181, 347] on button "حفظ التغيرات" at bounding box center [168, 345] width 73 height 24
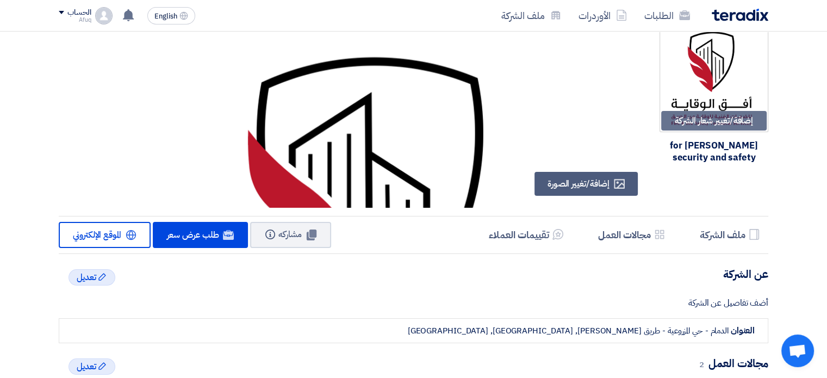
scroll to position [0, 0]
